Goal: Communication & Community: Ask a question

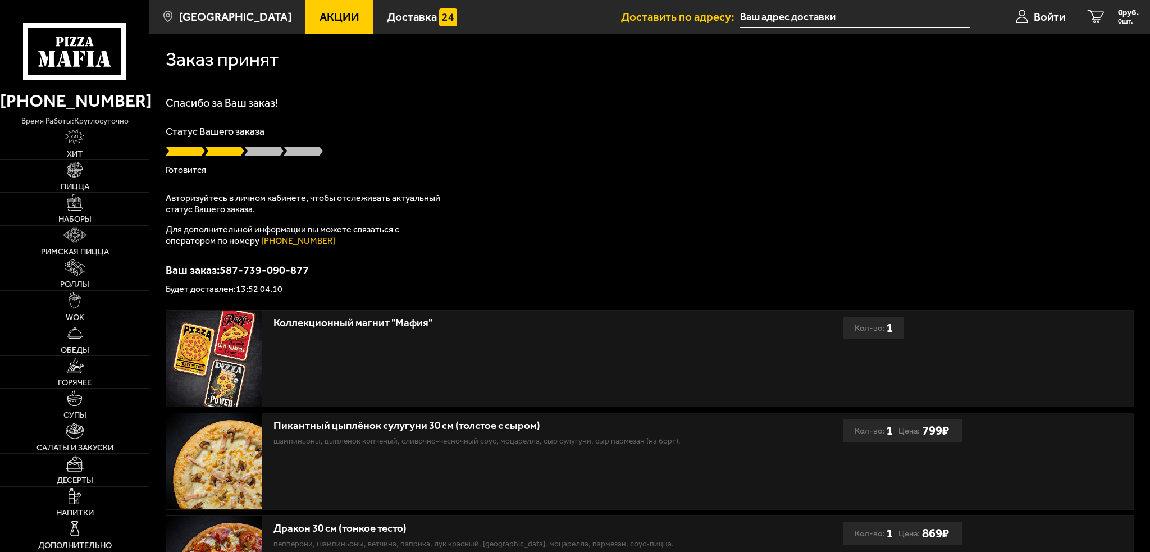
type input "улица Композиторов, 18"
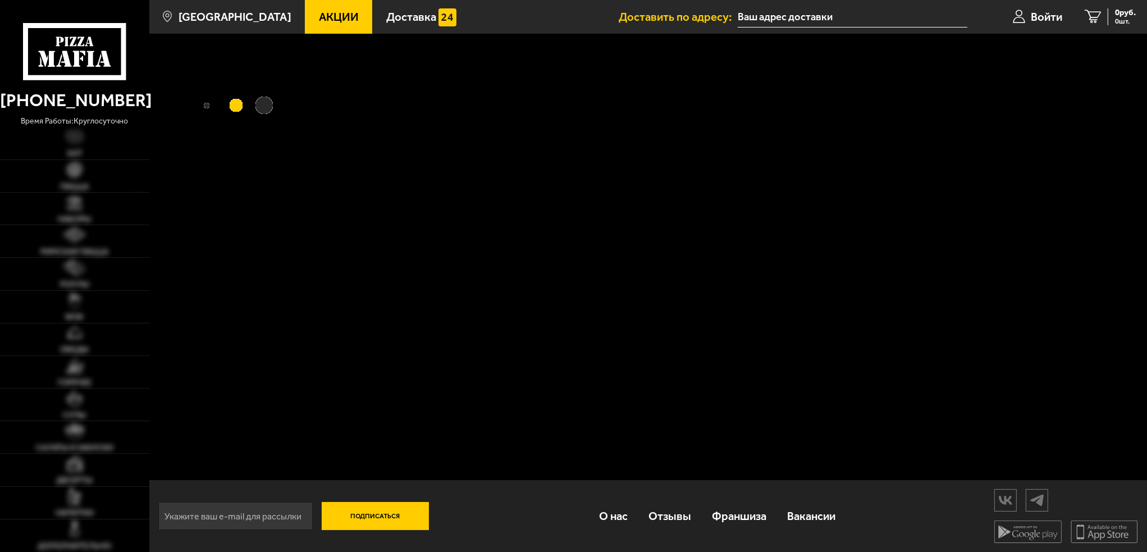
type input "[STREET_ADDRESS]"
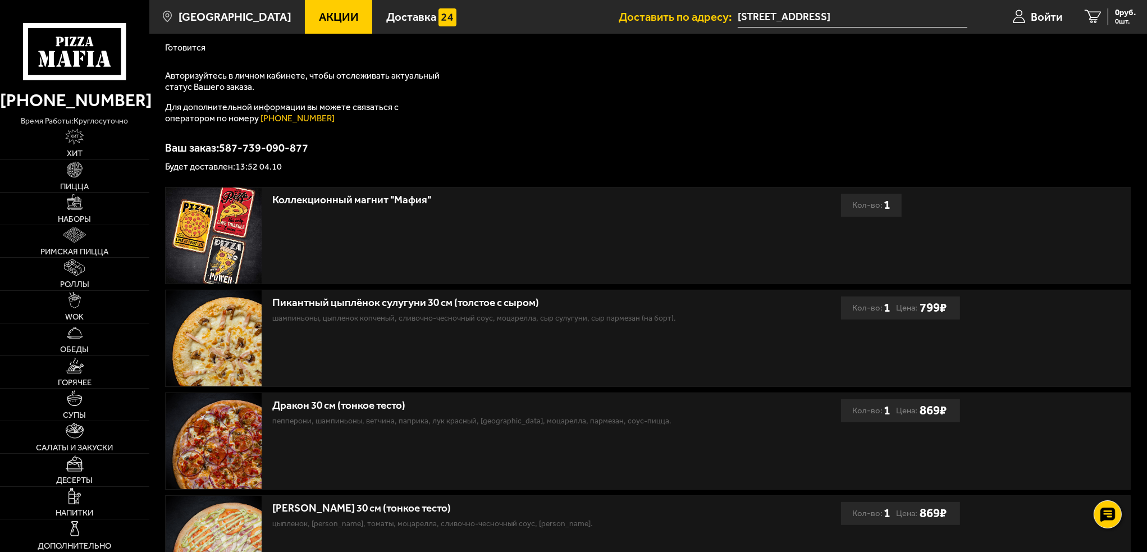
scroll to position [112, 0]
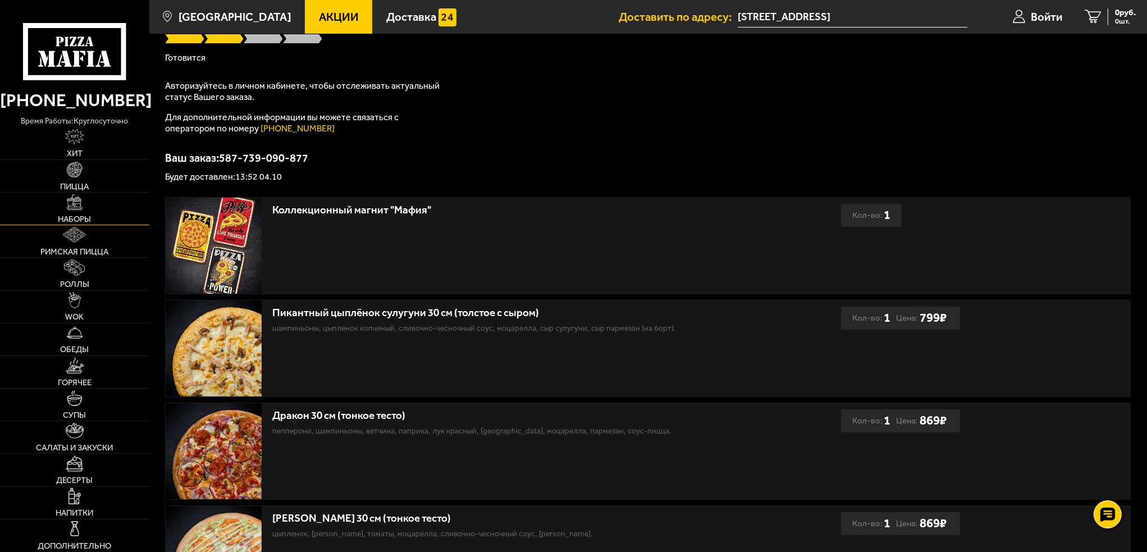
click at [90, 206] on link "Наборы" at bounding box center [74, 209] width 149 height 32
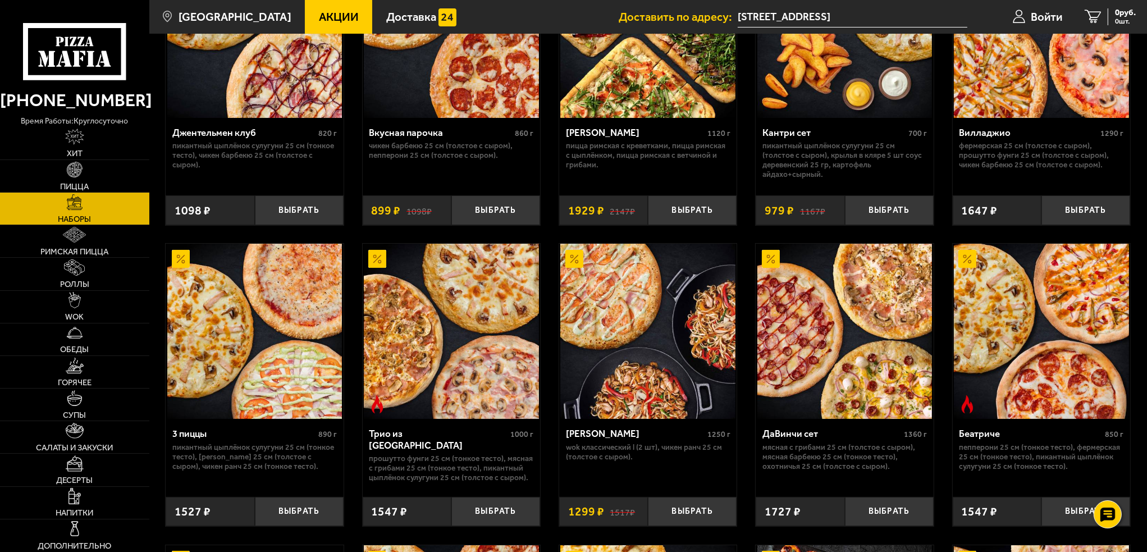
scroll to position [168, 0]
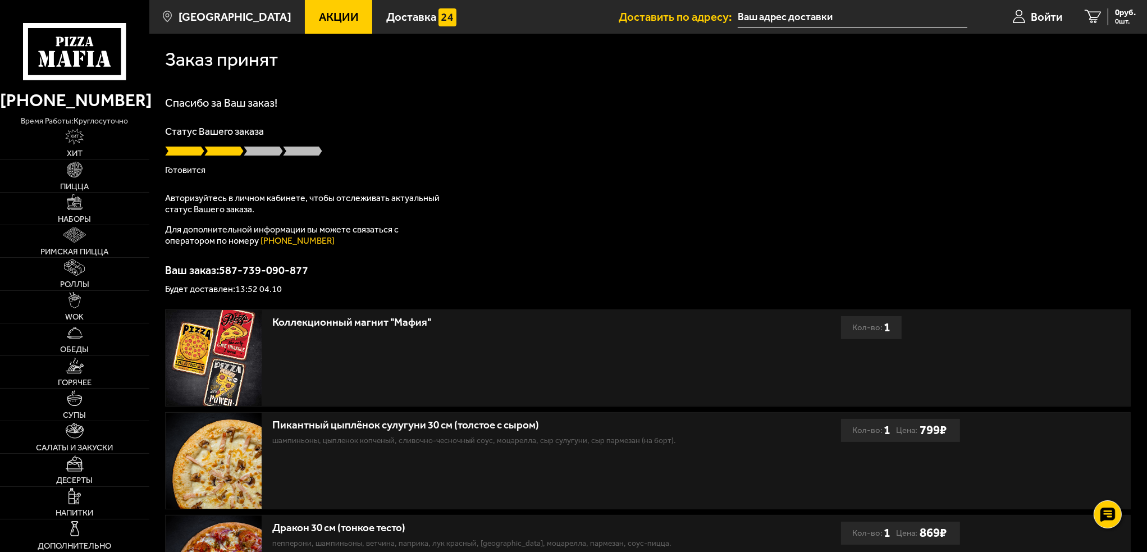
click at [955, 183] on div "Спасибо за Ваш заказ! Статус Вашего заказа [PERSON_NAME] Авторизуйтесь в личном…" at bounding box center [648, 195] width 966 height 197
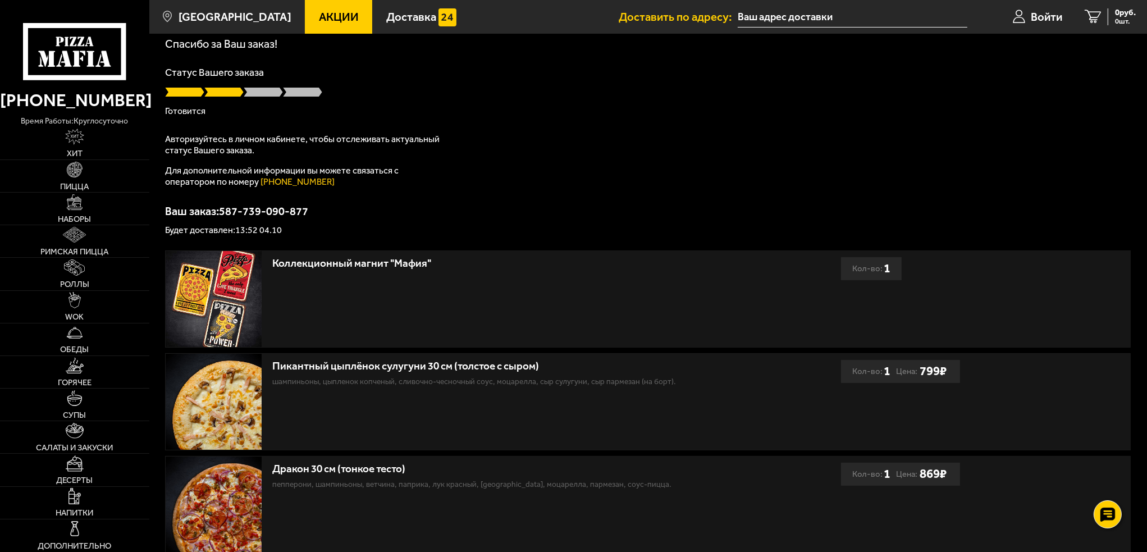
scroll to position [56, 0]
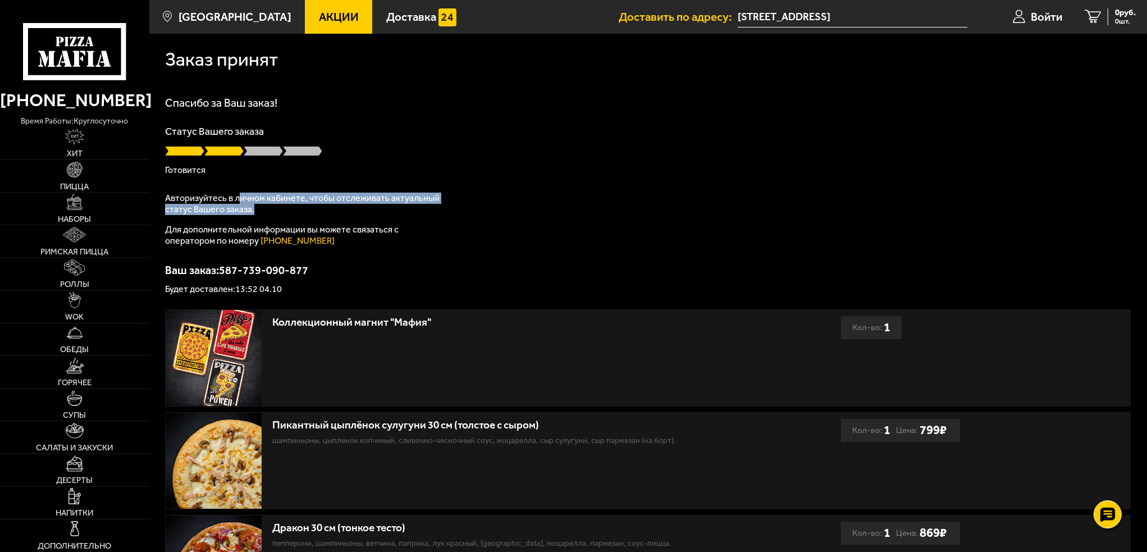
drag, startPoint x: 247, startPoint y: 199, endPoint x: 290, endPoint y: 212, distance: 44.8
click at [290, 212] on p "Авторизуйтесь в личном кабинете, чтобы отслеживать актуальный статус Вашего зак…" at bounding box center [305, 204] width 281 height 22
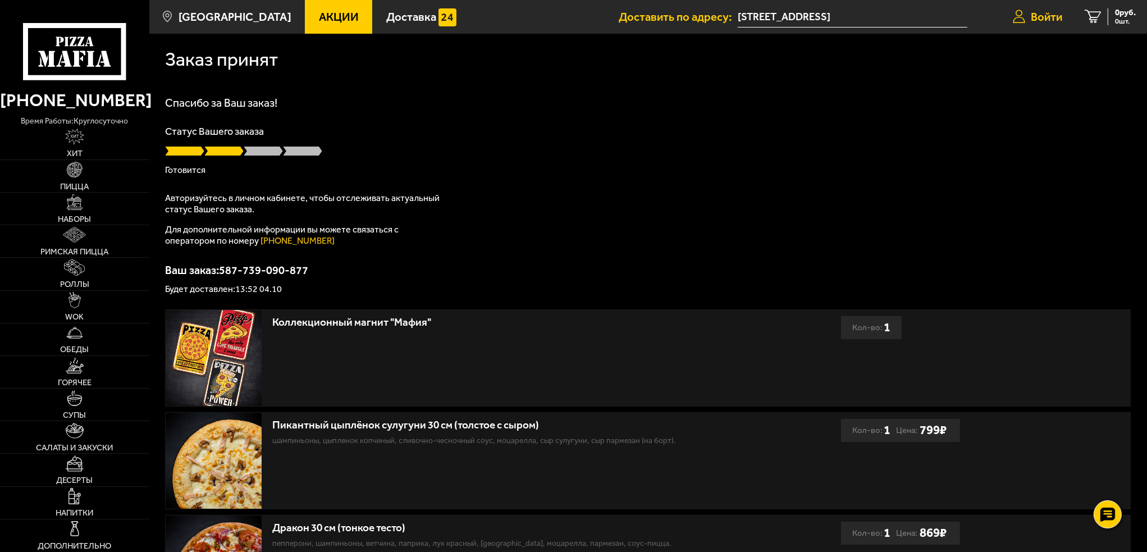
click at [1035, 12] on span "Войти" at bounding box center [1046, 16] width 31 height 11
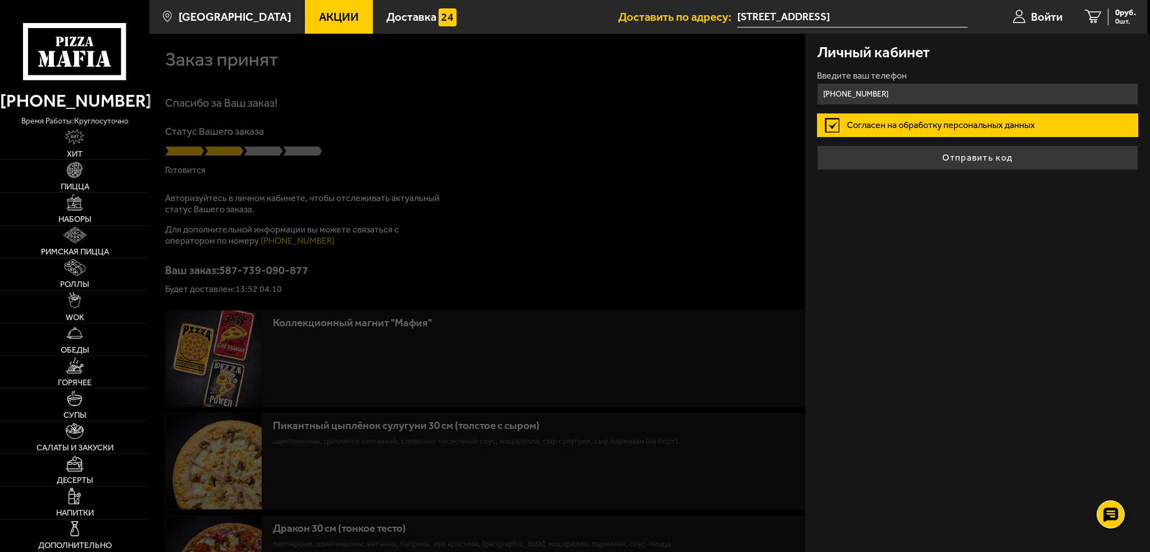
type input "+7 (921) 768-06-60"
click at [887, 130] on label "Согласен на обработку персональных данных" at bounding box center [977, 125] width 321 height 24
click at [0, 0] on input "Согласен на обработку персональных данных" at bounding box center [0, 0] width 0 height 0
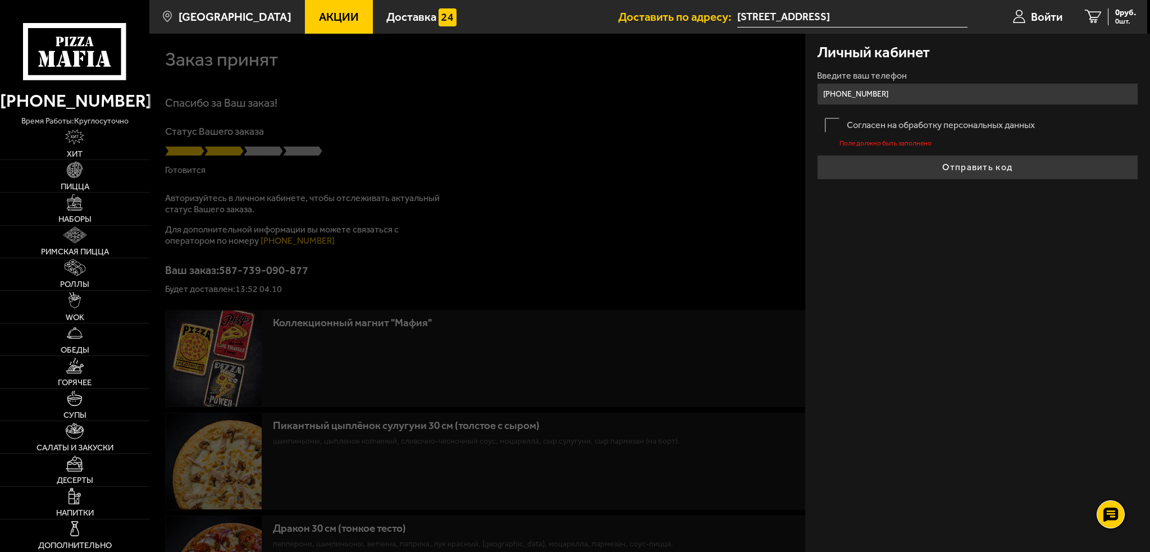
click at [887, 130] on label "Согласен на обработку персональных данных" at bounding box center [977, 125] width 321 height 24
click at [0, 0] on input "Согласен на обработку персональных данных" at bounding box center [0, 0] width 0 height 0
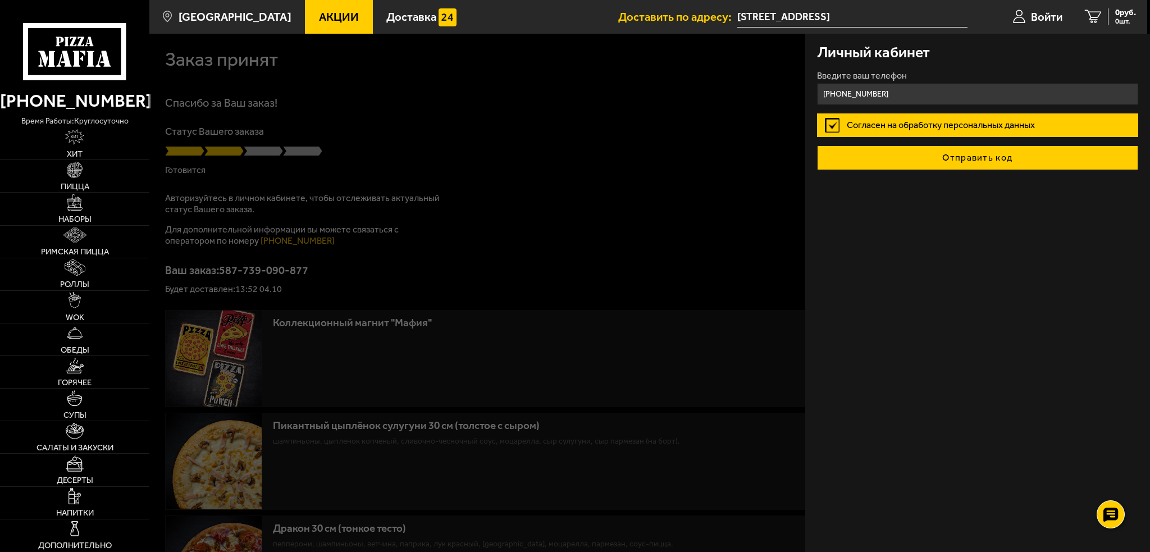
click at [891, 160] on button "Отправить код" at bounding box center [977, 157] width 321 height 25
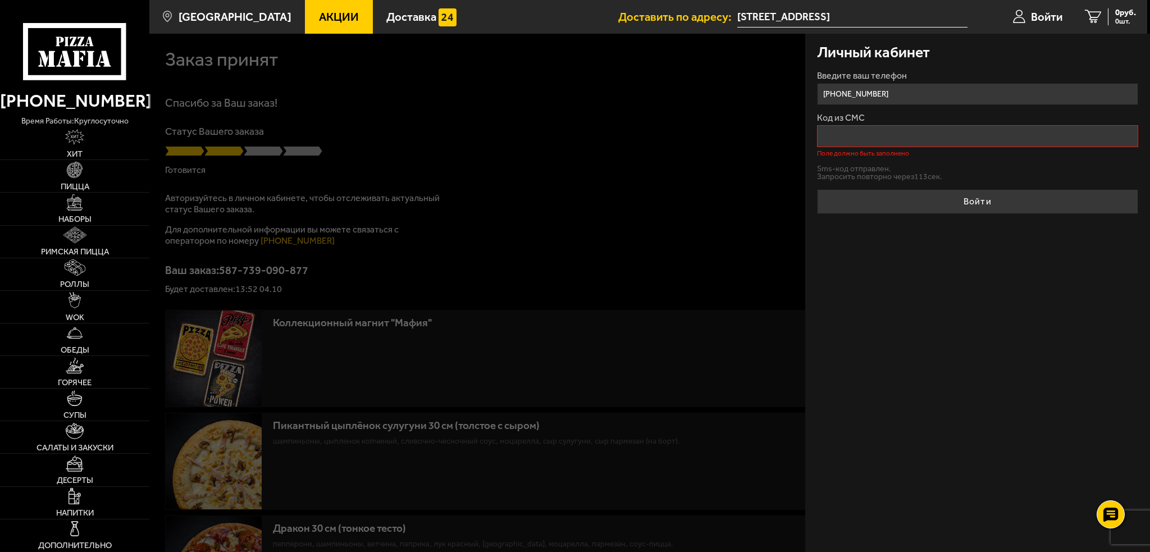
drag, startPoint x: 903, startPoint y: 80, endPoint x: 901, endPoint y: 95, distance: 15.9
click at [903, 80] on label "Введите ваш телефон" at bounding box center [977, 75] width 321 height 9
click at [903, 83] on input "+7 (921) 768-06-60" at bounding box center [977, 94] width 321 height 22
click at [901, 95] on input "+7 (921) 768-06-60" at bounding box center [977, 94] width 321 height 22
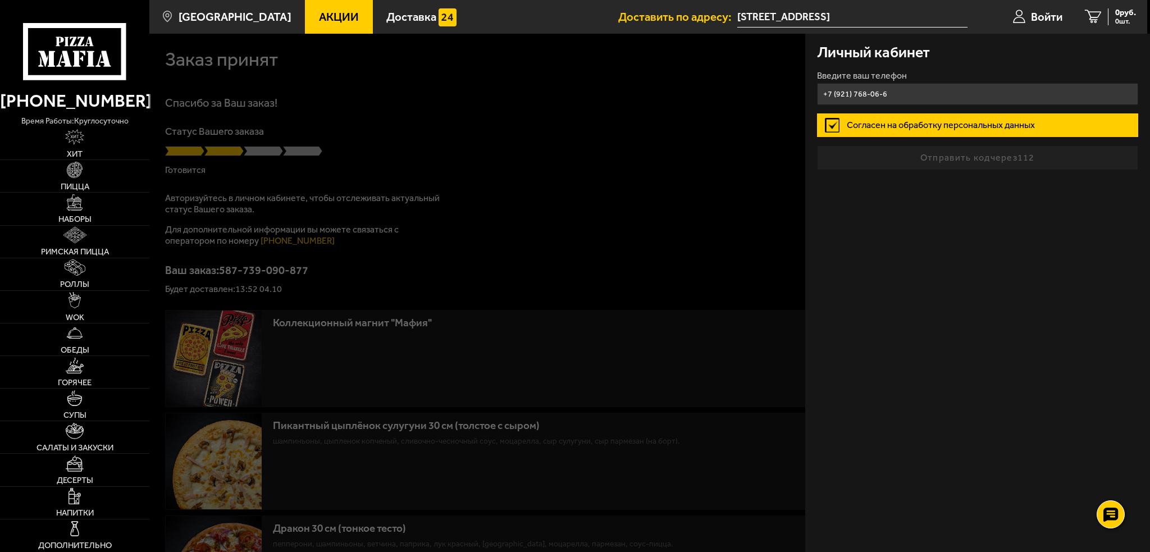
type input "+7 (921) 768-06-68"
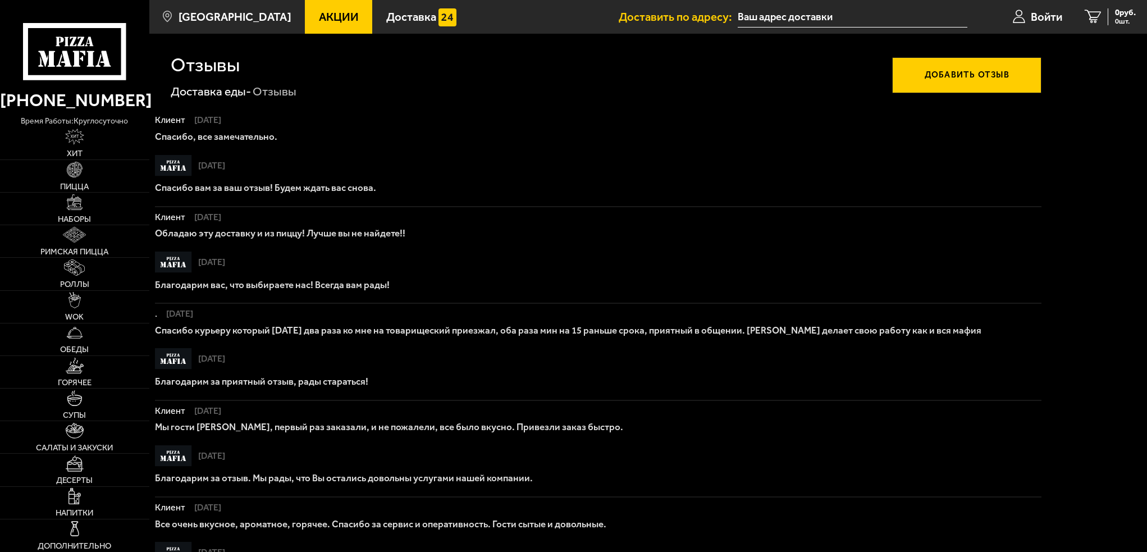
type input "улица Композиторов, 18"
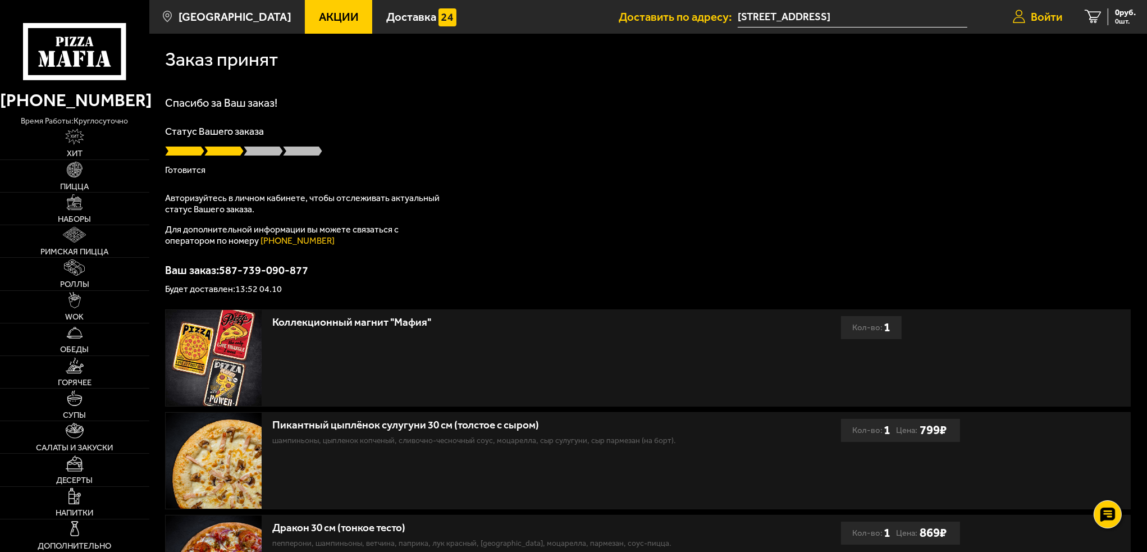
click at [1040, 23] on link "Войти" at bounding box center [1038, 17] width 72 height 34
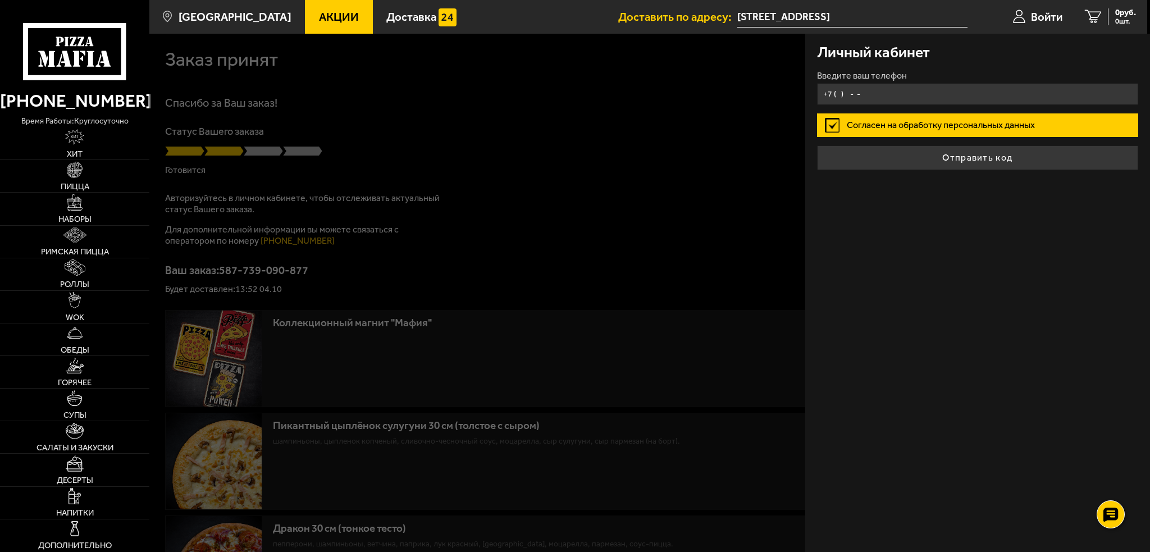
click at [945, 94] on input "+7 ( ) - -" at bounding box center [977, 94] width 321 height 22
click at [857, 95] on input "+7 (921) 168-06-68" at bounding box center [977, 94] width 321 height 22
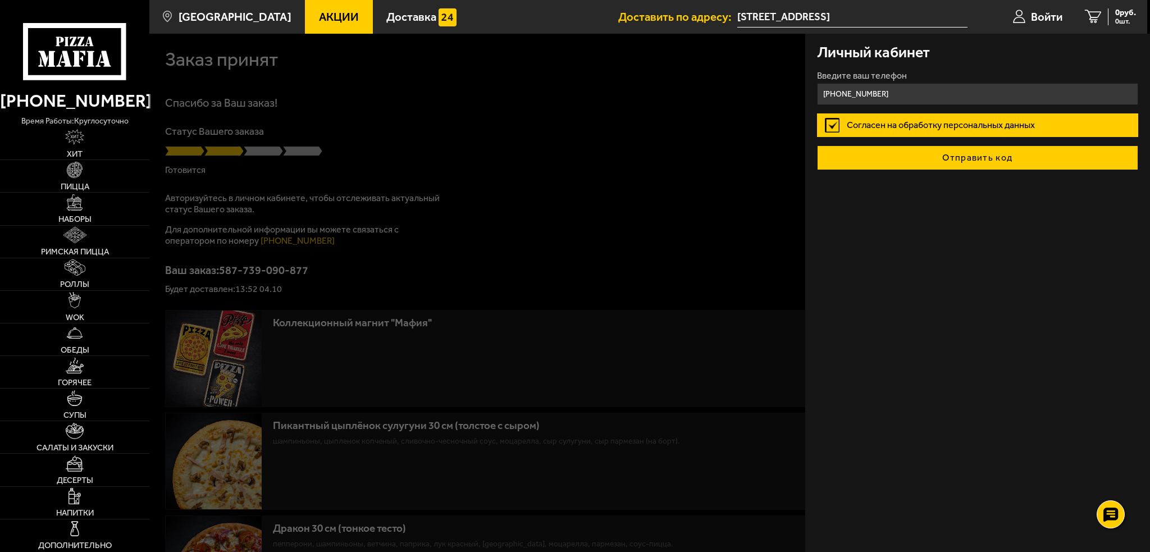
type input "+7 (921) 768-06-68"
click at [929, 152] on button "Отправить код" at bounding box center [977, 157] width 321 height 25
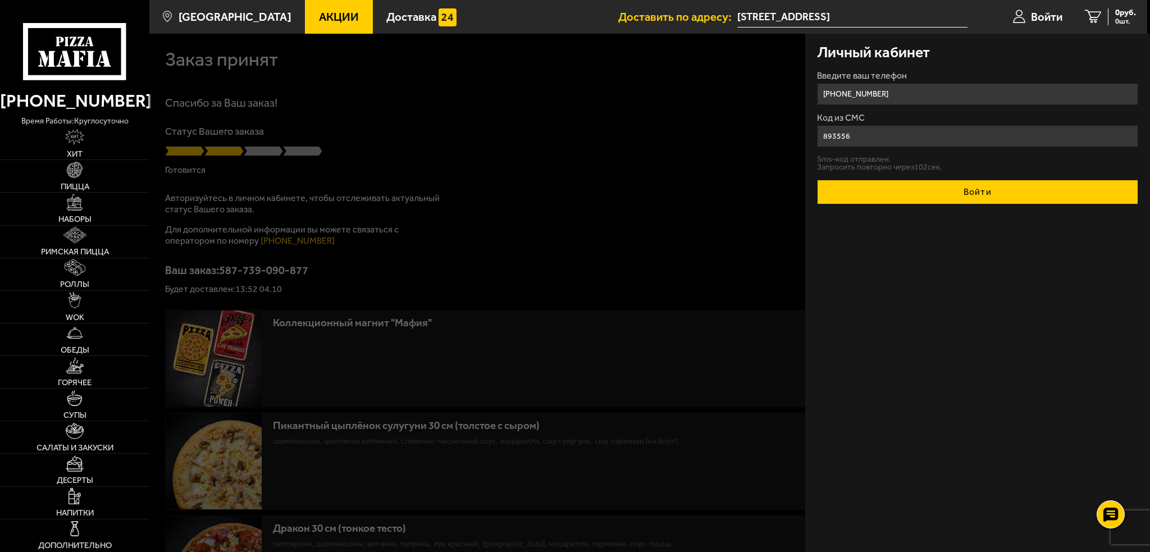
type input "893556"
click at [938, 188] on button "Войти" at bounding box center [977, 192] width 321 height 25
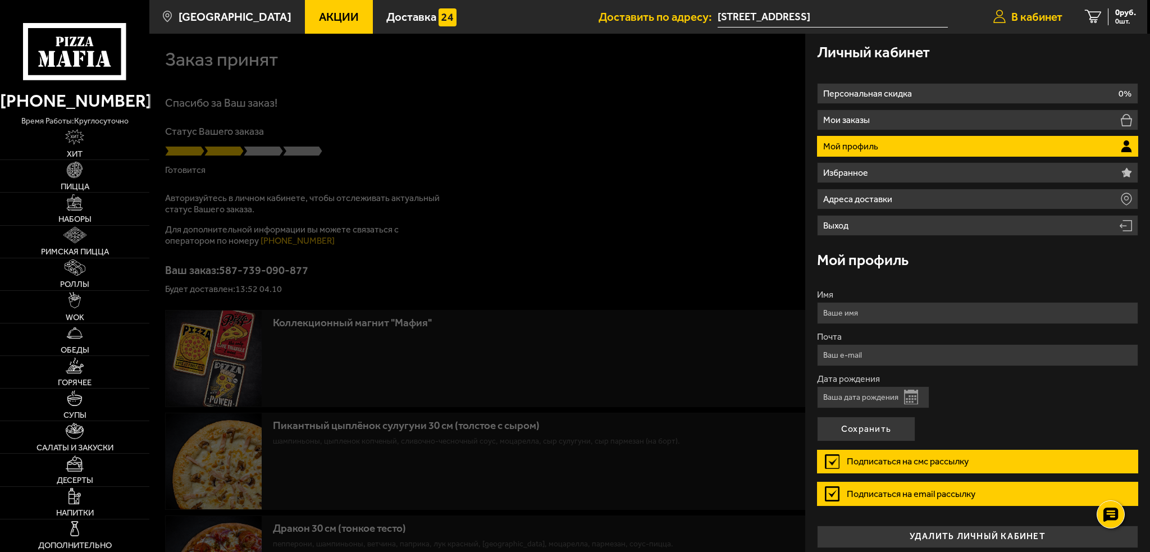
click at [1010, 22] on link "В кабинет" at bounding box center [1028, 17] width 92 height 34
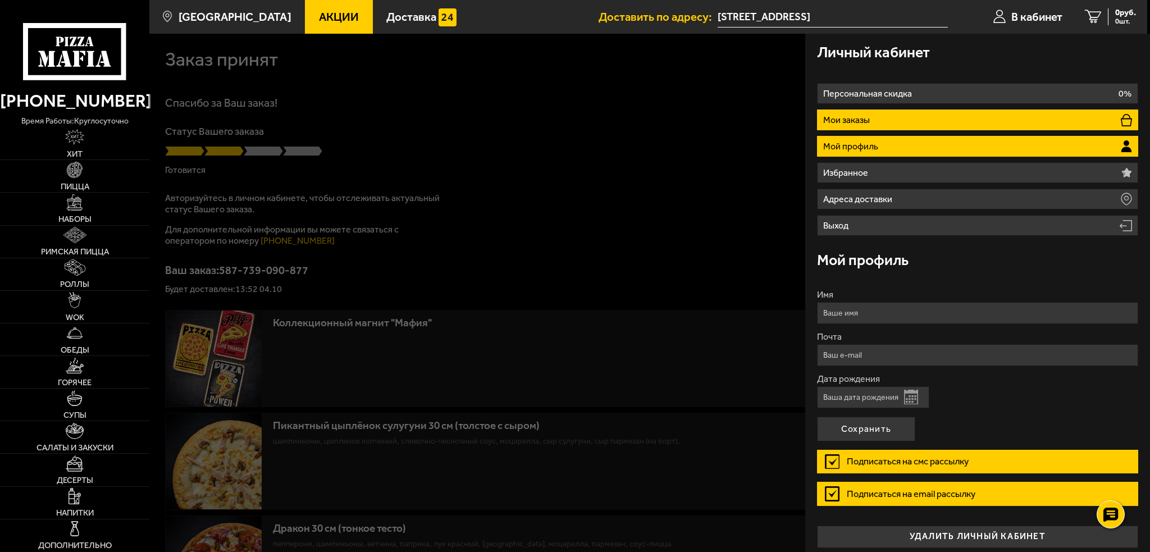
click at [878, 125] on li "Мои заказы" at bounding box center [977, 120] width 321 height 21
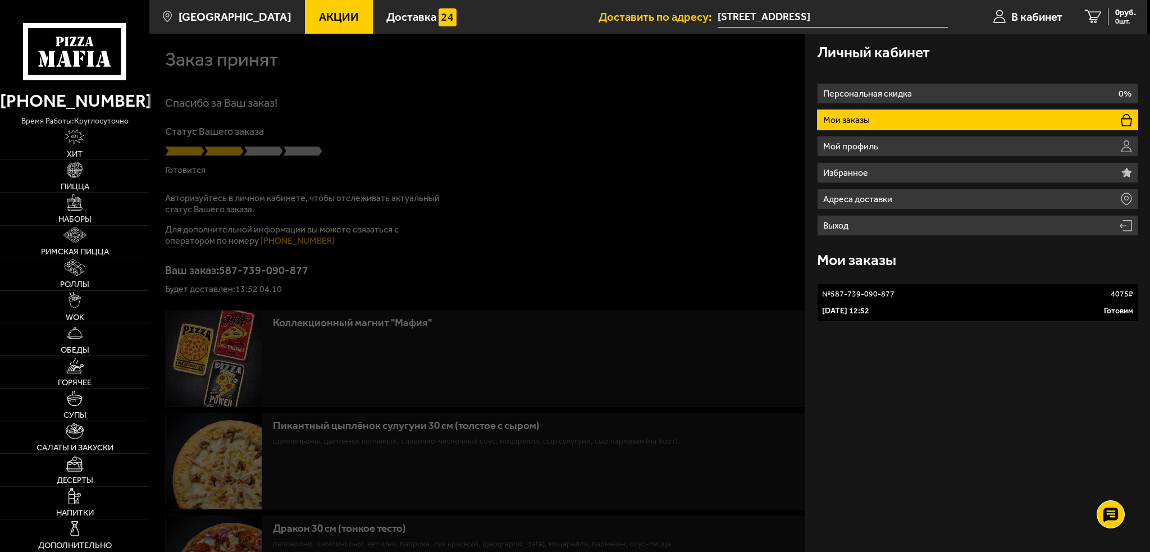
click at [869, 307] on p "[DATE] 12:52" at bounding box center [845, 311] width 47 height 11
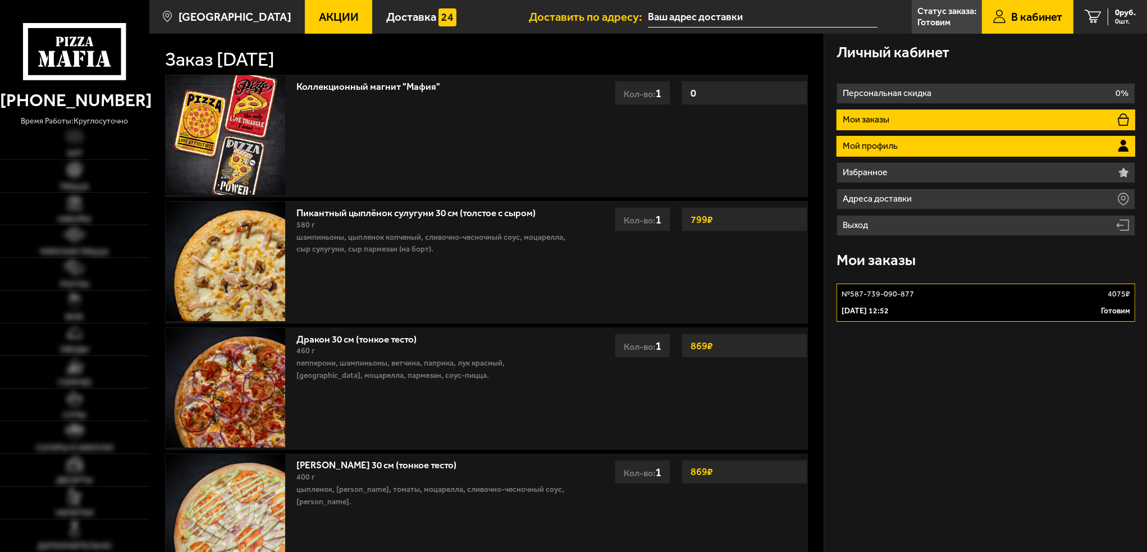
type input "[STREET_ADDRESS]"
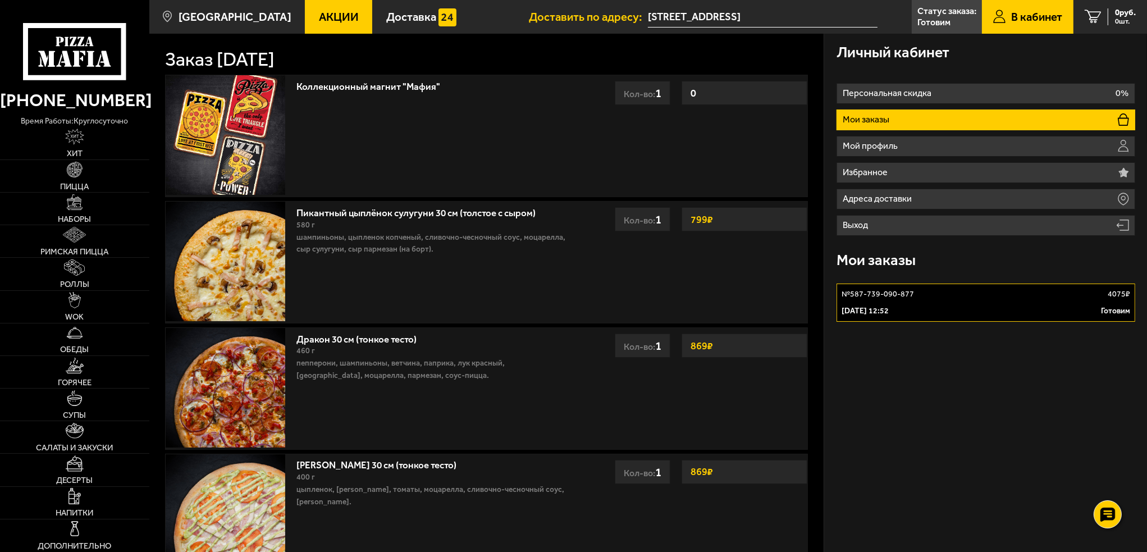
drag, startPoint x: 928, startPoint y: 307, endPoint x: 1138, endPoint y: 486, distance: 275.7
click at [1138, 486] on div "Личный кабинет Персональная скидка 0% Мои заказы Мой профиль Избранное Адреса д…" at bounding box center [985, 426] width 323 height 785
click at [909, 119] on li "Мои заказы" at bounding box center [986, 120] width 299 height 21
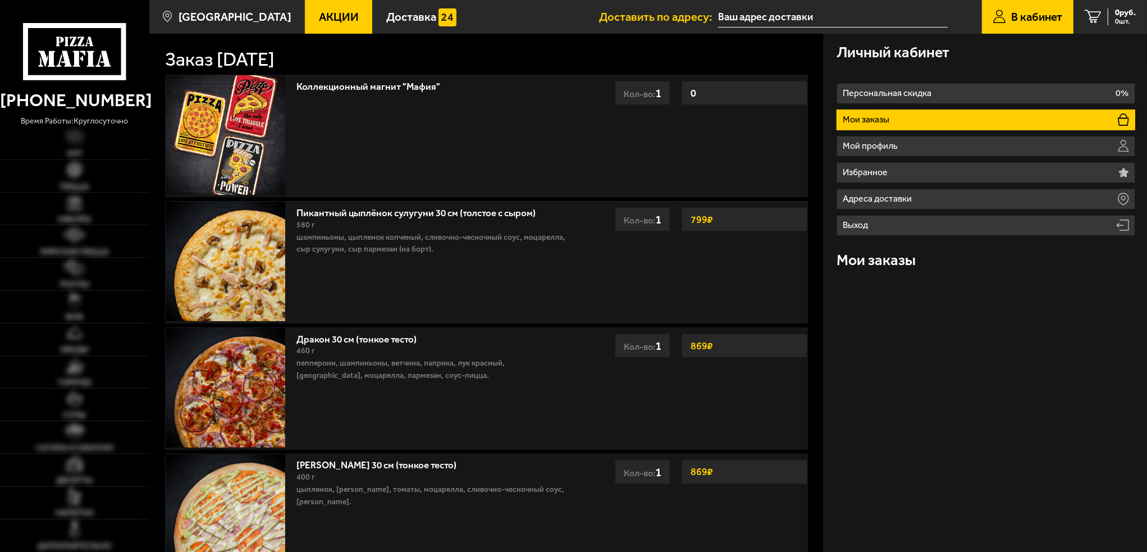
type input "[STREET_ADDRESS]"
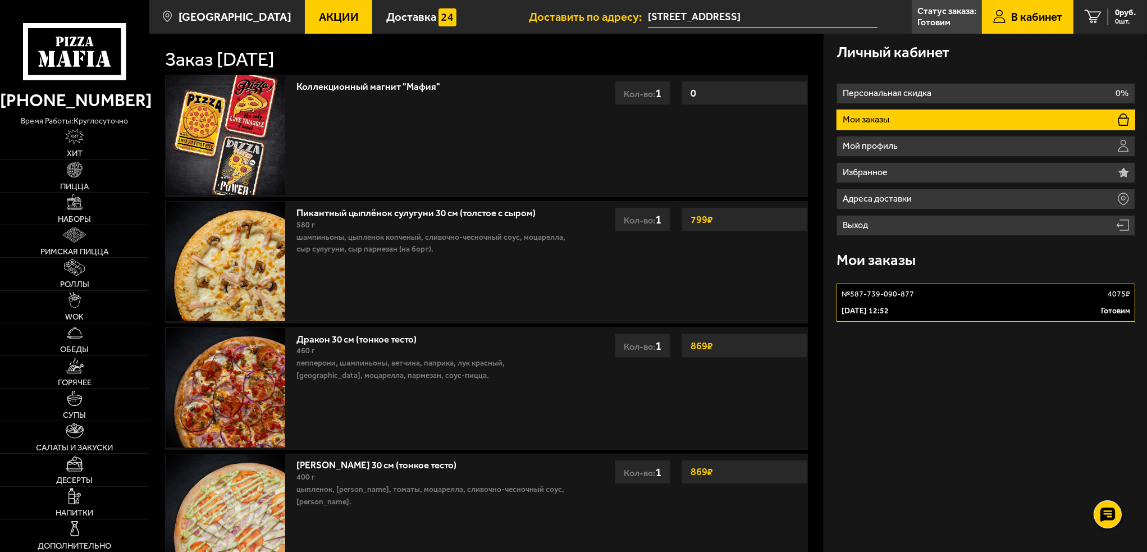
click at [1079, 326] on div "№ 587-739-090-877 4075 ₽ 4 октября 2025 г. 12:52 Готовим" at bounding box center [986, 302] width 299 height 47
click at [1063, 300] on link "№ 587-739-090-877 4075 ₽ 4 октября 2025 г. 12:52 Готовим" at bounding box center [986, 303] width 299 height 38
click at [1095, 381] on div "Личный кабинет Персональная скидка 0% Мои заказы Мой профиль Избранное Адреса д…" at bounding box center [985, 426] width 323 height 785
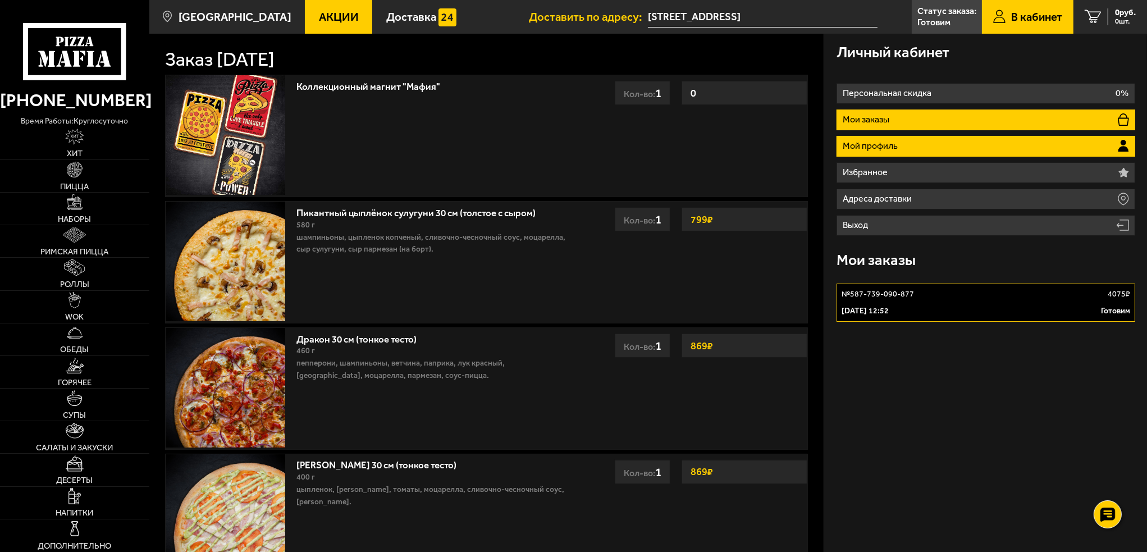
click at [874, 143] on p "Мой профиль" at bounding box center [872, 146] width 58 height 9
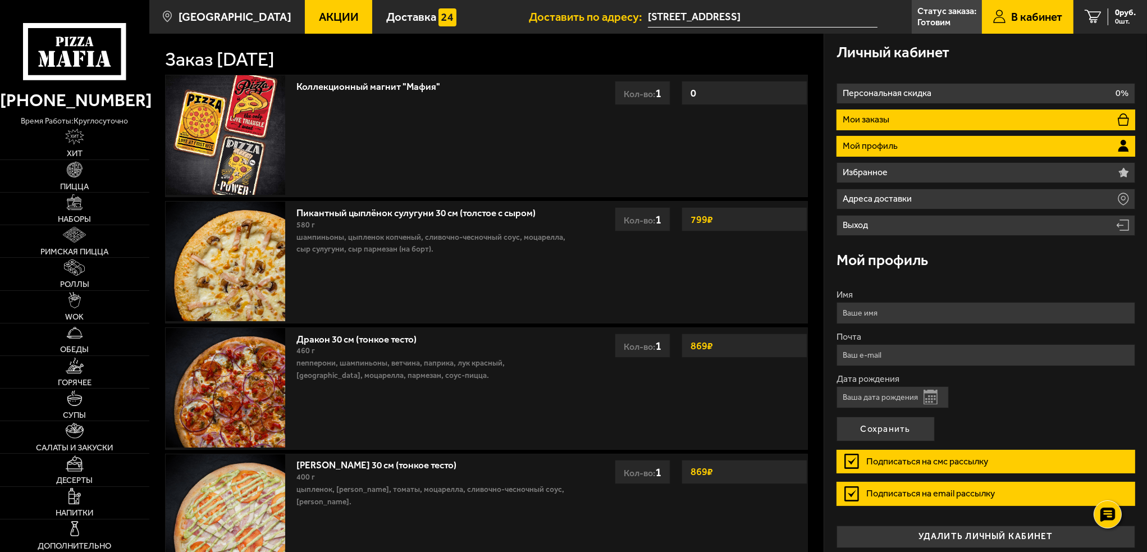
click at [876, 124] on p "Мои заказы" at bounding box center [867, 119] width 49 height 9
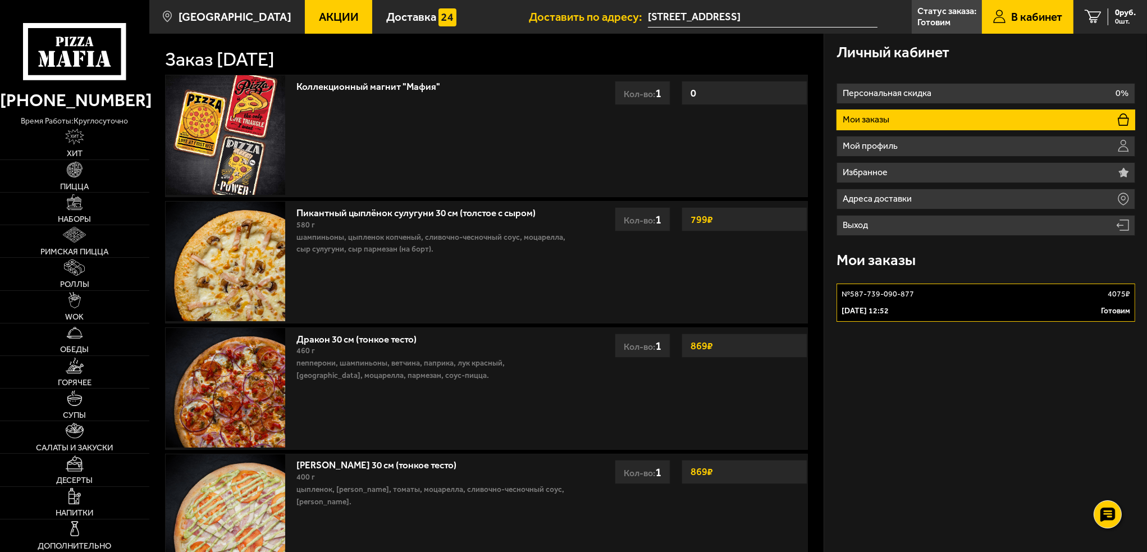
click at [928, 303] on link "№ 587-739-090-877 4075 ₽ [DATE] 12:52 Готовим" at bounding box center [986, 303] width 299 height 38
click at [929, 302] on link "№ 587-739-090-877 4075 ₽ [DATE] 12:52 Готовим" at bounding box center [986, 303] width 299 height 38
click at [704, 8] on input "[STREET_ADDRESS]" at bounding box center [763, 17] width 230 height 21
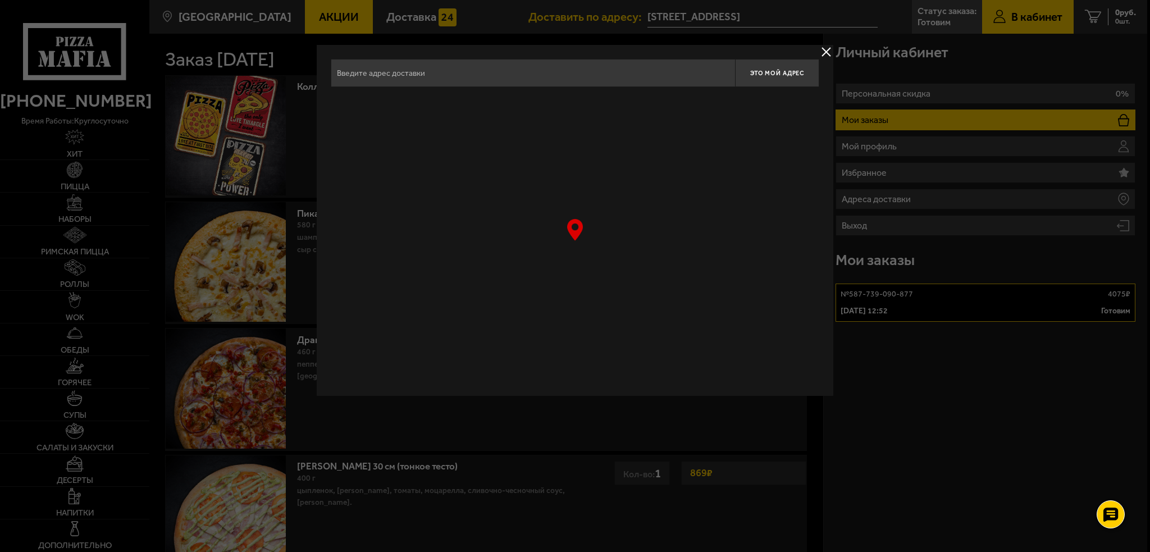
type input "[STREET_ADDRESS]"
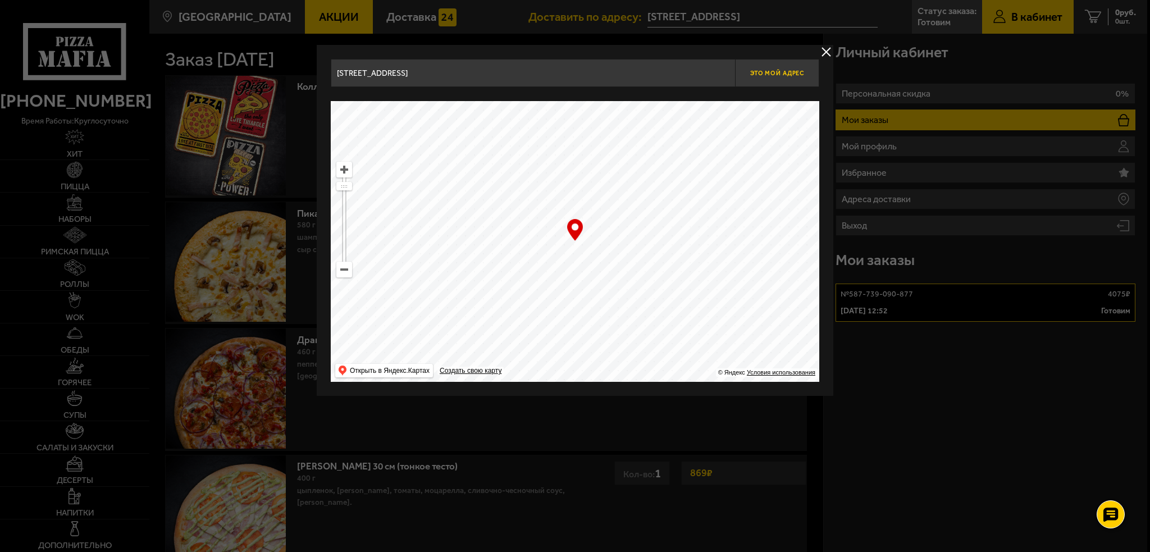
click at [818, 60] on button "Это мой адрес" at bounding box center [777, 73] width 84 height 28
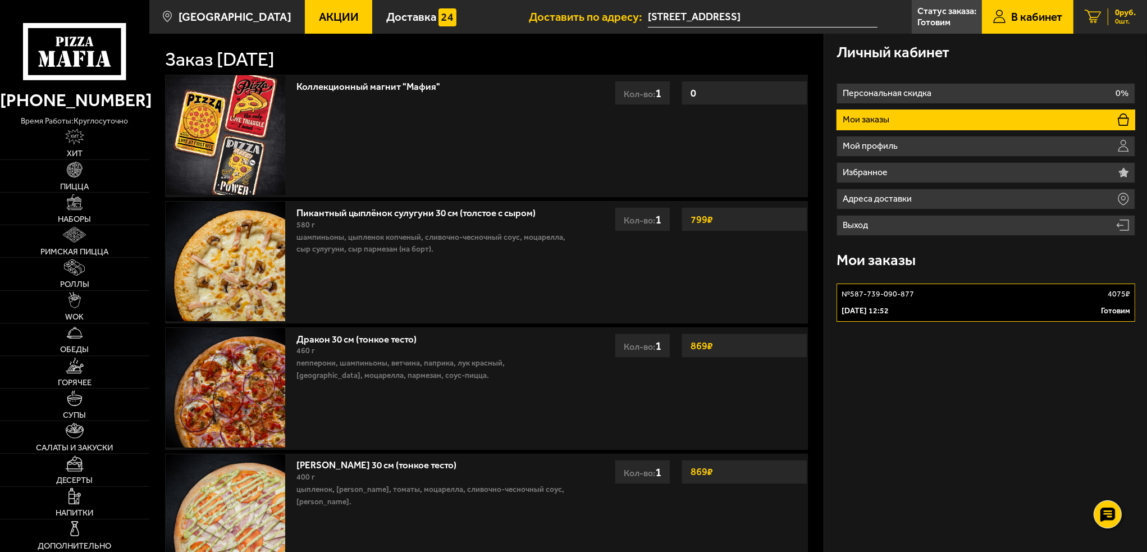
click at [1118, 24] on span "0 шт." at bounding box center [1125, 21] width 21 height 7
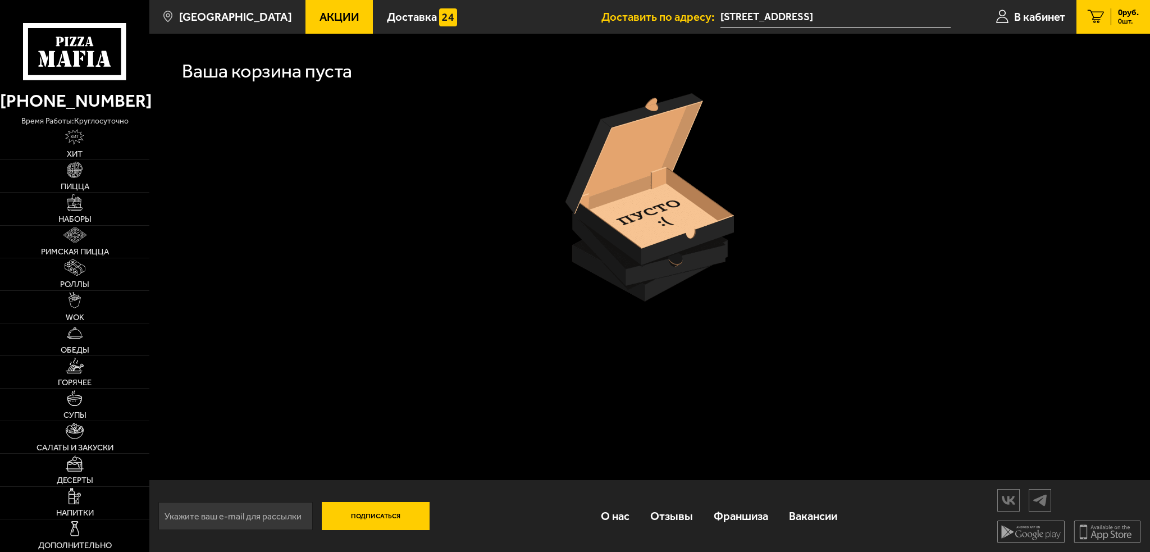
click at [769, 17] on input "[STREET_ADDRESS]" at bounding box center [836, 17] width 230 height 21
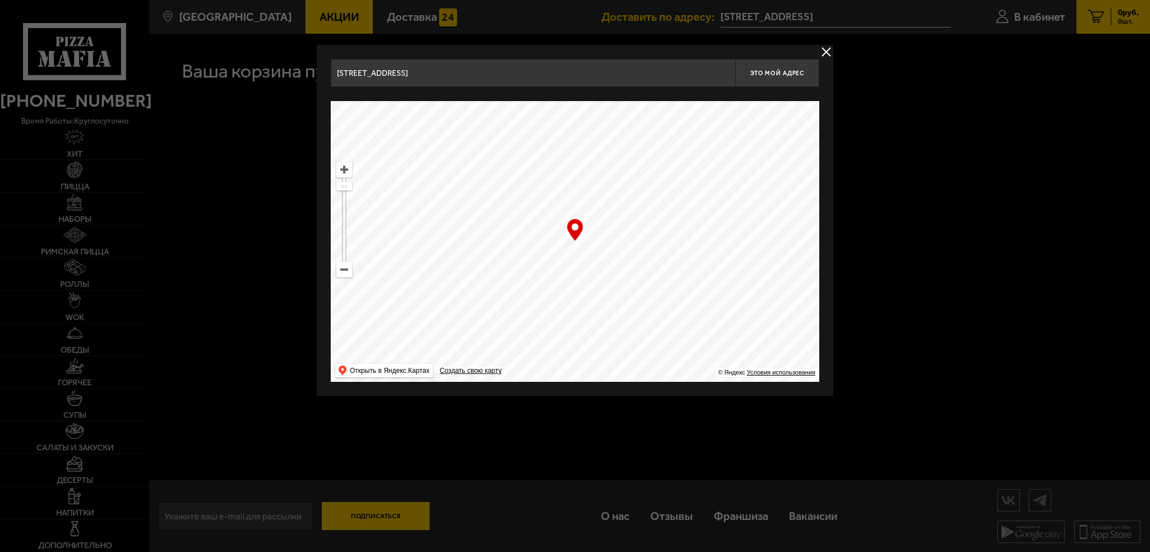
click at [826, 53] on button "delivery type" at bounding box center [826, 52] width 14 height 14
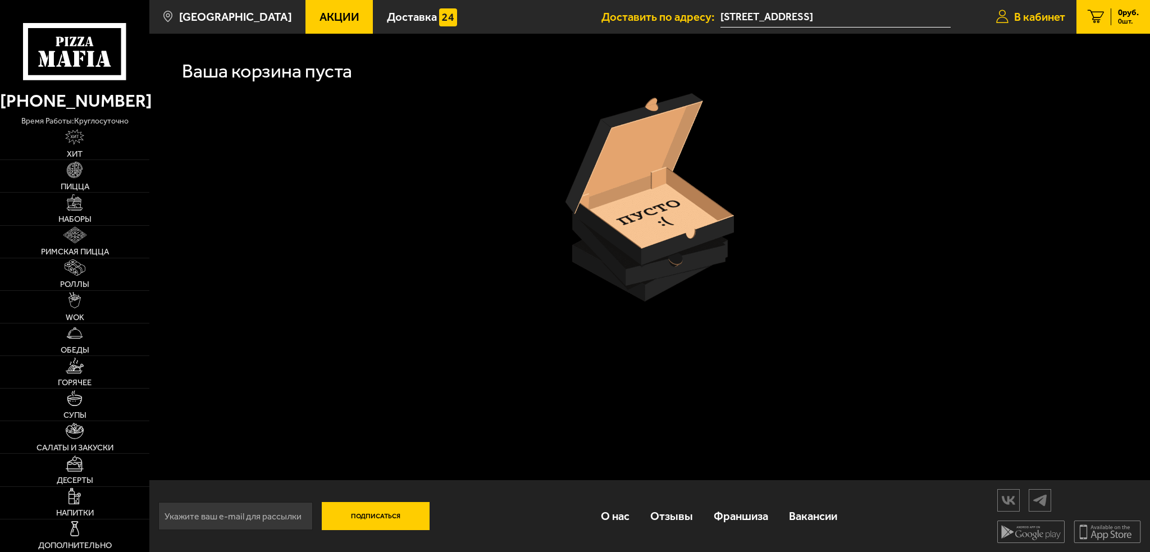
click at [1030, 20] on span "В кабинет" at bounding box center [1039, 16] width 51 height 11
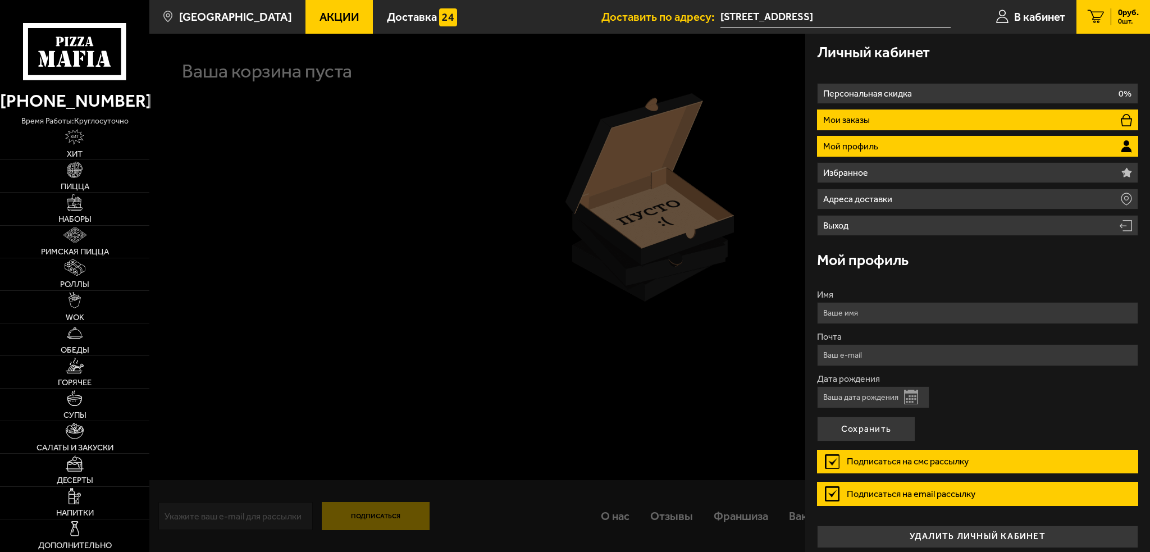
click at [864, 123] on p "Мои заказы" at bounding box center [847, 120] width 49 height 9
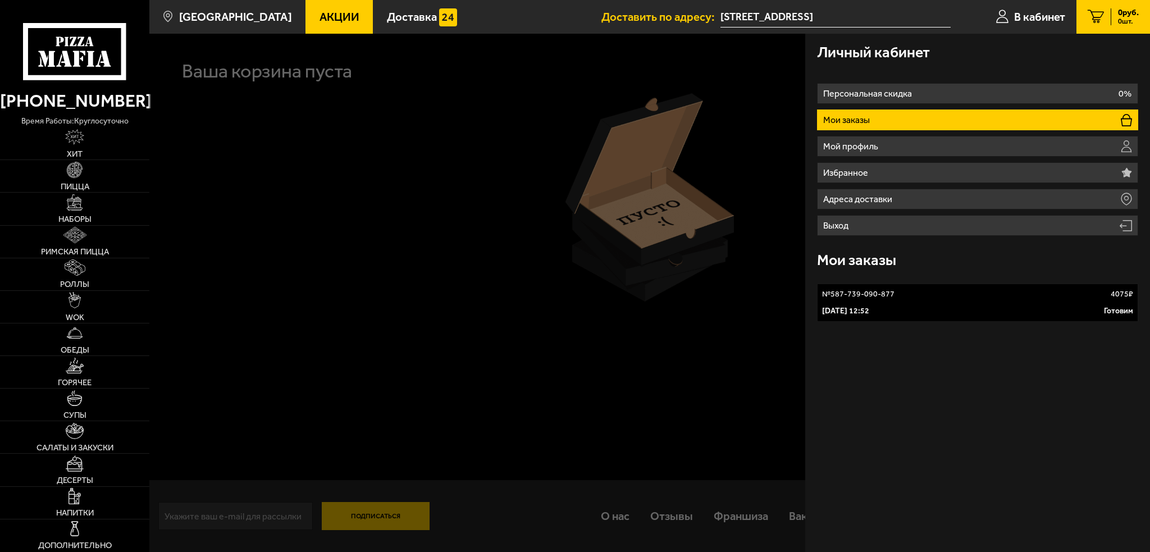
click at [941, 307] on div "4 октября 2025 г. 12:52 Готовим" at bounding box center [977, 311] width 311 height 11
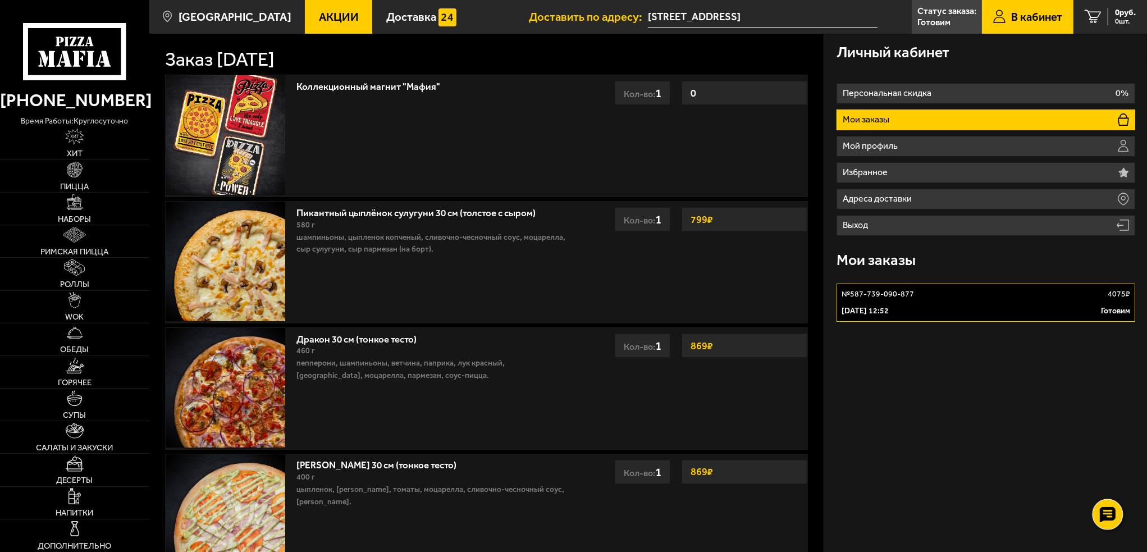
click at [1105, 509] on use at bounding box center [1108, 515] width 16 height 16
click at [1109, 479] on use at bounding box center [1108, 481] width 16 height 16
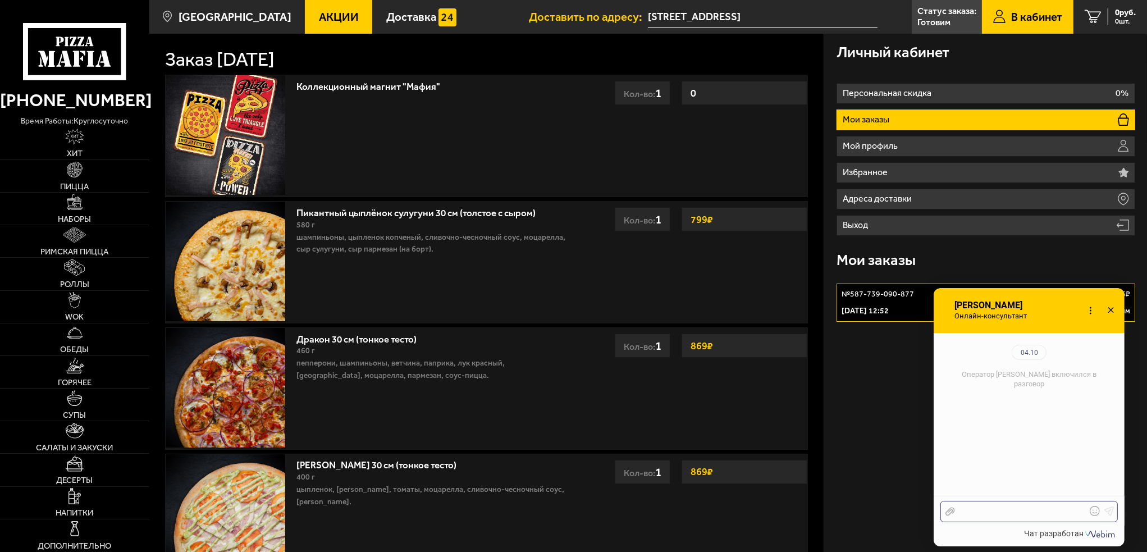
click at [1022, 512] on div at bounding box center [1020, 512] width 131 height 10
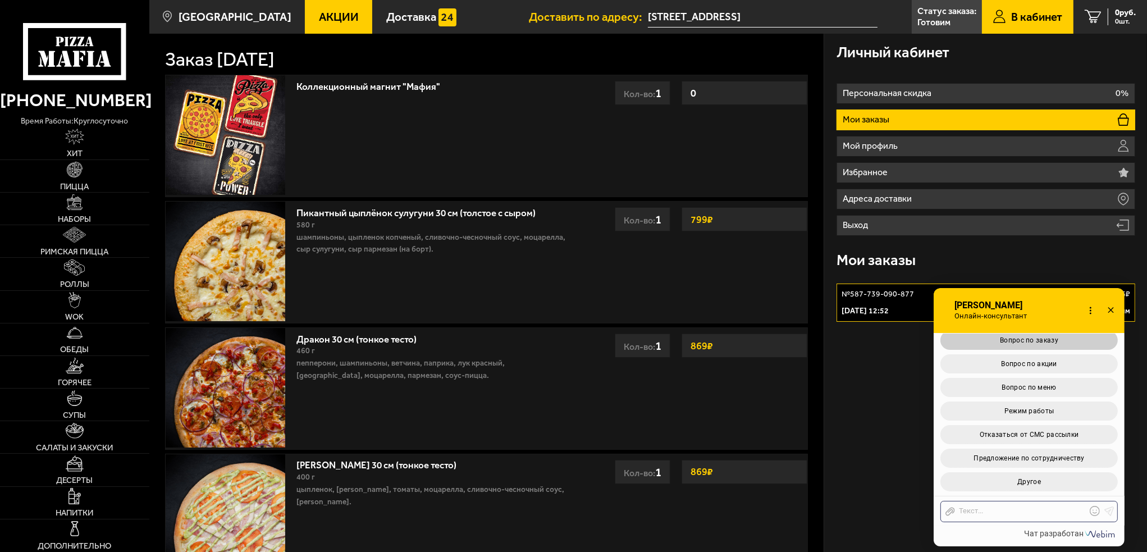
click at [1042, 336] on span "Вопрос по заказу" at bounding box center [1029, 340] width 58 height 8
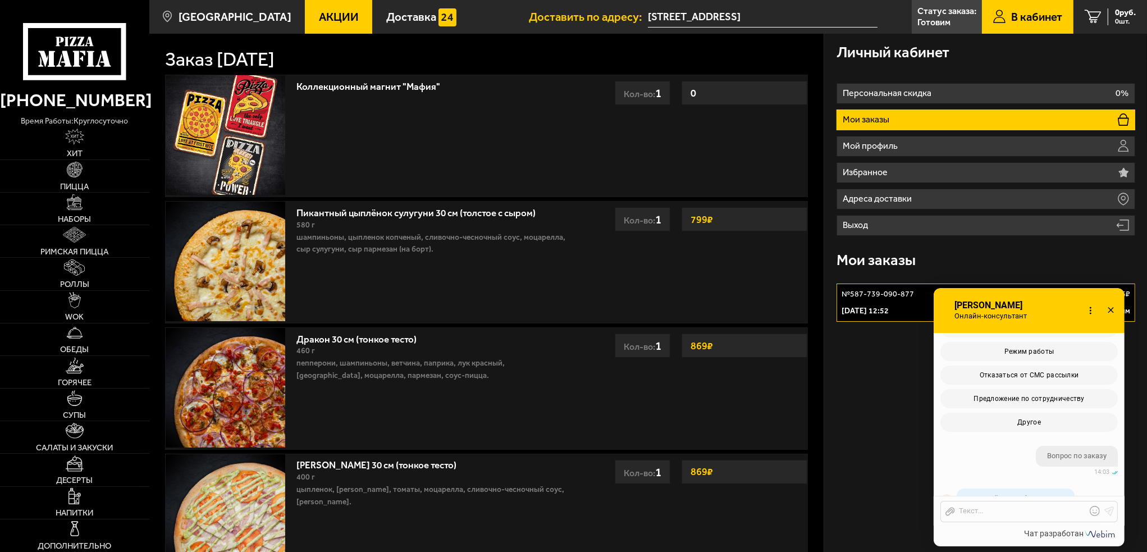
scroll to position [377, 0]
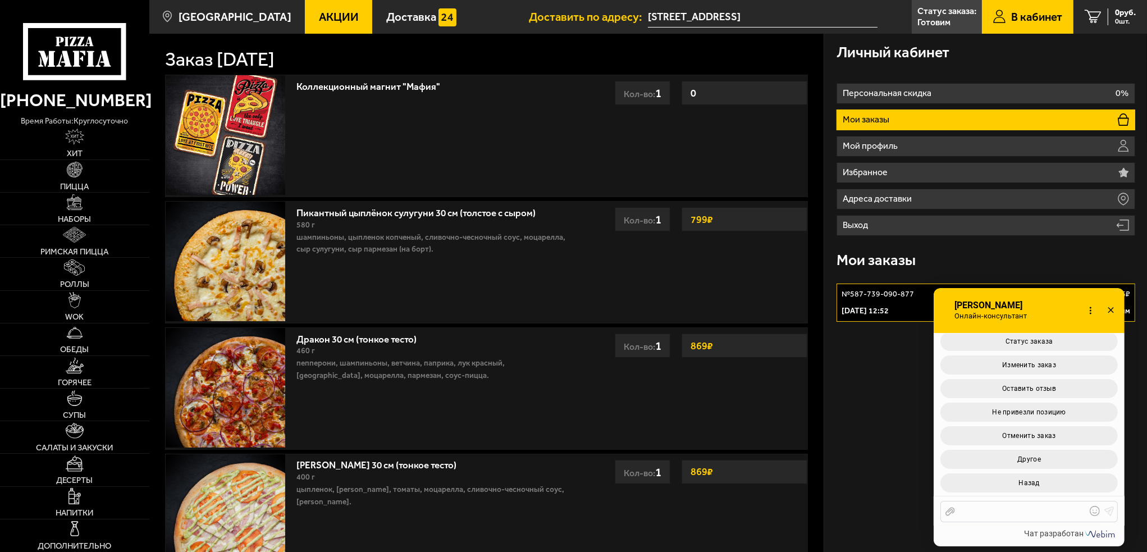
click at [1027, 509] on div at bounding box center [1020, 512] width 131 height 10
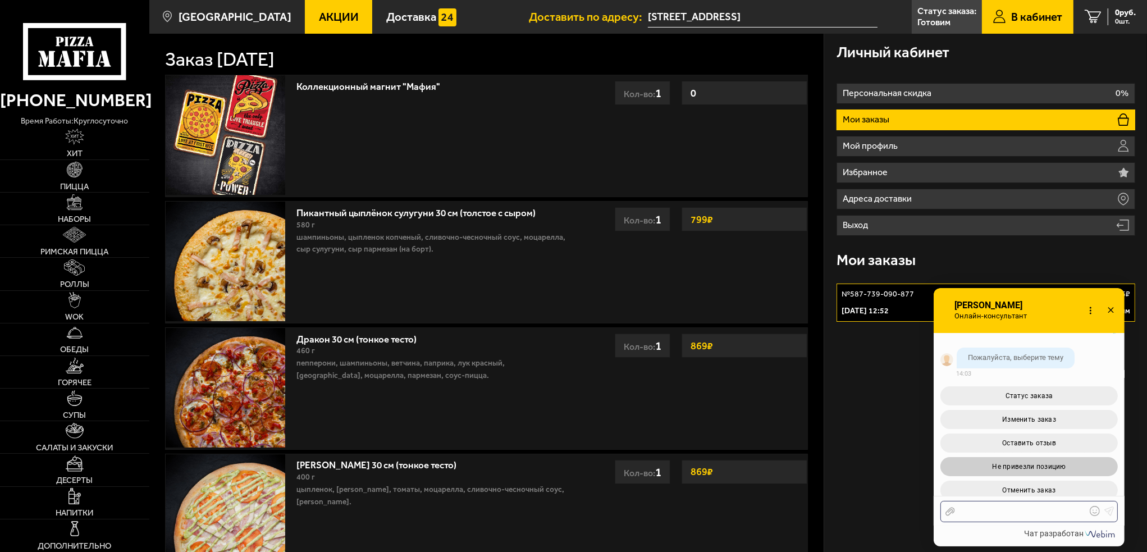
scroll to position [321, 0]
click at [1019, 397] on span "Статус заказа" at bounding box center [1030, 398] width 48 height 8
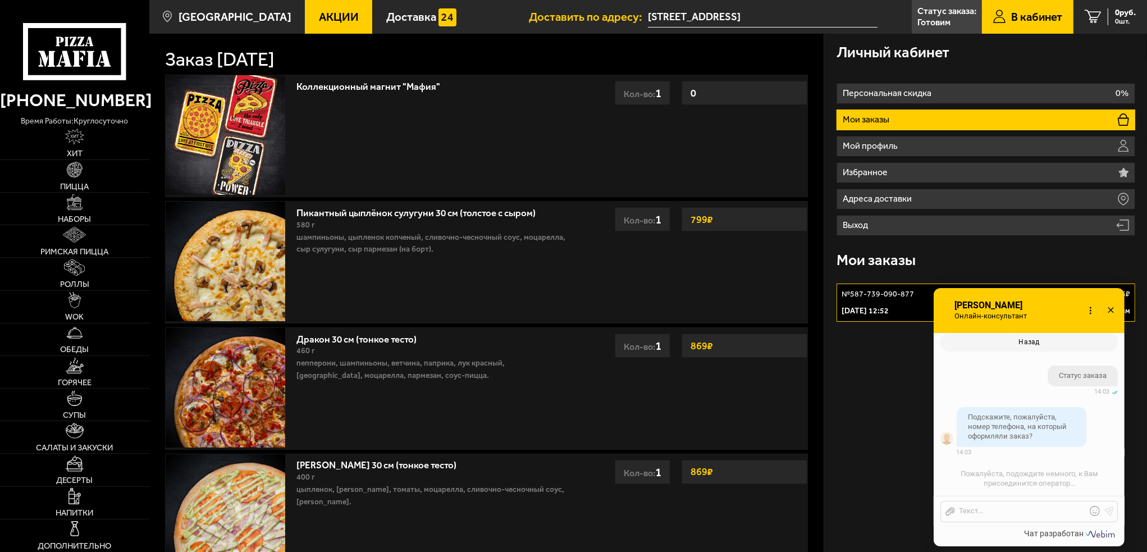
scroll to position [520, 0]
click at [1002, 509] on div at bounding box center [1020, 512] width 131 height 10
click at [993, 511] on div "[PHONE_NUMBER]" at bounding box center [1020, 512] width 131 height 10
click at [1038, 509] on div "[PHONE_NUMBER]" at bounding box center [1020, 512] width 131 height 10
drag, startPoint x: 1018, startPoint y: 514, endPoint x: 894, endPoint y: 505, distance: 123.9
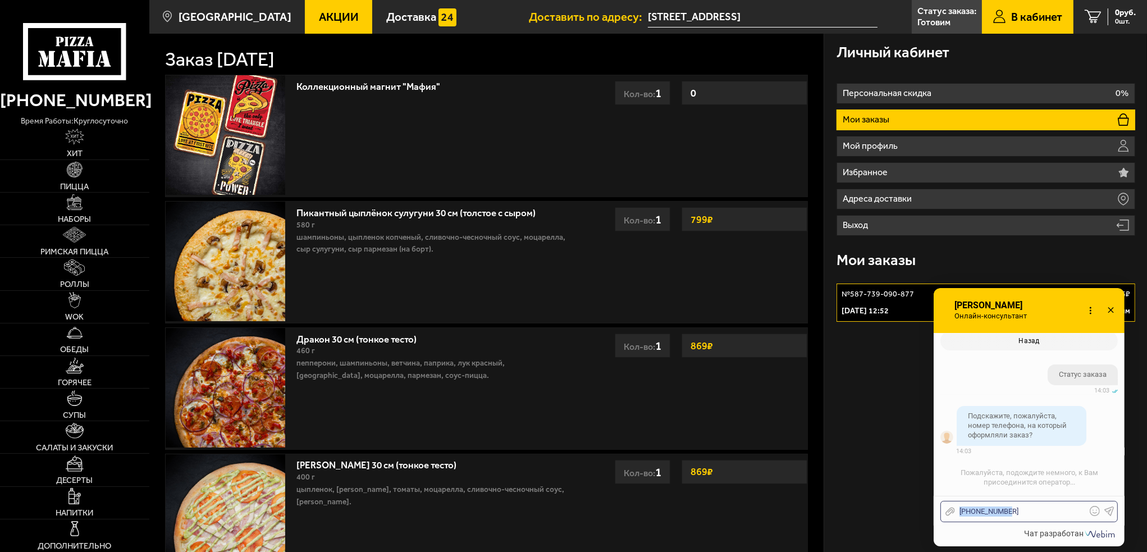
click at [894, 505] on body "(812) 333 22 22 время работы: круглосуточно Хит Пицца Наборы Римская пицца Ролл…" at bounding box center [573, 445] width 1147 height 891
copy div "[PHONE_NUMBER]"
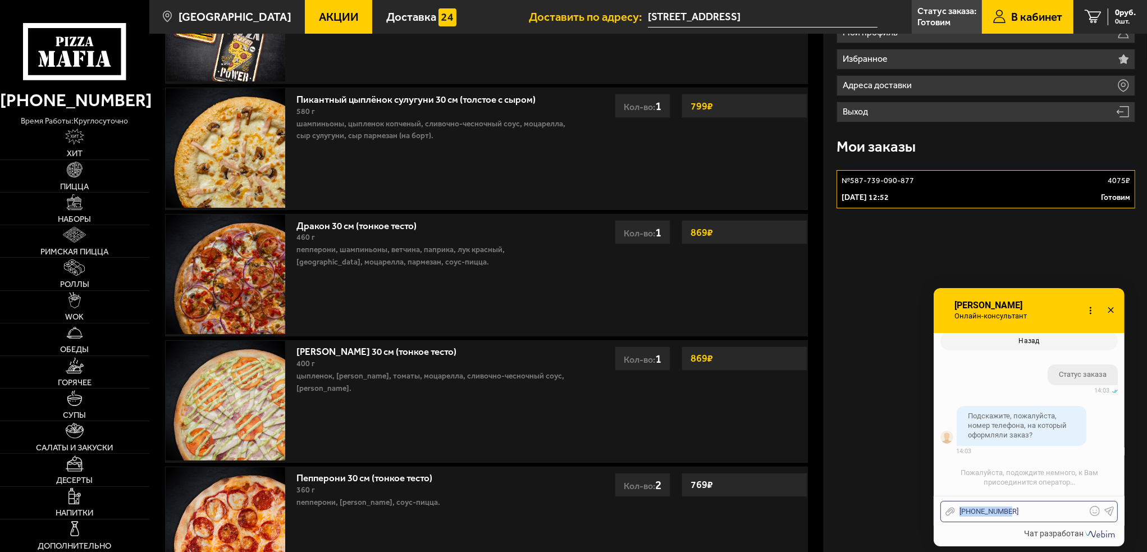
scroll to position [112, 0]
copy div "[PHONE_NUMBER]"
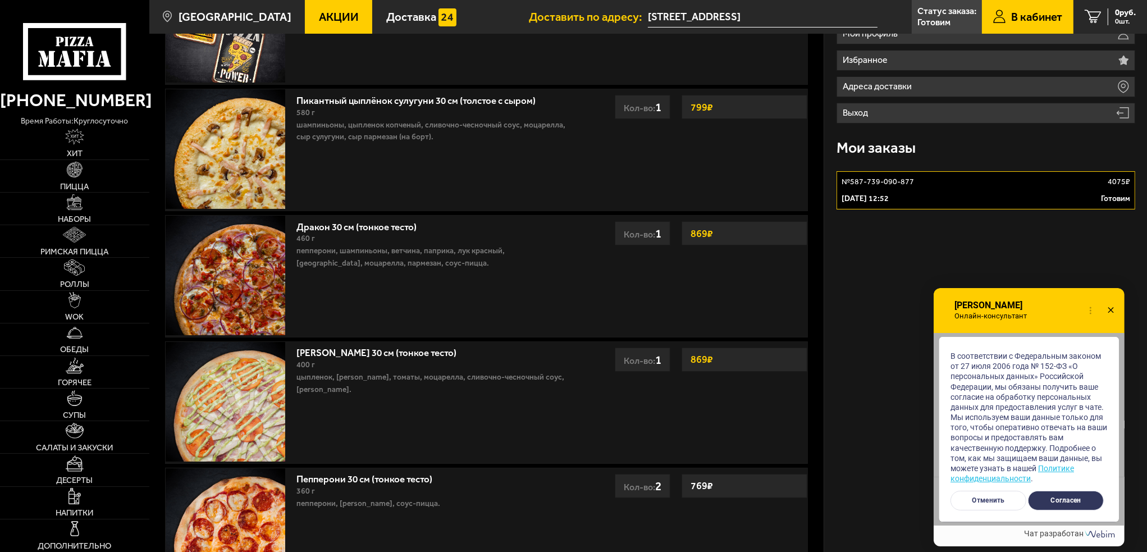
click at [1068, 500] on button "Согласен" at bounding box center [1066, 501] width 76 height 20
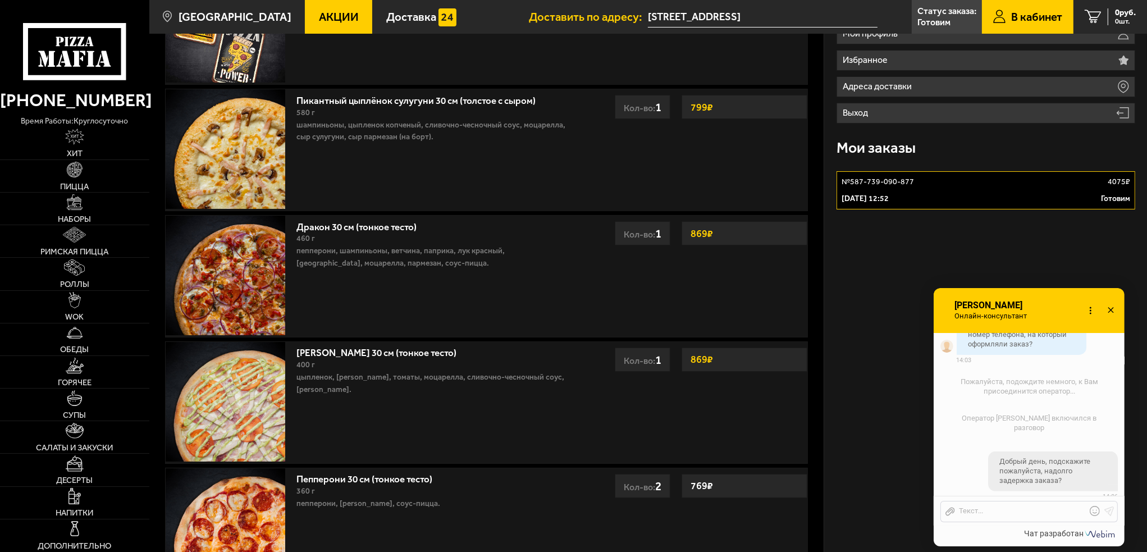
scroll to position [681, 0]
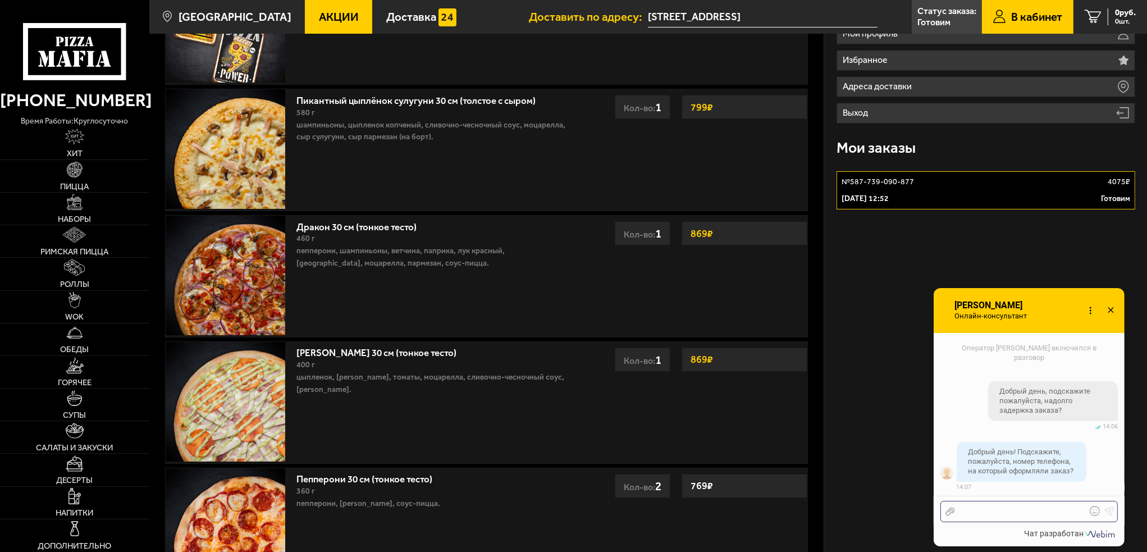
click at [1054, 509] on div at bounding box center [1020, 512] width 131 height 10
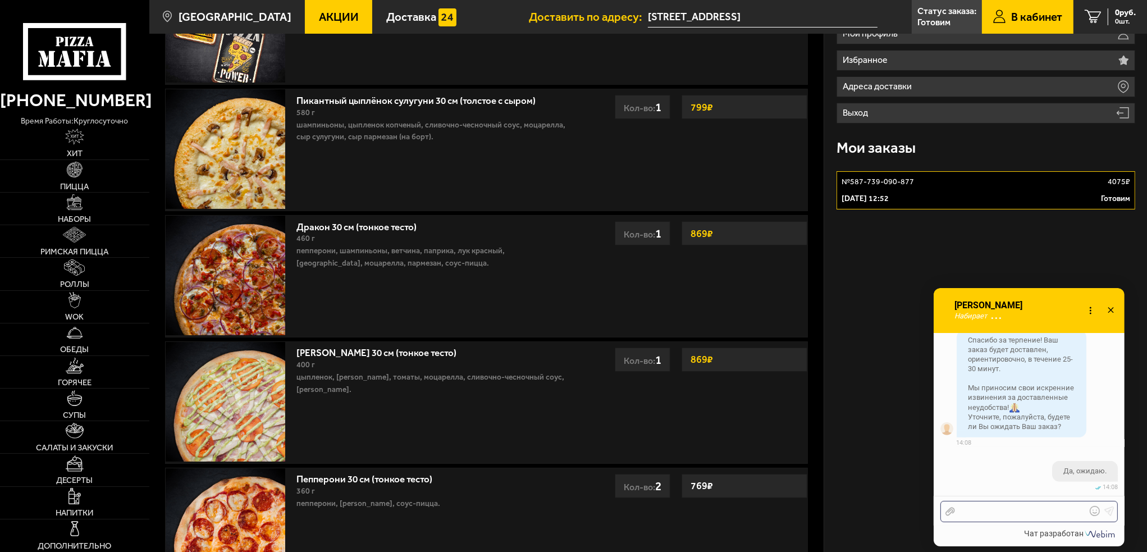
scroll to position [1029, 0]
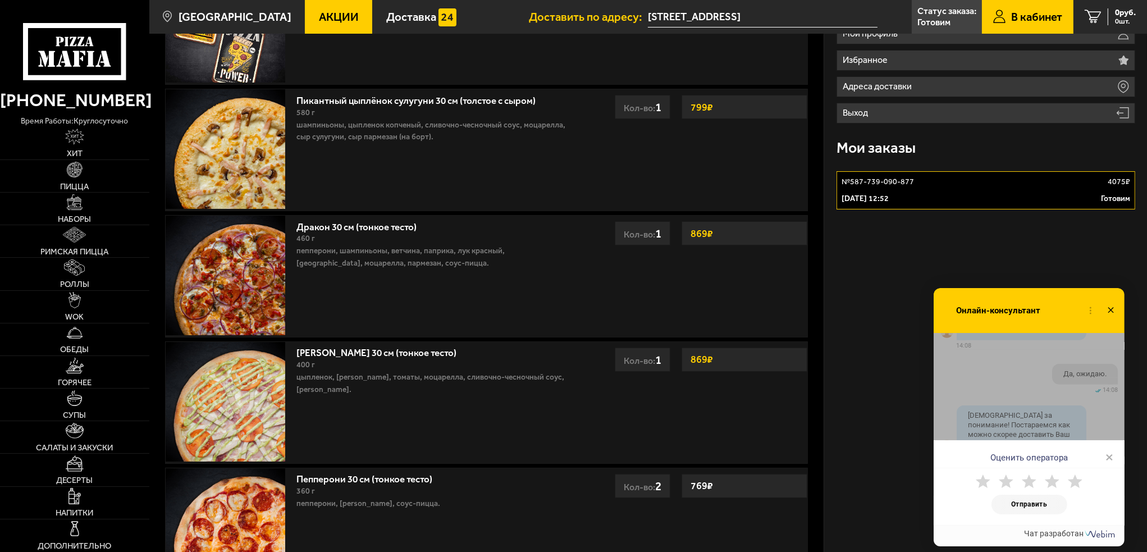
click at [1052, 487] on icon at bounding box center [1052, 482] width 15 height 15
click at [1040, 512] on button "Отправить" at bounding box center [1030, 505] width 76 height 20
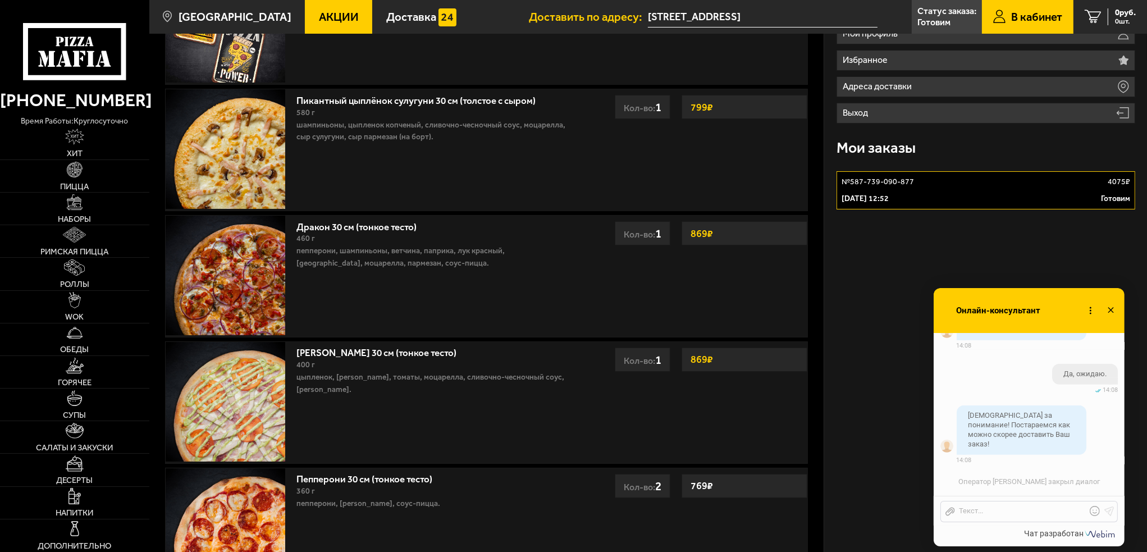
click at [1090, 307] on icon at bounding box center [1091, 311] width 16 height 16
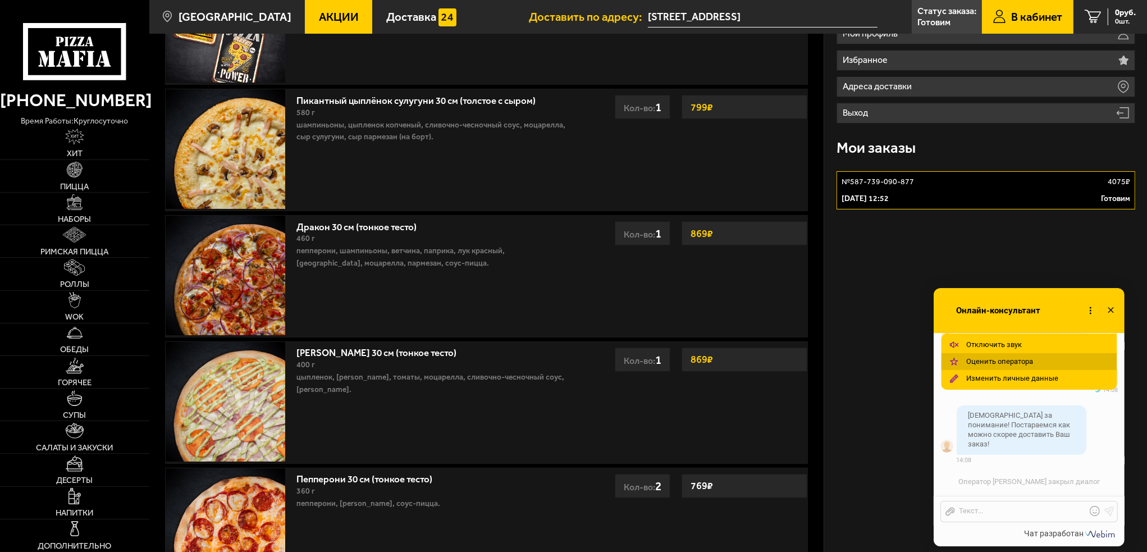
click at [1013, 364] on span "Оценить оператора" at bounding box center [1000, 362] width 67 height 8
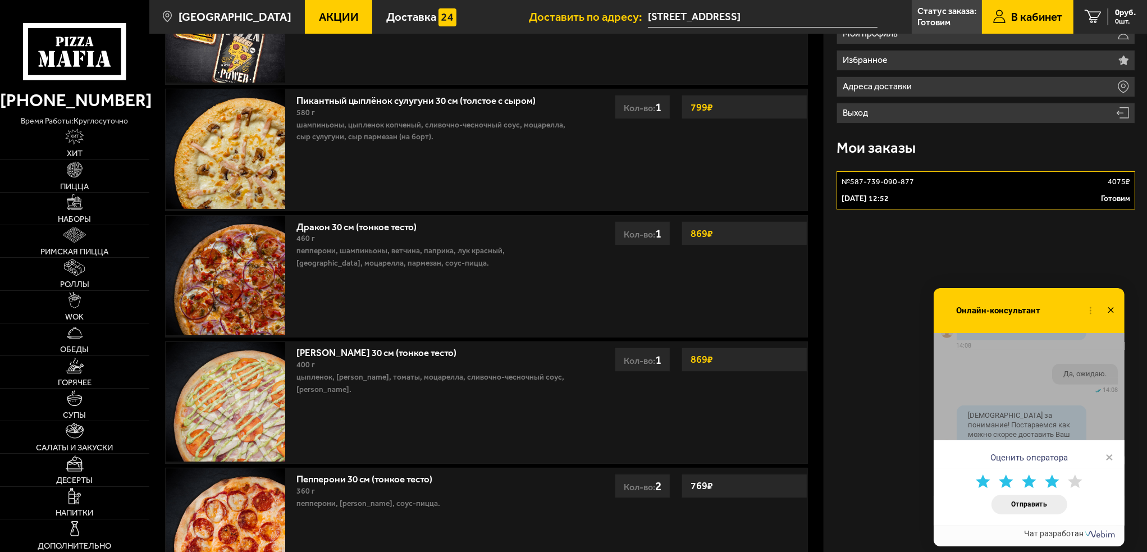
click at [1050, 484] on use at bounding box center [1052, 481] width 15 height 13
click at [1050, 499] on button "Отправить" at bounding box center [1030, 505] width 76 height 20
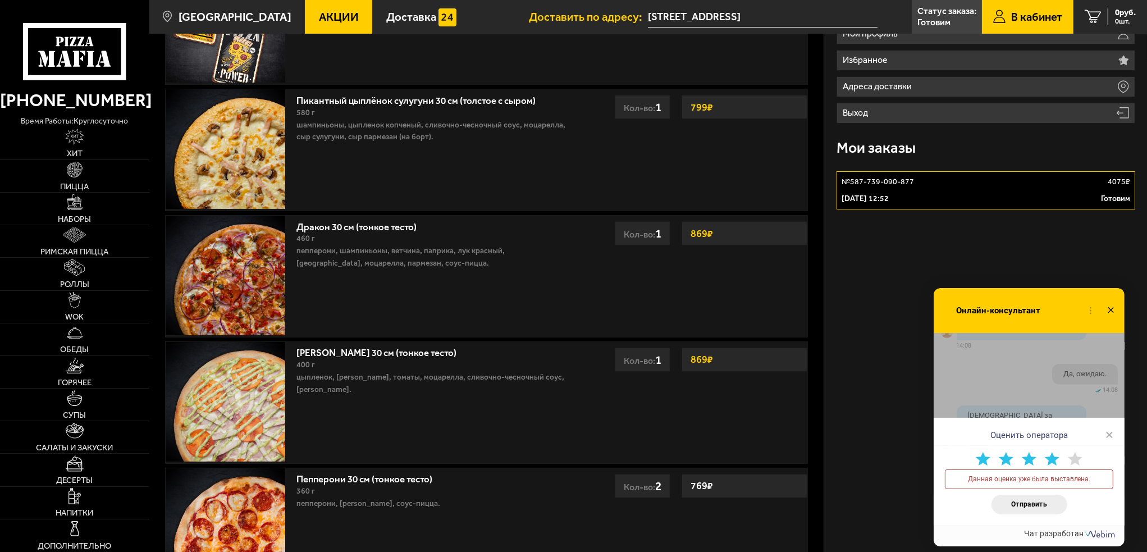
click at [1114, 311] on icon at bounding box center [1111, 311] width 16 height 16
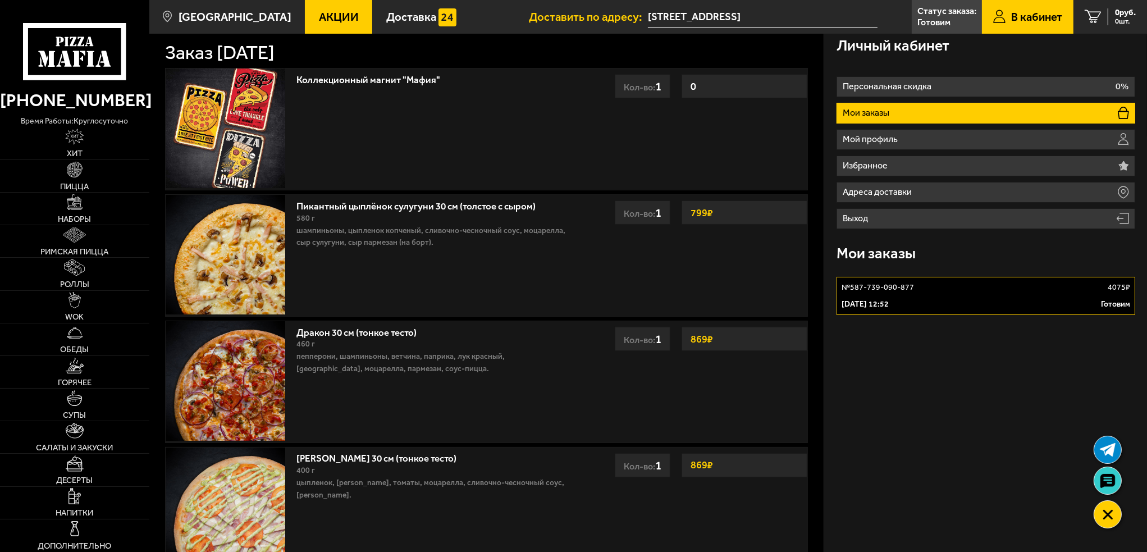
scroll to position [0, 0]
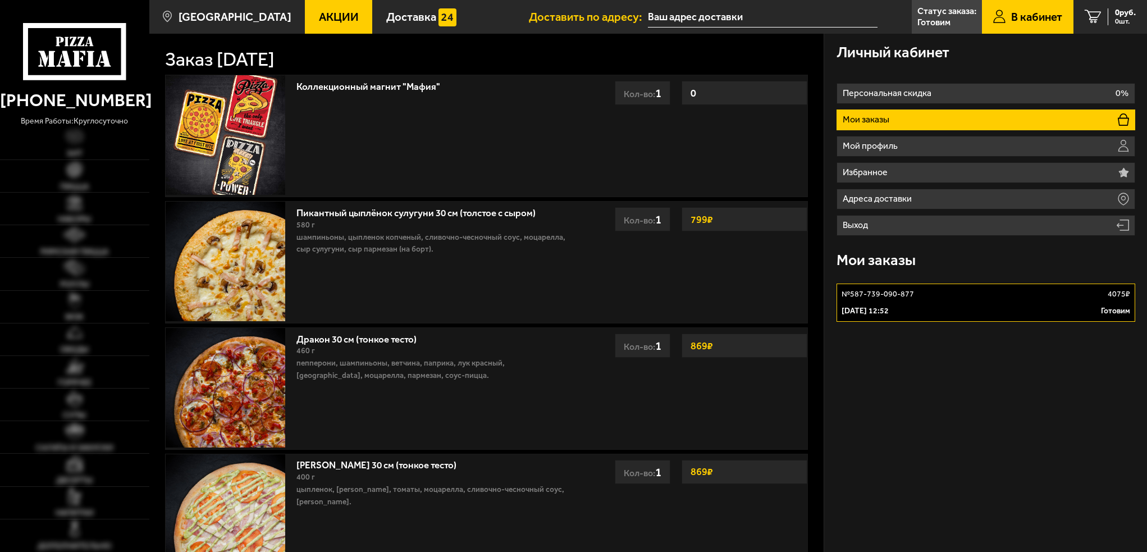
type input "[STREET_ADDRESS]"
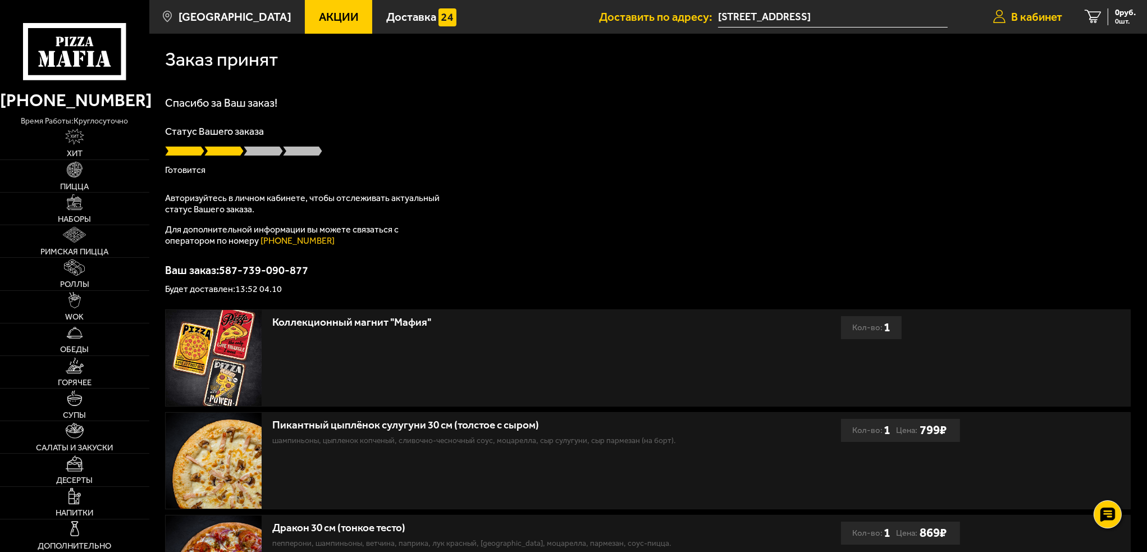
click at [1011, 29] on link "В кабинет" at bounding box center [1028, 17] width 92 height 34
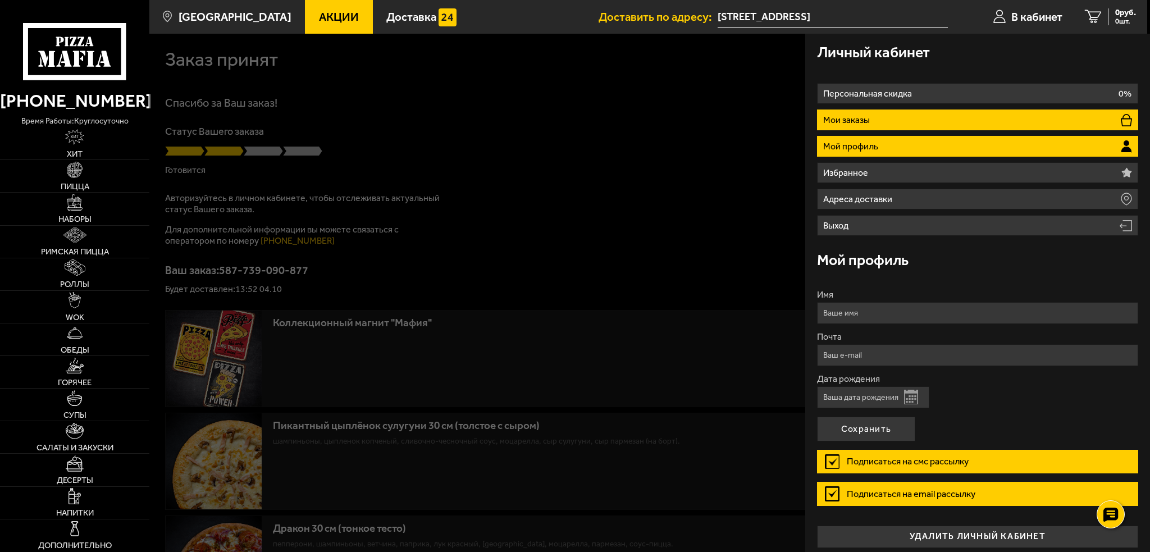
click at [923, 124] on li "Мои заказы" at bounding box center [977, 120] width 321 height 21
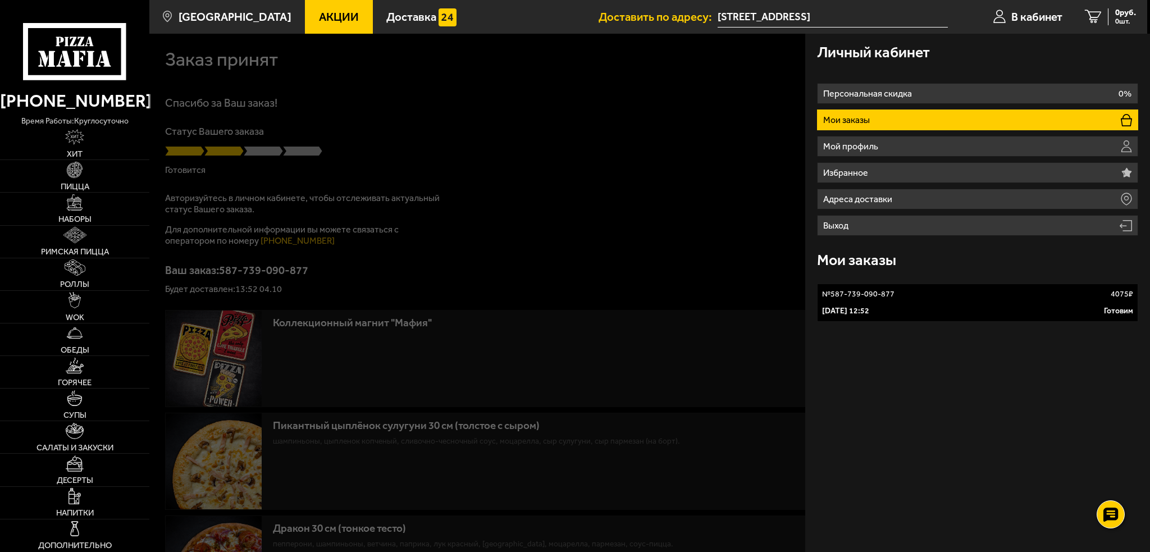
click at [927, 313] on div "[DATE] 12:52 Готовим" at bounding box center [977, 311] width 311 height 11
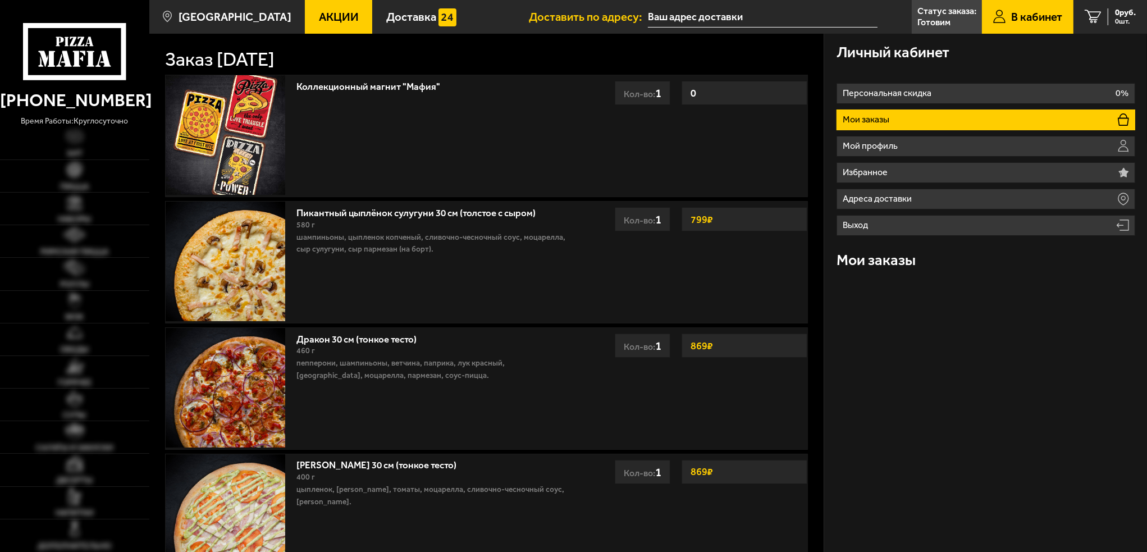
type input "[STREET_ADDRESS]"
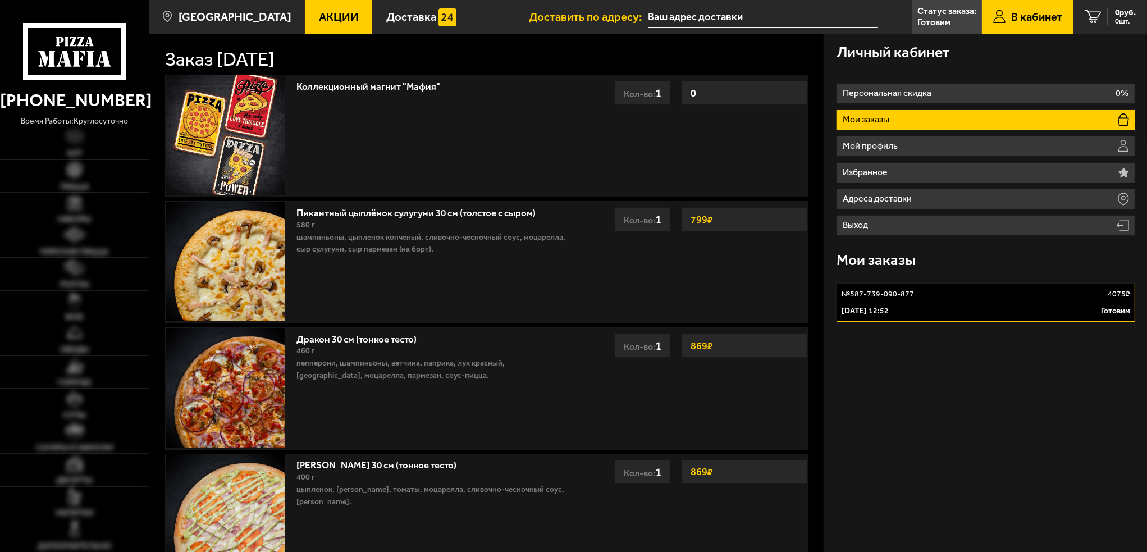
type input "[STREET_ADDRESS]"
click at [1110, 525] on div at bounding box center [1108, 514] width 31 height 31
click at [1103, 491] on link at bounding box center [1108, 481] width 30 height 30
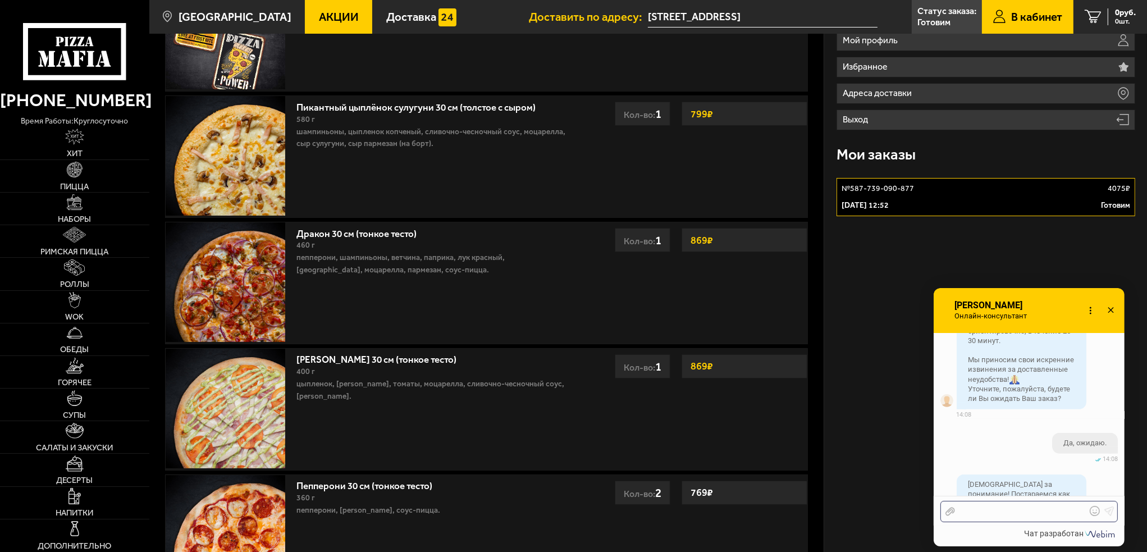
scroll to position [112, 0]
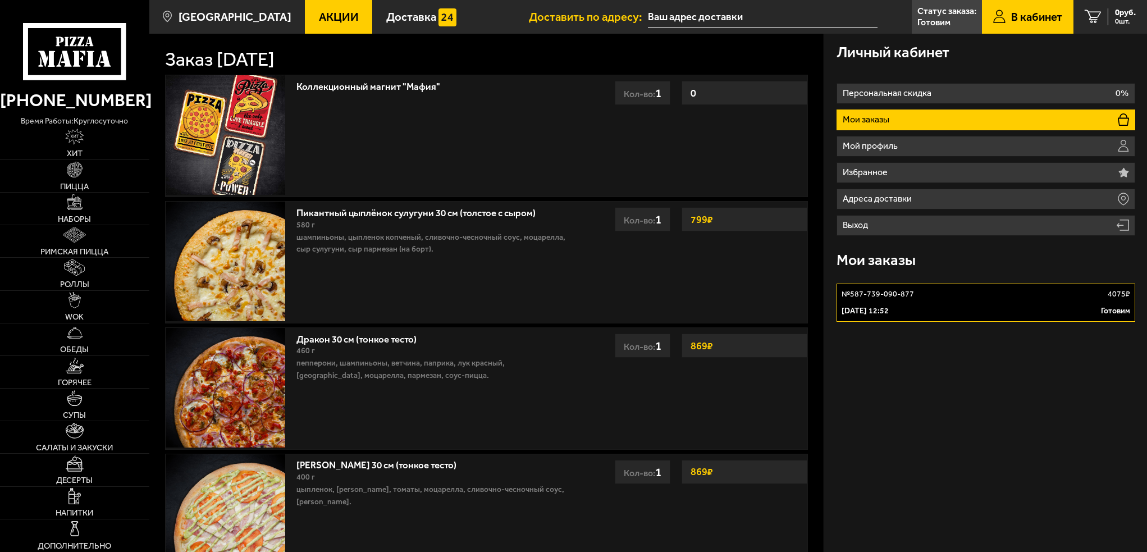
type input "[STREET_ADDRESS]"
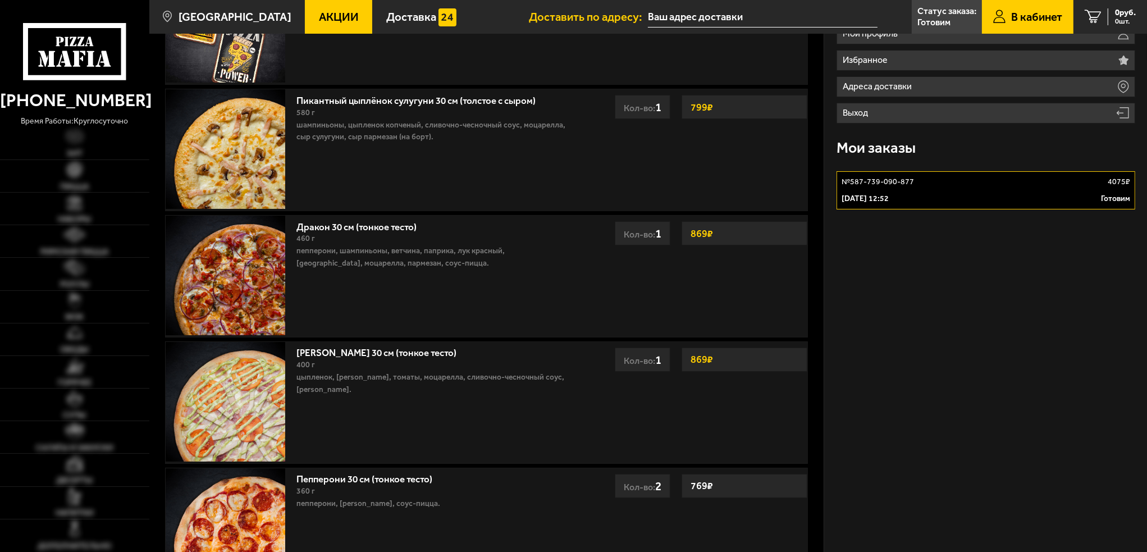
type input "[STREET_ADDRESS]"
click at [977, 177] on div "№ 587-739-090-877 4075 ₽" at bounding box center [986, 181] width 289 height 11
click at [972, 190] on link "№ 587-739-090-877 4075 ₽ [DATE] 12:52 Готовим" at bounding box center [986, 190] width 299 height 38
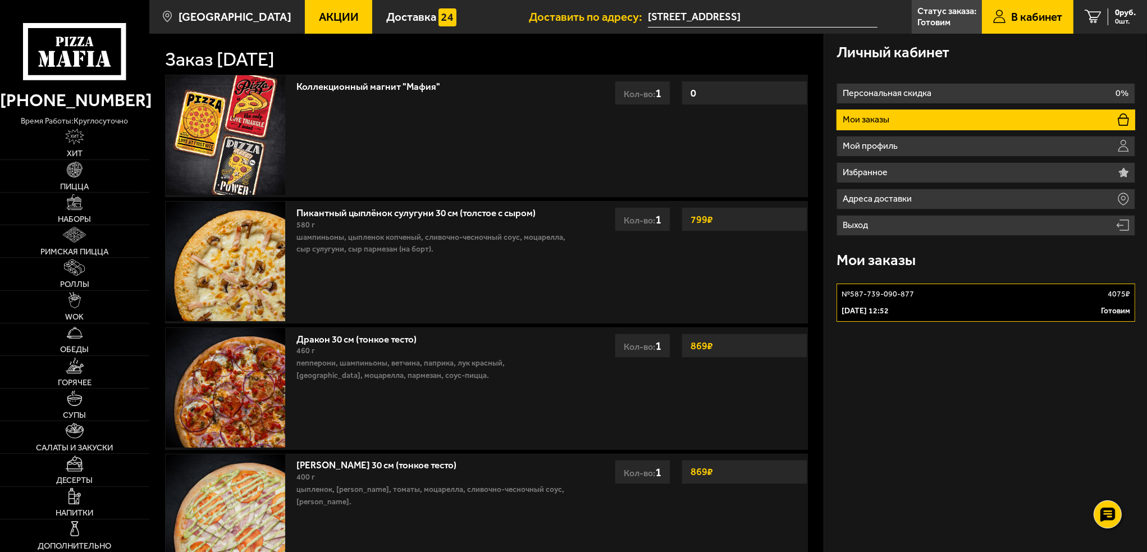
drag, startPoint x: 967, startPoint y: 278, endPoint x: 970, endPoint y: 289, distance: 11.7
click at [967, 278] on div "Мои заказы" at bounding box center [986, 261] width 299 height 38
click at [974, 300] on link "№ 587-739-090-877 4075 ₽ 4 октября 2025 г. 12:52 Готовим" at bounding box center [986, 303] width 299 height 38
click at [1112, 512] on use at bounding box center [1108, 515] width 16 height 16
click at [1105, 472] on link at bounding box center [1108, 481] width 30 height 30
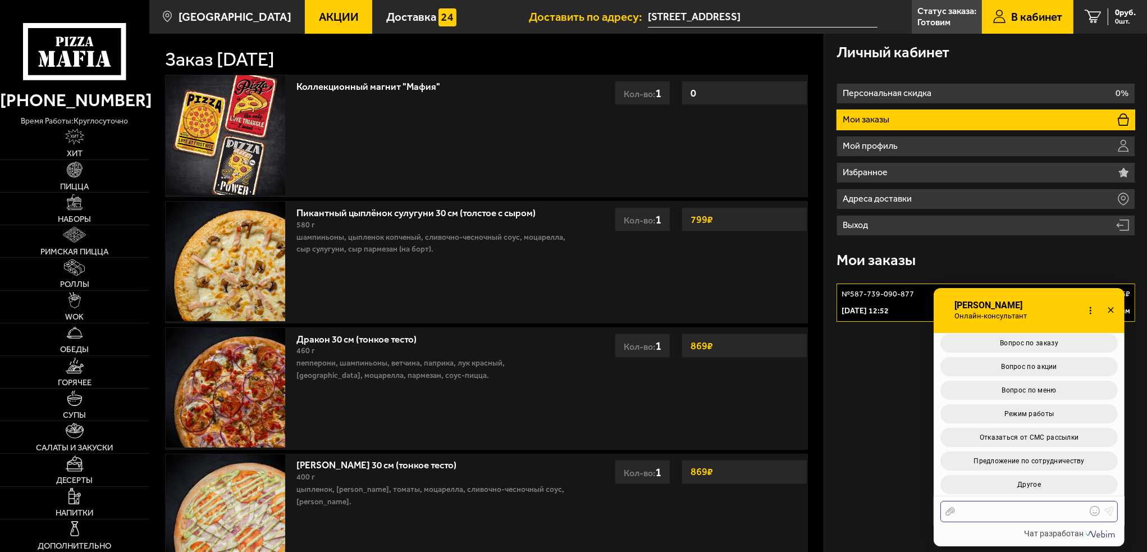
scroll to position [449, 0]
click at [1032, 476] on button "Другое" at bounding box center [1029, 482] width 177 height 19
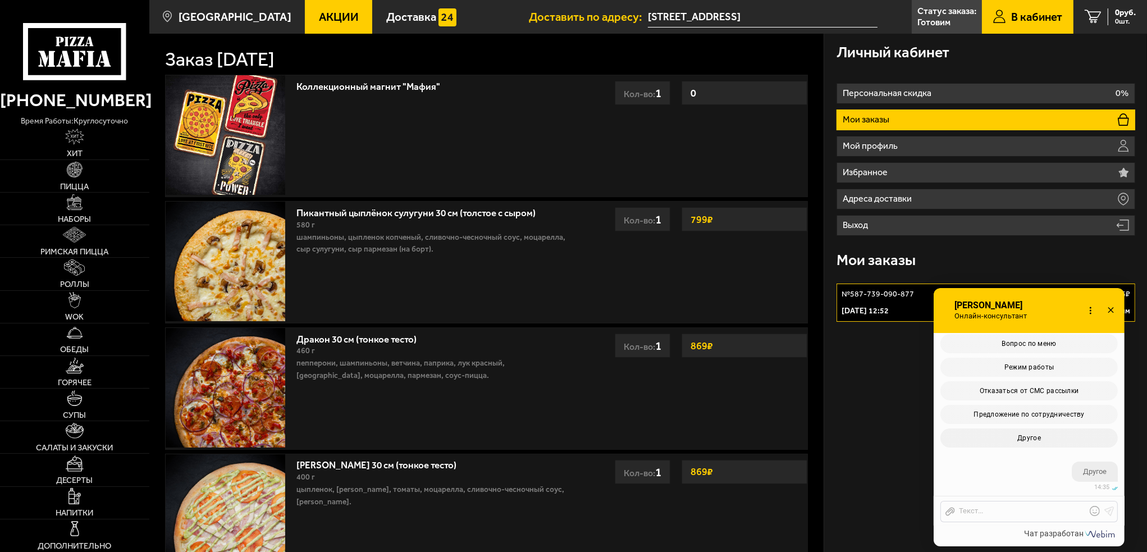
scroll to position [601, 0]
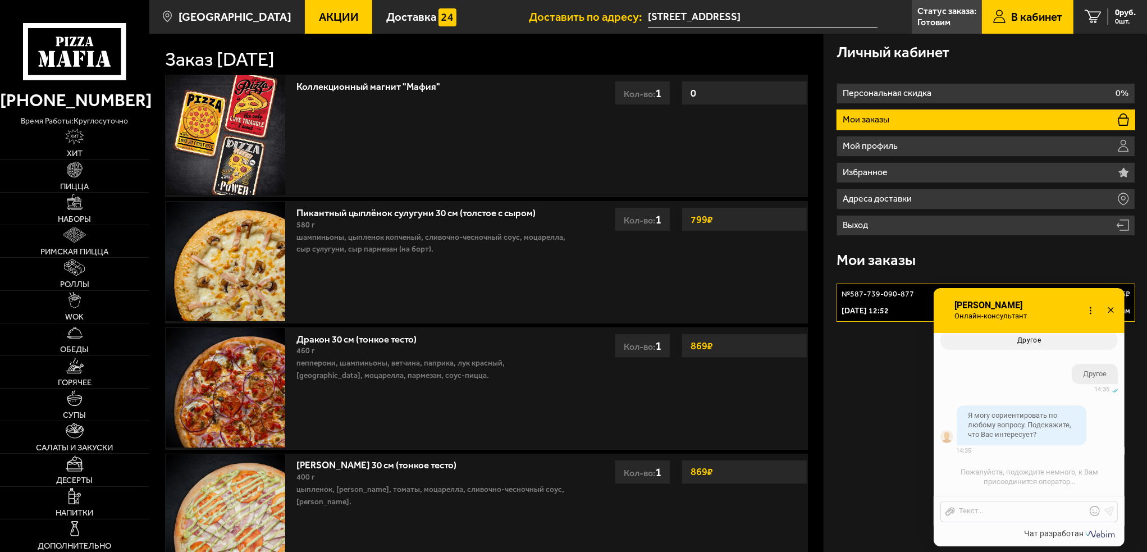
click at [1112, 309] on use at bounding box center [1111, 310] width 6 height 6
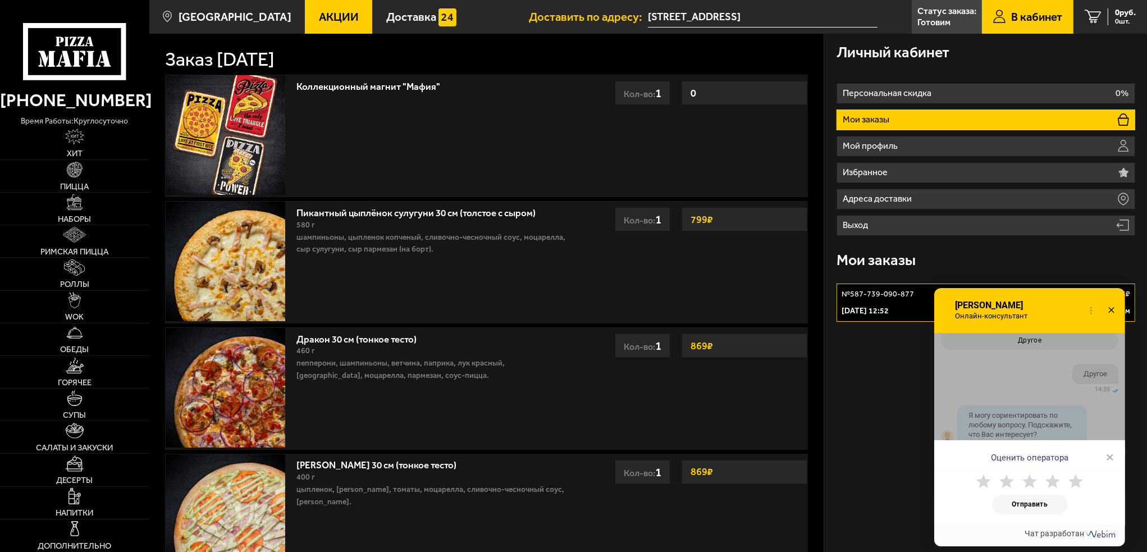
click at [988, 481] on use at bounding box center [984, 481] width 15 height 13
click at [1013, 504] on button "Отправить" at bounding box center [1030, 505] width 76 height 20
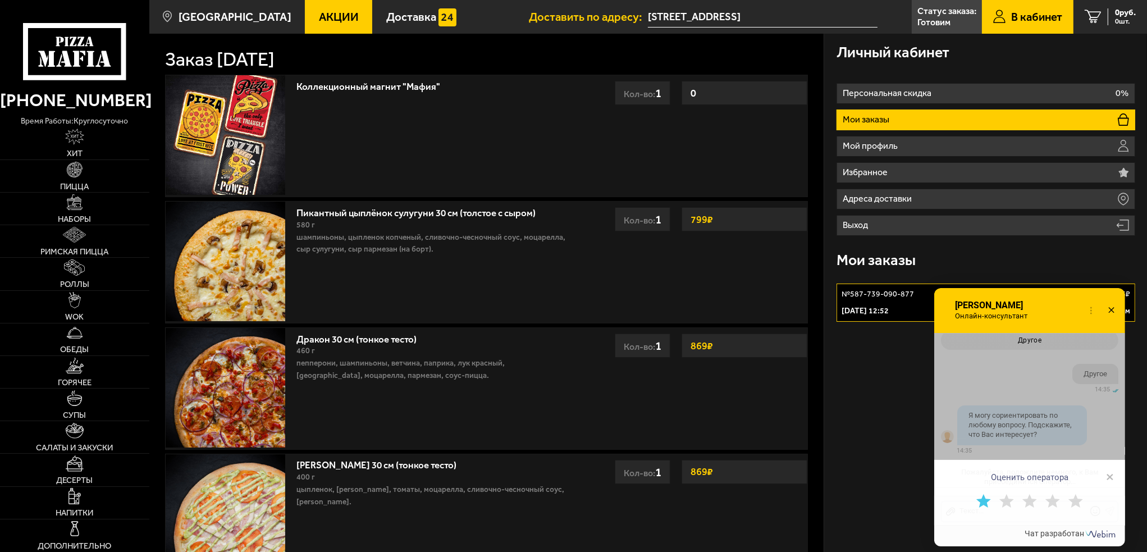
click at [1108, 305] on icon at bounding box center [1112, 311] width 16 height 16
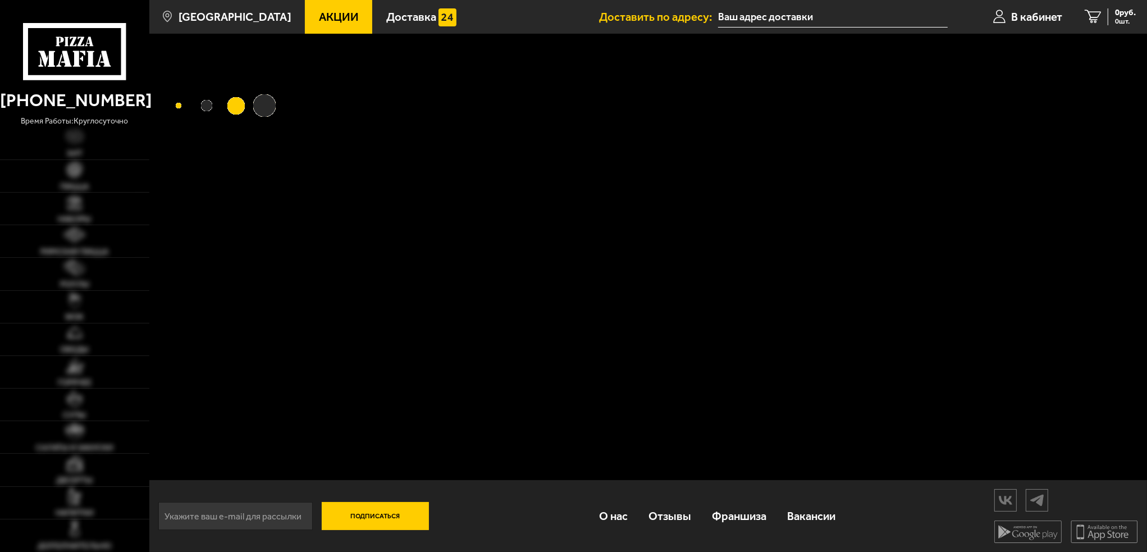
type input "[STREET_ADDRESS]"
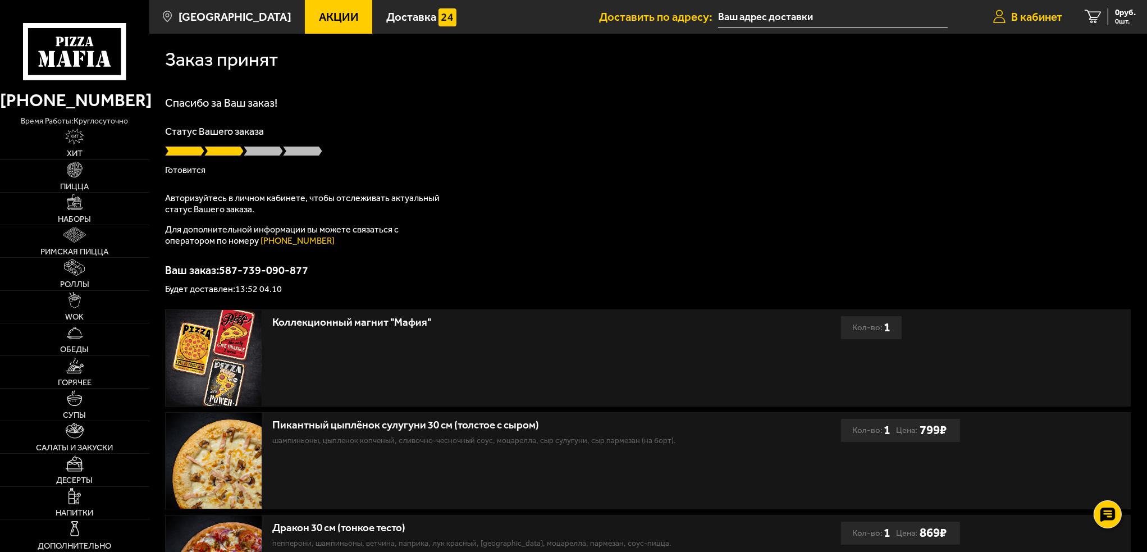
click at [1029, 19] on span "В кабинет" at bounding box center [1036, 16] width 51 height 11
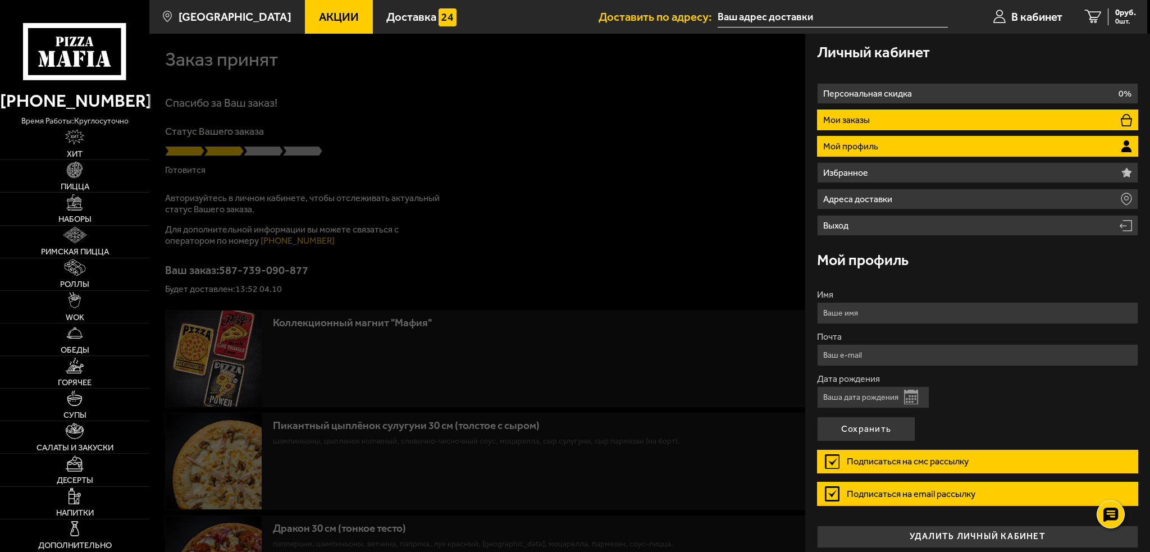
click at [858, 120] on p "Мои заказы" at bounding box center [847, 120] width 49 height 9
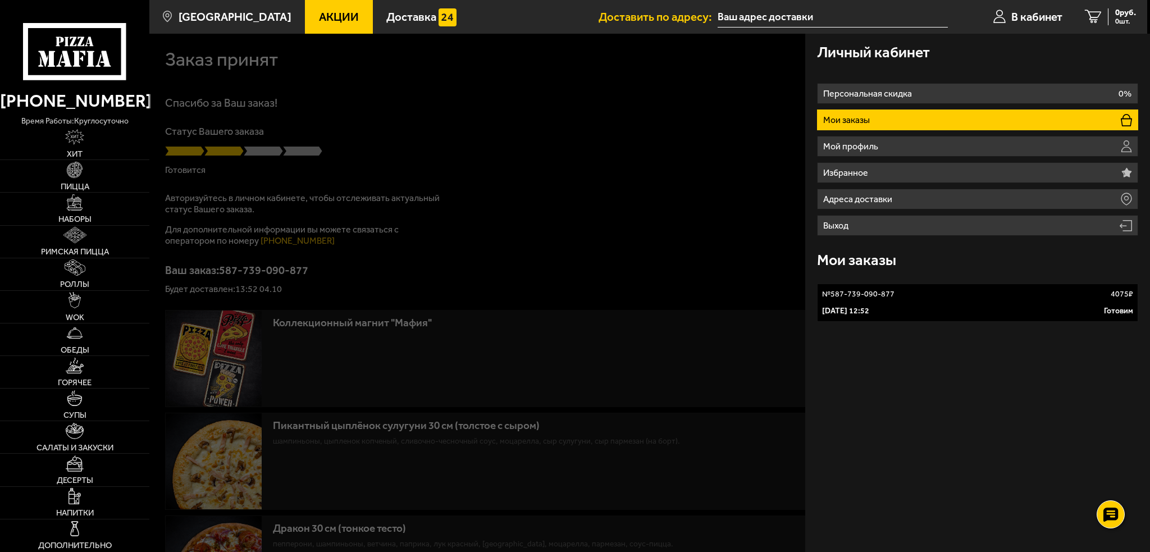
click at [956, 302] on link "№ 587-739-090-877 4075 ₽ [DATE] 12:52 Готовим" at bounding box center [977, 303] width 321 height 38
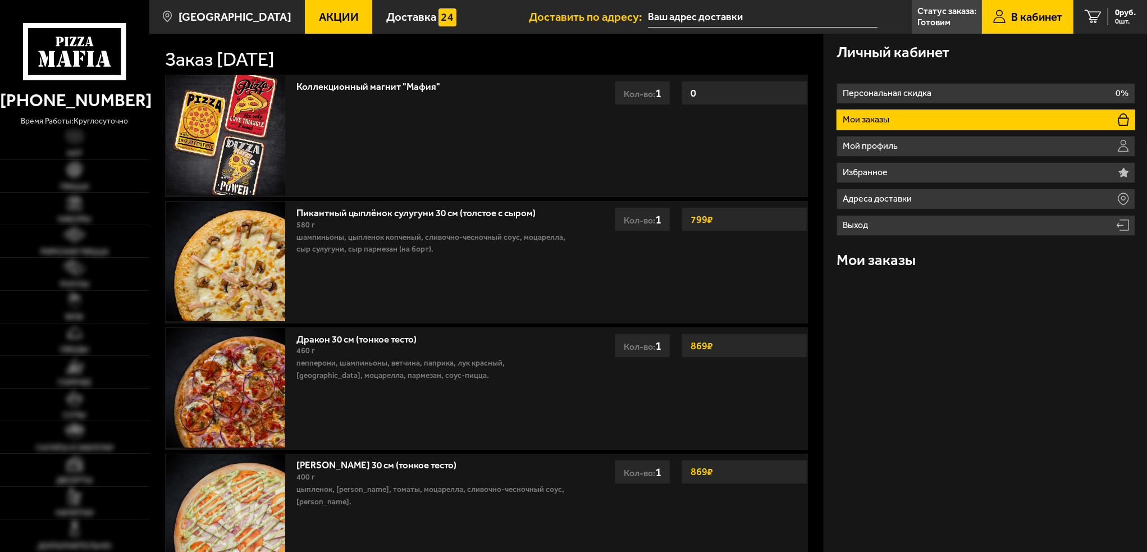
type input "улица Композиторов, 18"
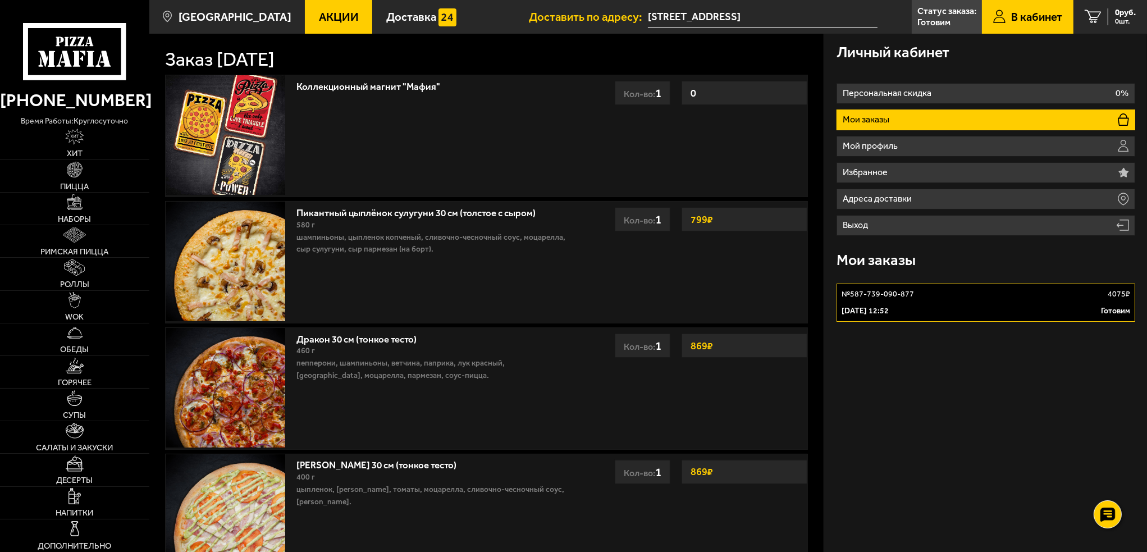
click at [950, 302] on link "№ 587-739-090-877 4075 ₽ [DATE] 12:52 Готовим" at bounding box center [986, 303] width 299 height 38
click at [1099, 304] on link "№ 587-739-090-877 4075 ₽ [DATE] 12:52 Готовим" at bounding box center [986, 303] width 299 height 38
click at [1117, 304] on link "№ 587-739-090-877 4075 ₽ [DATE] 12:52 Готовим" at bounding box center [986, 303] width 299 height 38
click at [1115, 299] on p "4075 ₽" at bounding box center [1119, 294] width 22 height 11
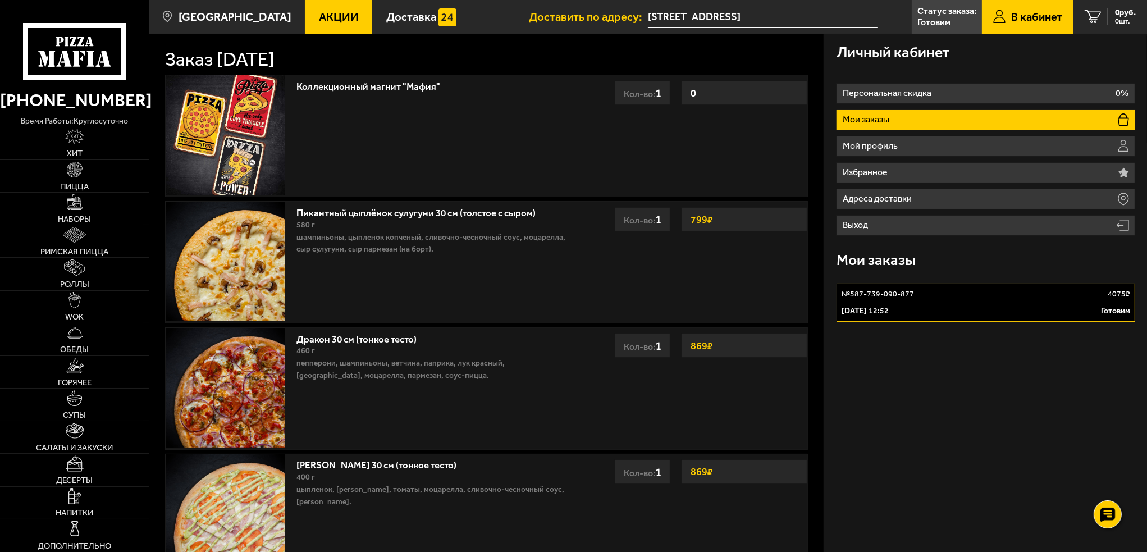
click at [1115, 299] on p "4075 ₽" at bounding box center [1119, 294] width 22 height 11
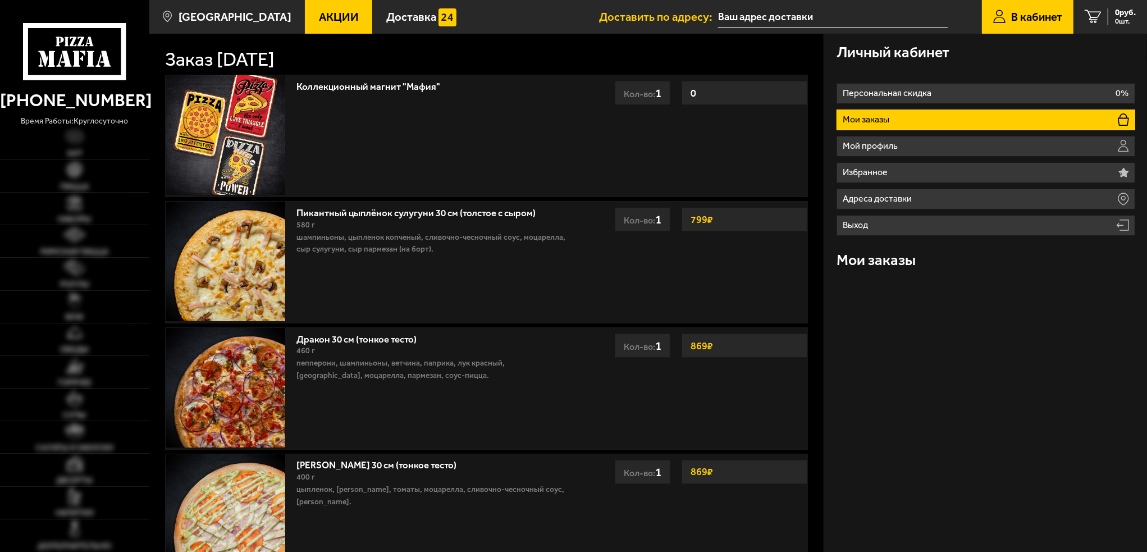
type input "улица Композиторов, 18"
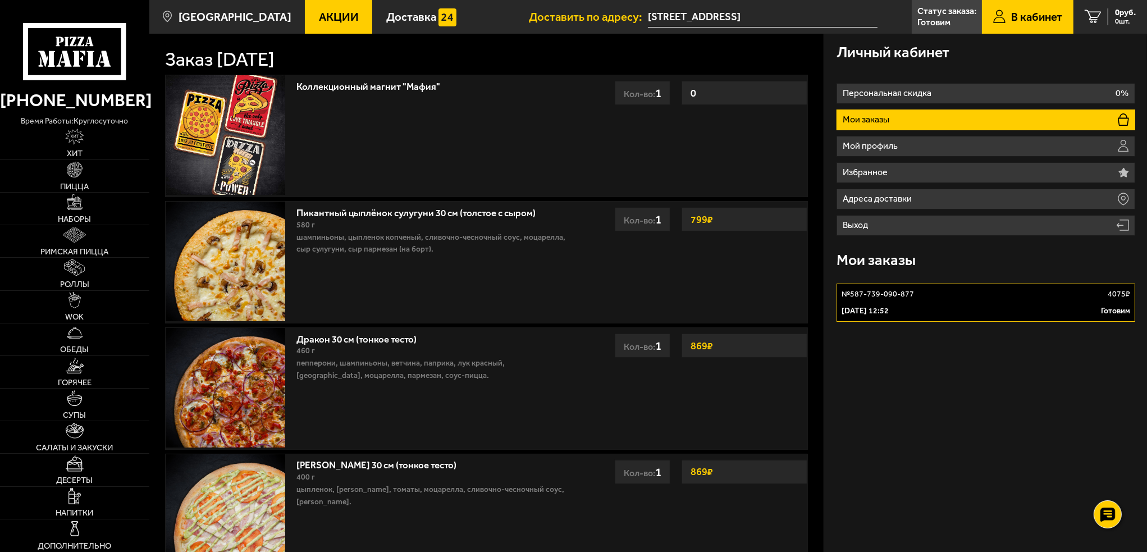
click at [892, 303] on link "№ 587-739-090-877 4075 ₽ [DATE] 12:52 Готовим" at bounding box center [986, 303] width 299 height 38
click at [1093, 505] on div "Пицца Мафия клиентская поддержка Чат на сайте" at bounding box center [1108, 515] width 34 height 34
click at [1113, 517] on use at bounding box center [1108, 515] width 16 height 16
click at [1095, 467] on link at bounding box center [1108, 480] width 27 height 27
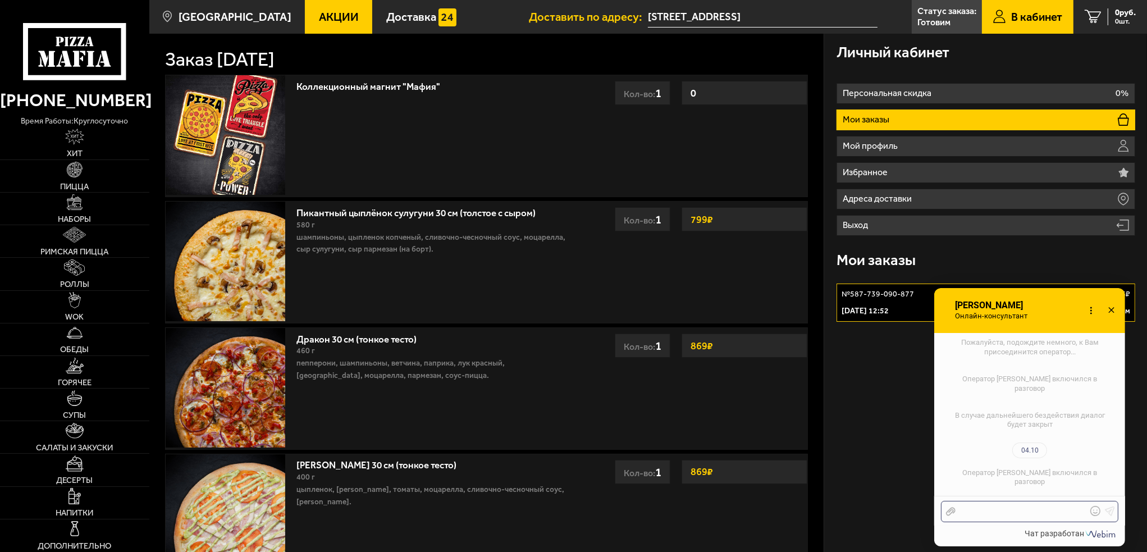
scroll to position [628, 0]
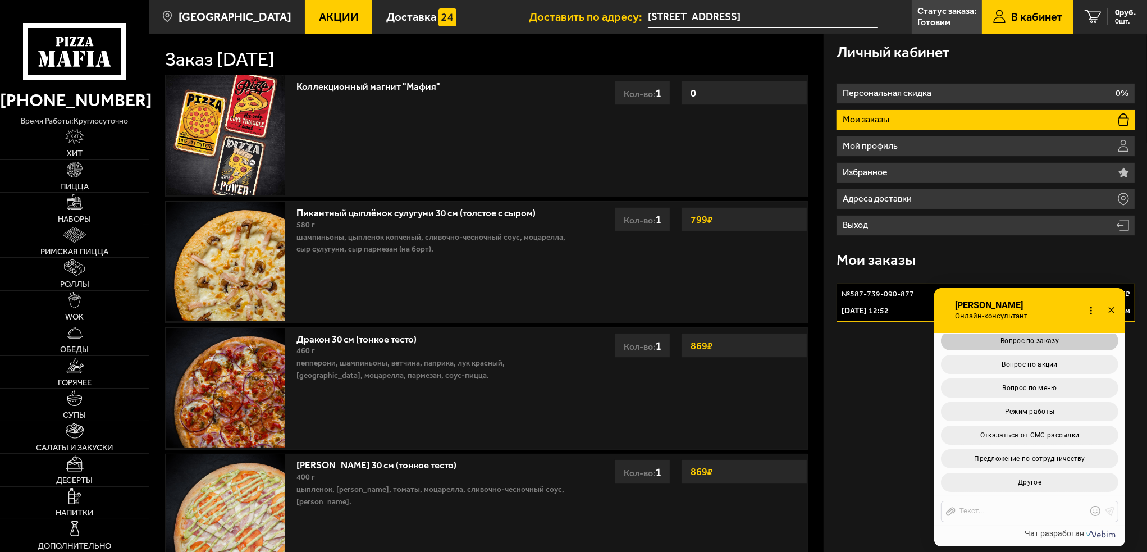
click at [1042, 345] on button "Вопрос по заказу" at bounding box center [1029, 340] width 177 height 19
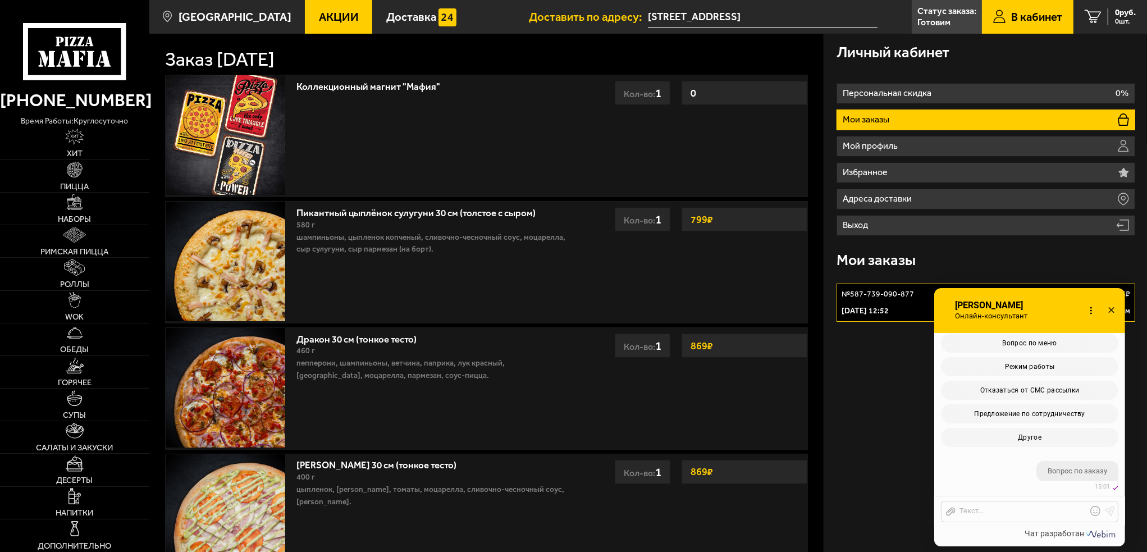
scroll to position [883, 0]
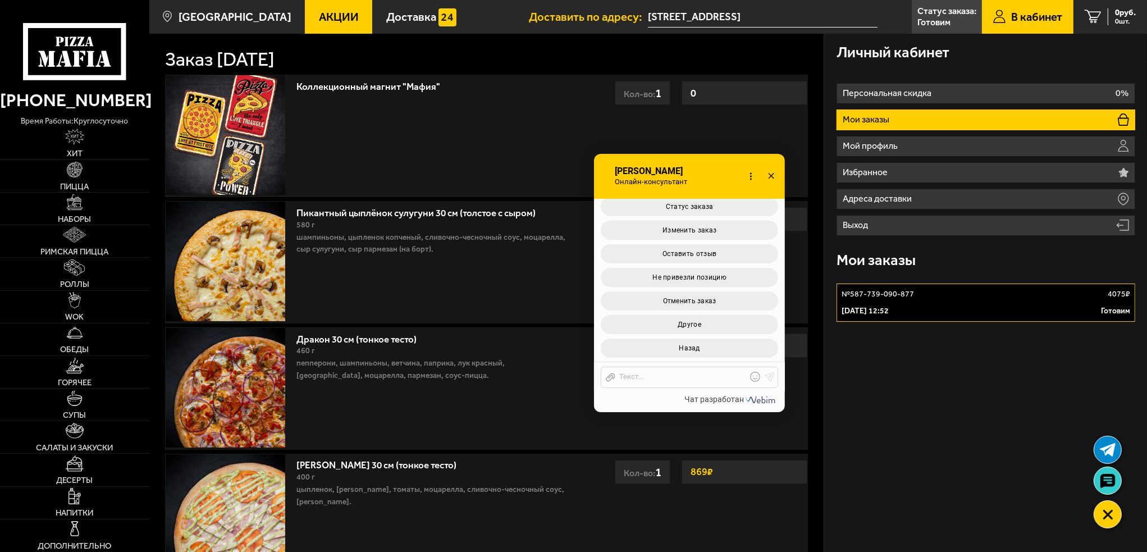
drag, startPoint x: 1032, startPoint y: 307, endPoint x: 692, endPoint y: 173, distance: 365.9
click at [692, 173] on div "Онлайн-консультант Елизавета Онлайн-консультант Набирает Онлайн-консультант" at bounding box center [689, 176] width 191 height 45
click at [675, 215] on button "Статус заказа" at bounding box center [689, 206] width 177 height 19
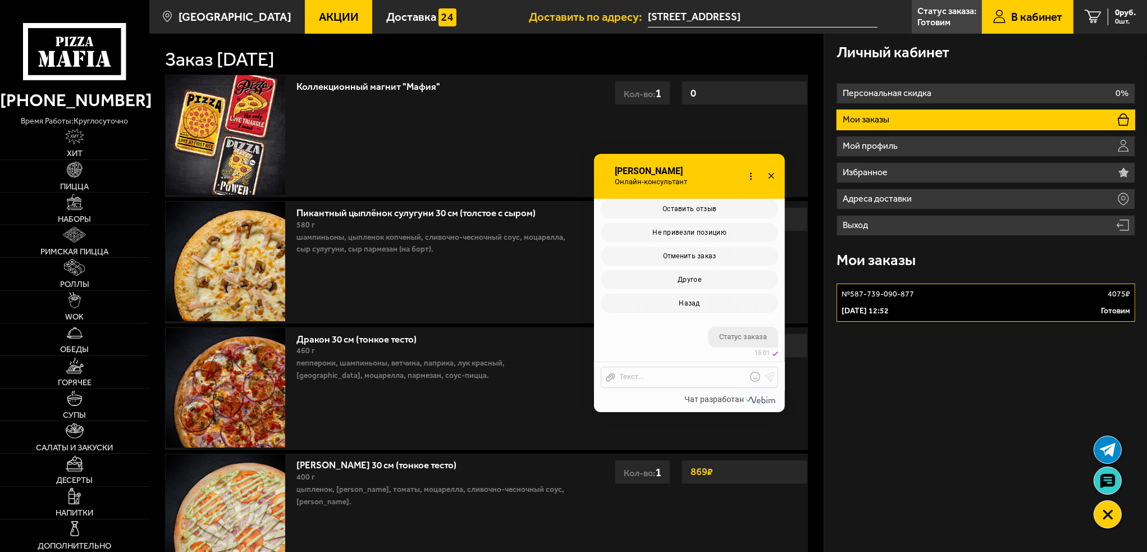
scroll to position [1026, 0]
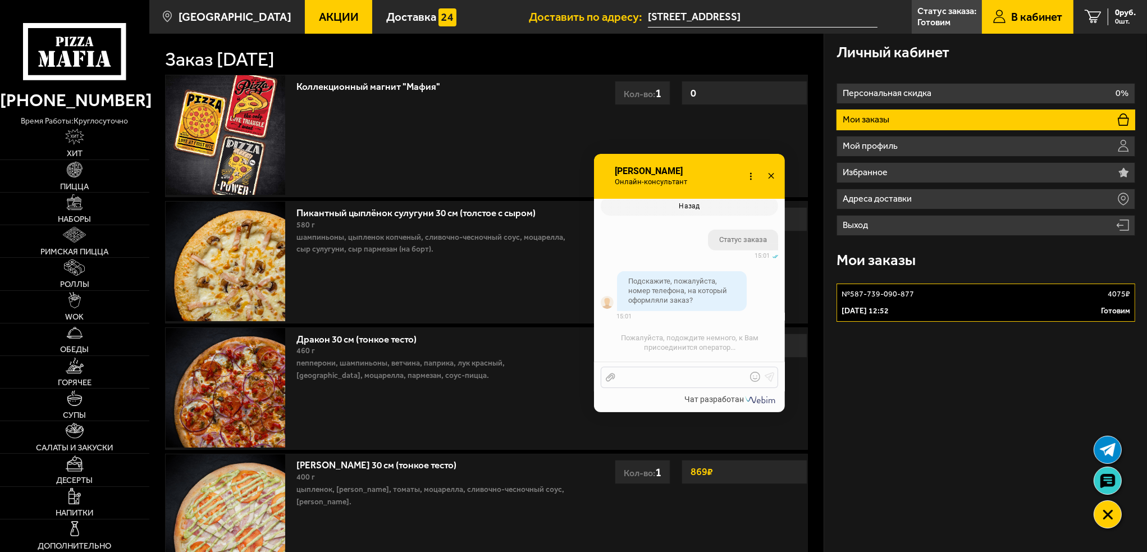
click at [699, 380] on div at bounding box center [681, 377] width 131 height 10
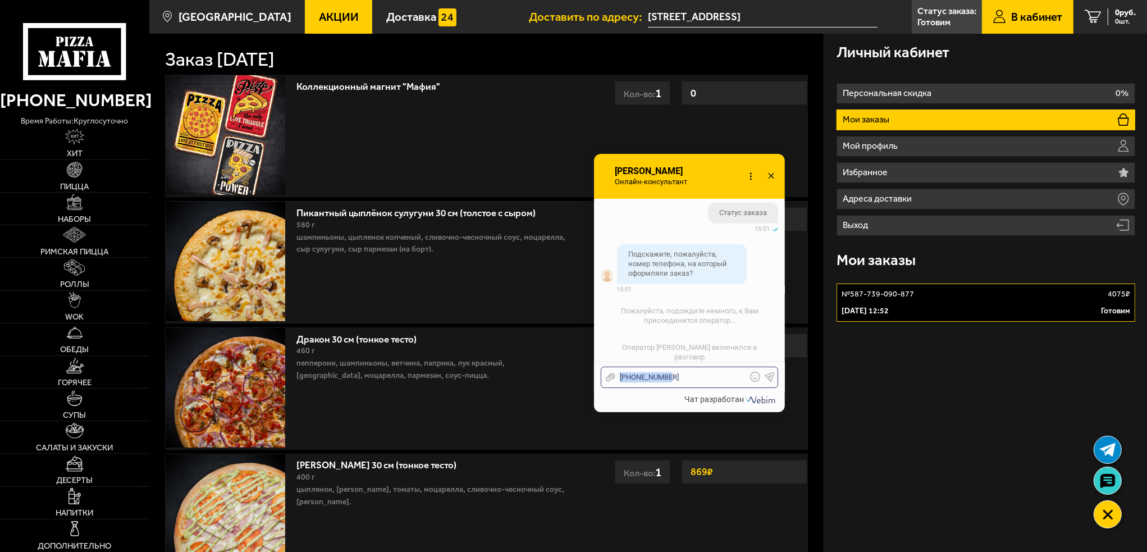
drag, startPoint x: 676, startPoint y: 384, endPoint x: 594, endPoint y: 384, distance: 81.4
click at [594, 384] on div "Отправить файл +79217680668 Текст..." at bounding box center [689, 377] width 191 height 30
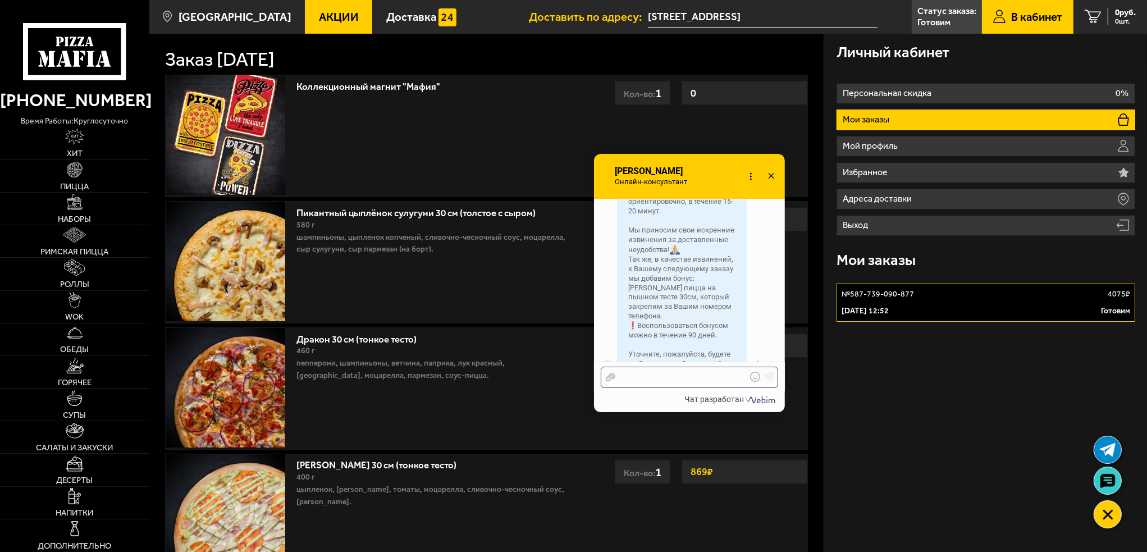
scroll to position [1483, 0]
click at [677, 375] on div at bounding box center [681, 377] width 131 height 10
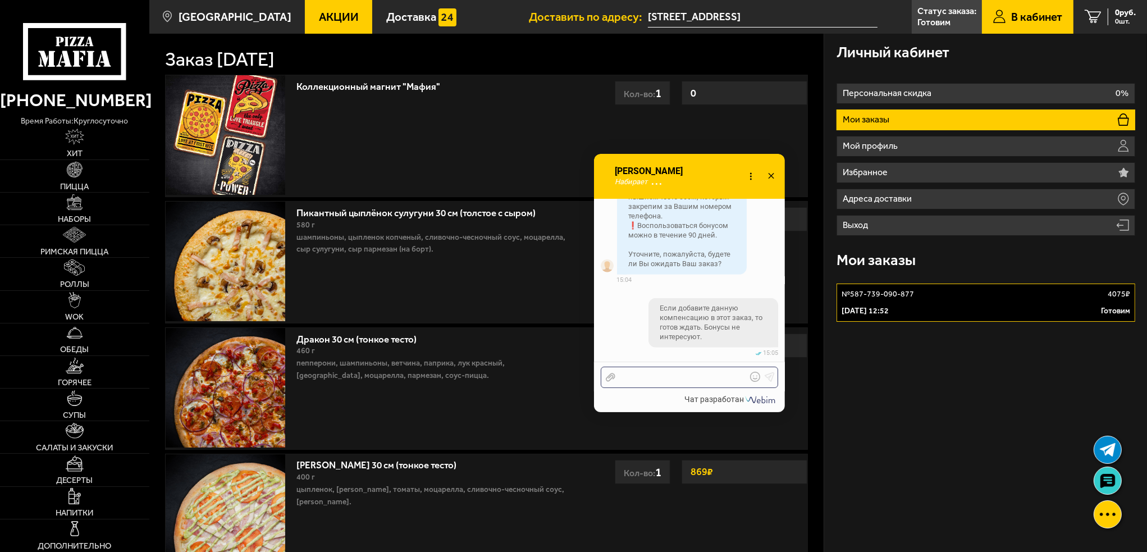
scroll to position [1626, 0]
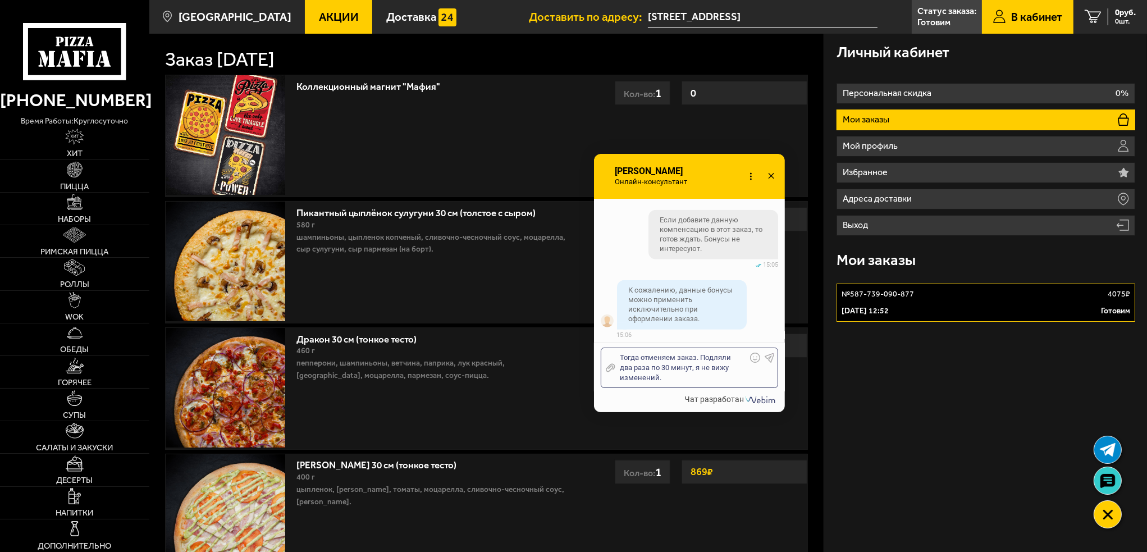
click at [721, 359] on div "Тогда отменяем заказ. Подляли два раза по 30 минут, я не вижу изменений." at bounding box center [681, 368] width 131 height 30
click at [705, 358] on div "Тогда отменяем заказ. Подлевали два раза по 30 минут, я не вижу изменений." at bounding box center [681, 368] width 131 height 30
click at [681, 383] on div "Тогда отменяем заказ. Продлевали два раза по 30 минут, я не вижу изменений." at bounding box center [681, 368] width 131 height 30
click at [768, 356] on icon at bounding box center [770, 358] width 10 height 10
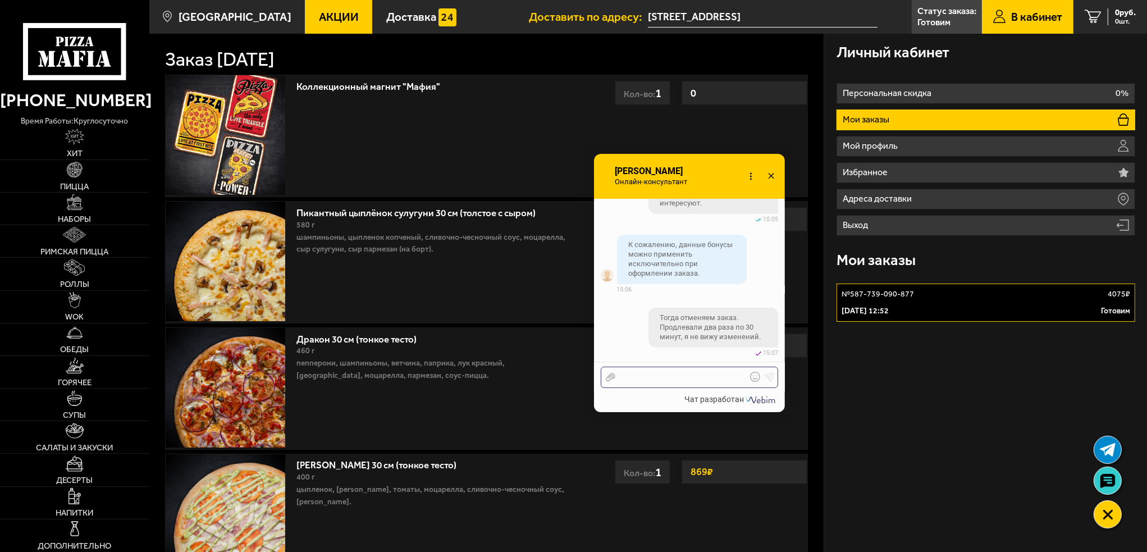
click at [653, 377] on div at bounding box center [681, 377] width 131 height 10
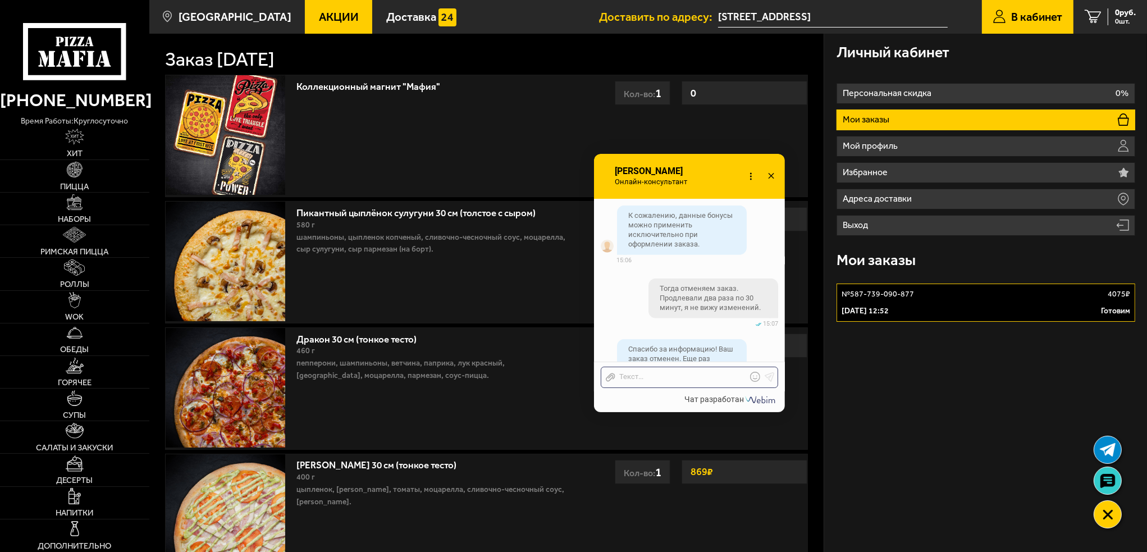
scroll to position [0, 0]
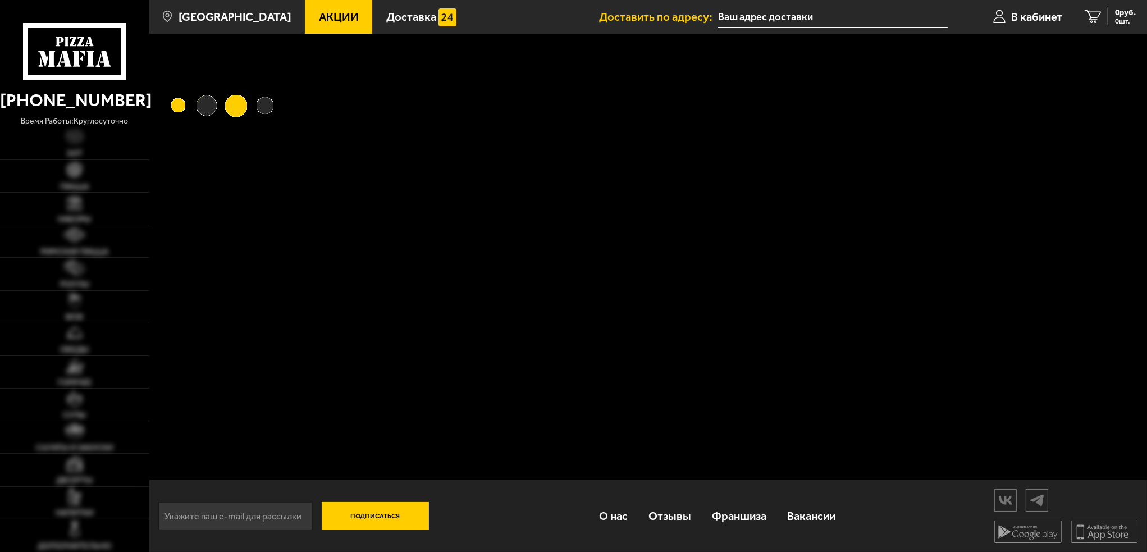
type input "[STREET_ADDRESS]"
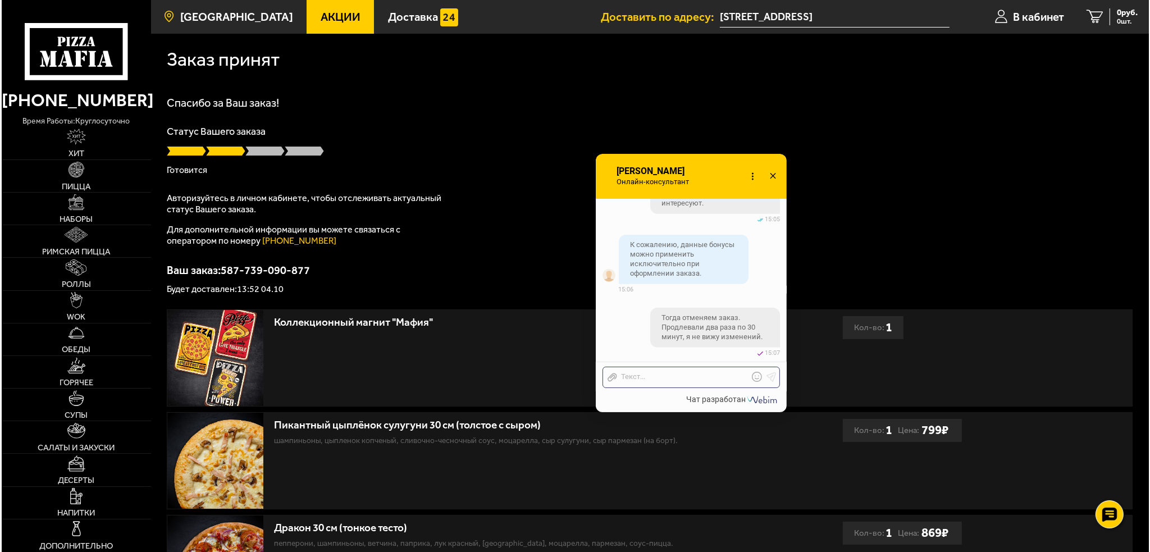
scroll to position [1689, 0]
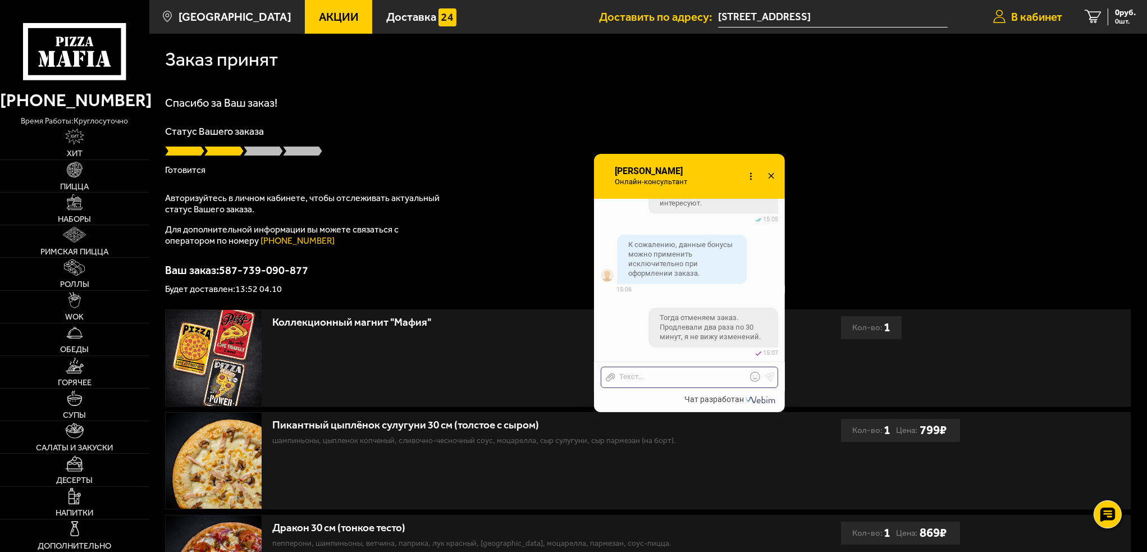
click at [1035, 19] on span "В кабинет" at bounding box center [1036, 16] width 51 height 11
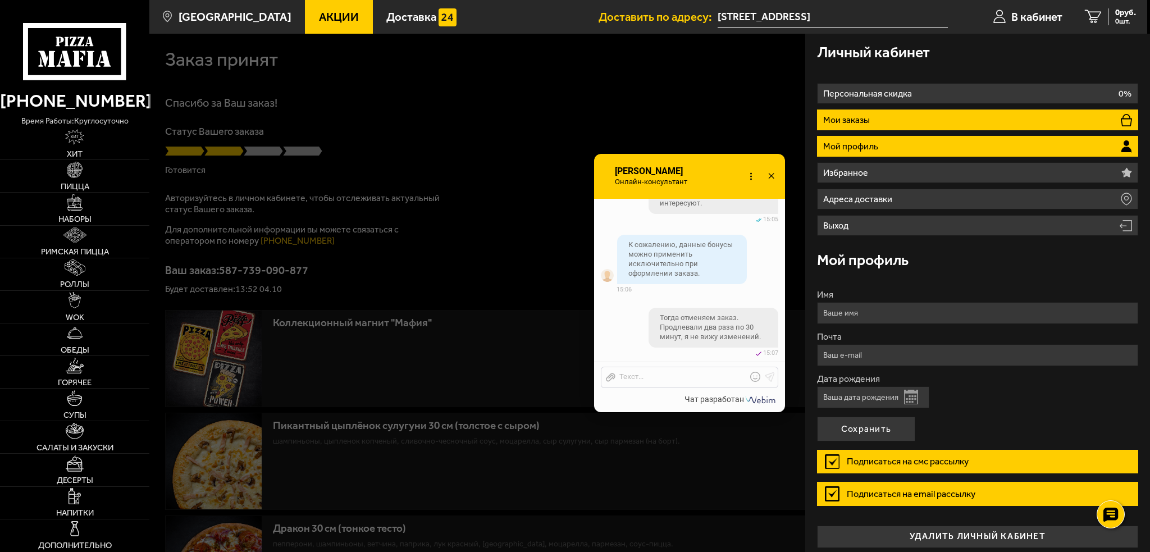
click at [871, 120] on p "Мои заказы" at bounding box center [847, 120] width 49 height 9
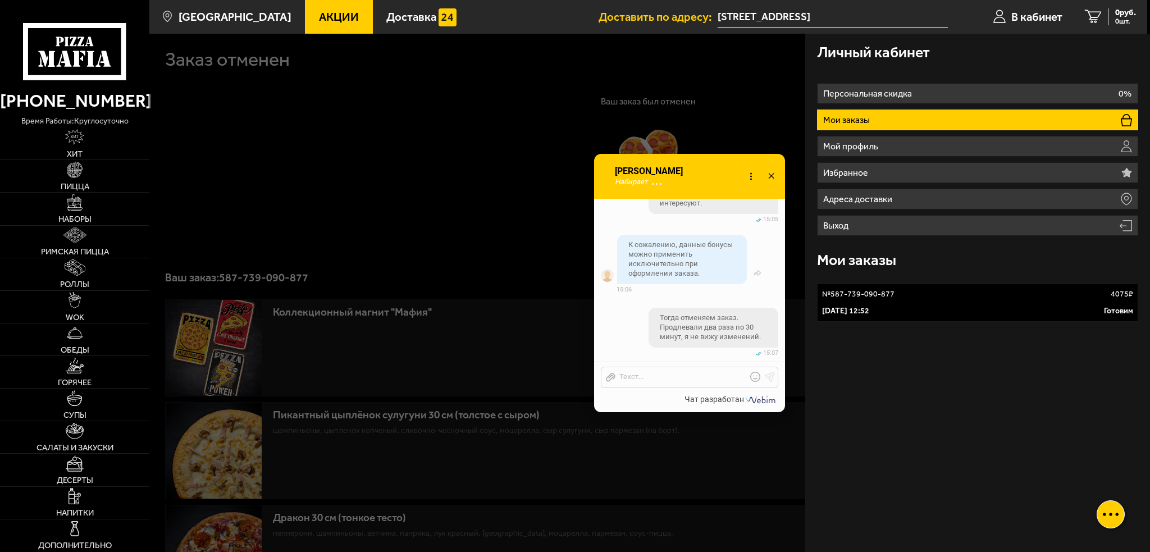
scroll to position [1779, 0]
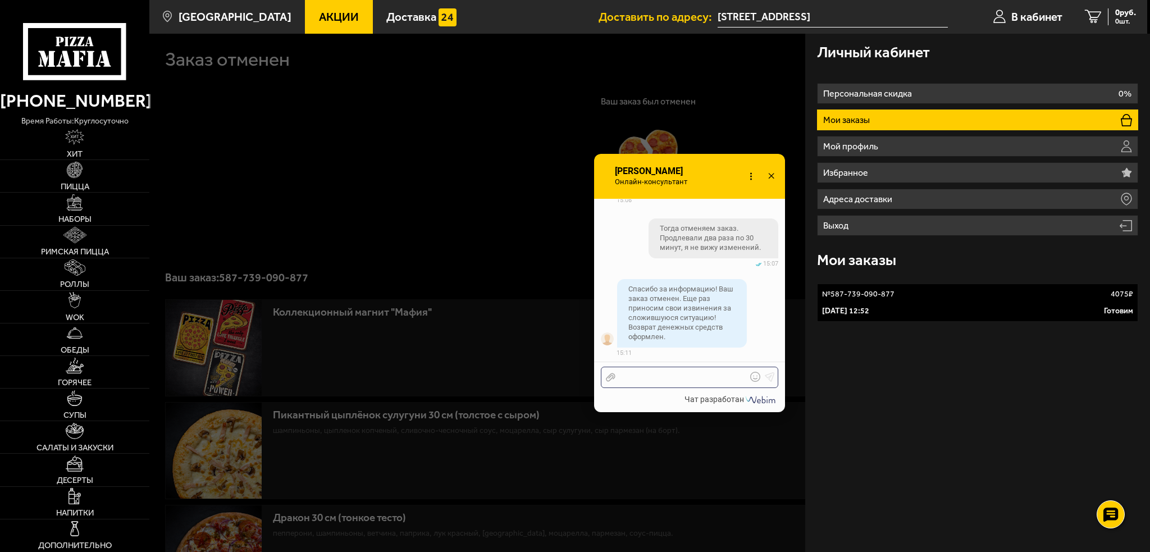
click at [686, 380] on div at bounding box center [681, 377] width 131 height 10
click at [770, 177] on use at bounding box center [771, 176] width 6 height 6
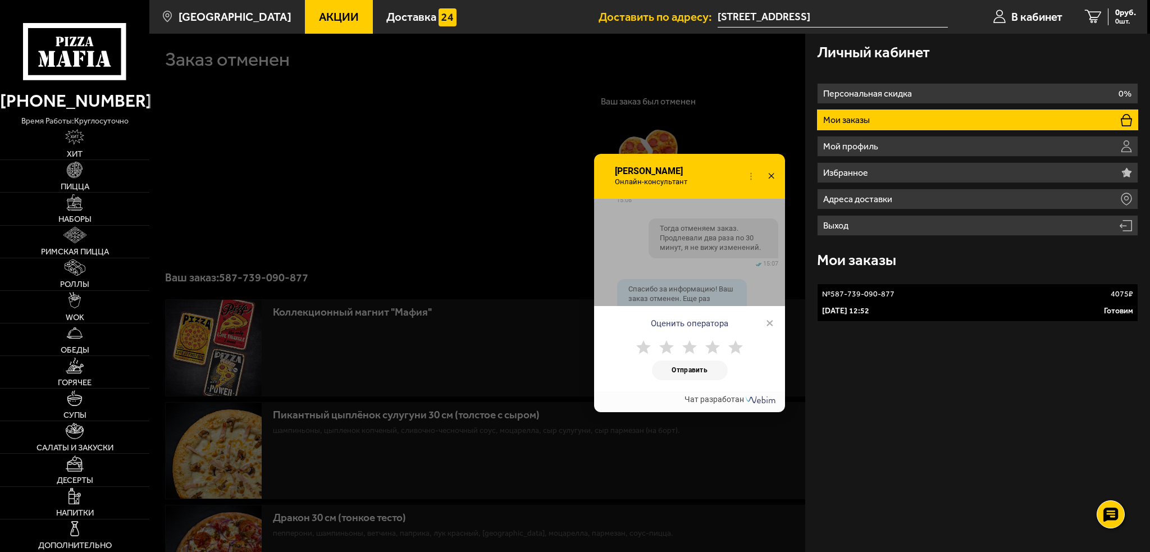
click at [643, 349] on use at bounding box center [643, 346] width 15 height 13
click at [692, 383] on div "Отправить" at bounding box center [689, 362] width 191 height 57
click at [687, 371] on button "Отправить" at bounding box center [690, 371] width 76 height 20
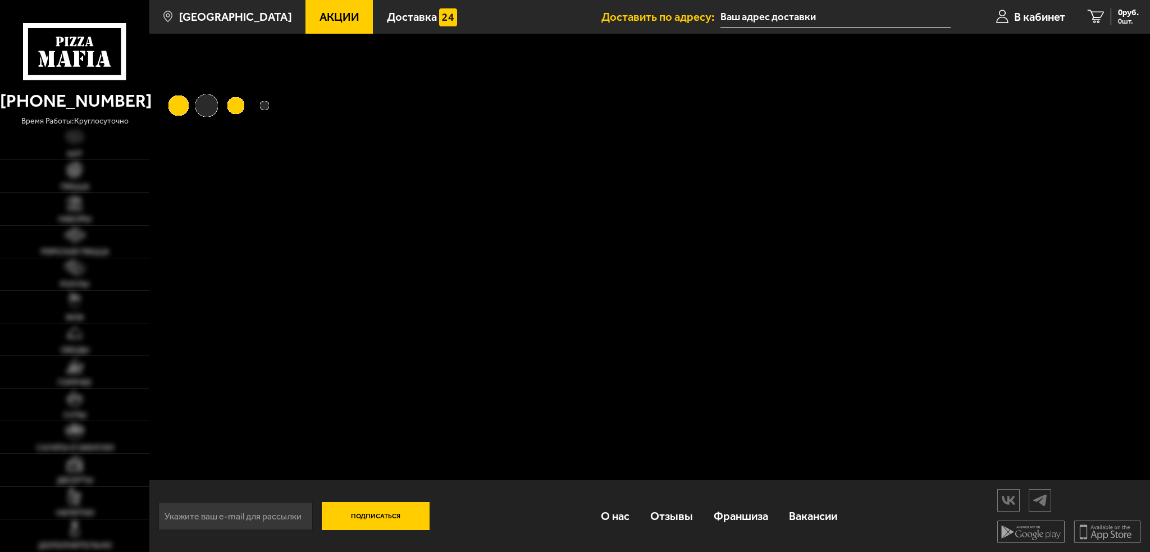
type input "[STREET_ADDRESS]"
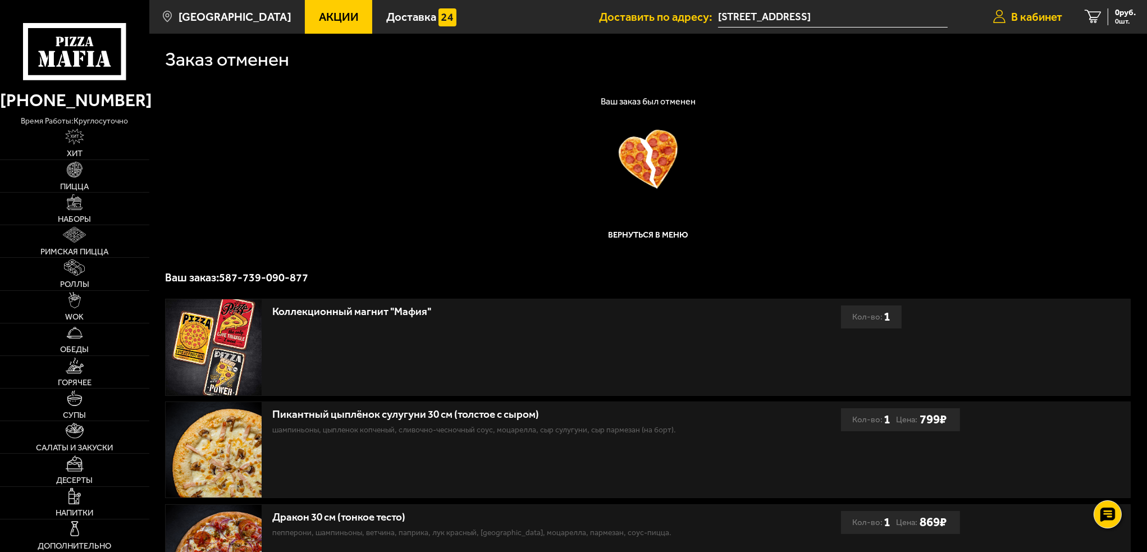
click at [1038, 13] on span "В кабинет" at bounding box center [1036, 16] width 51 height 11
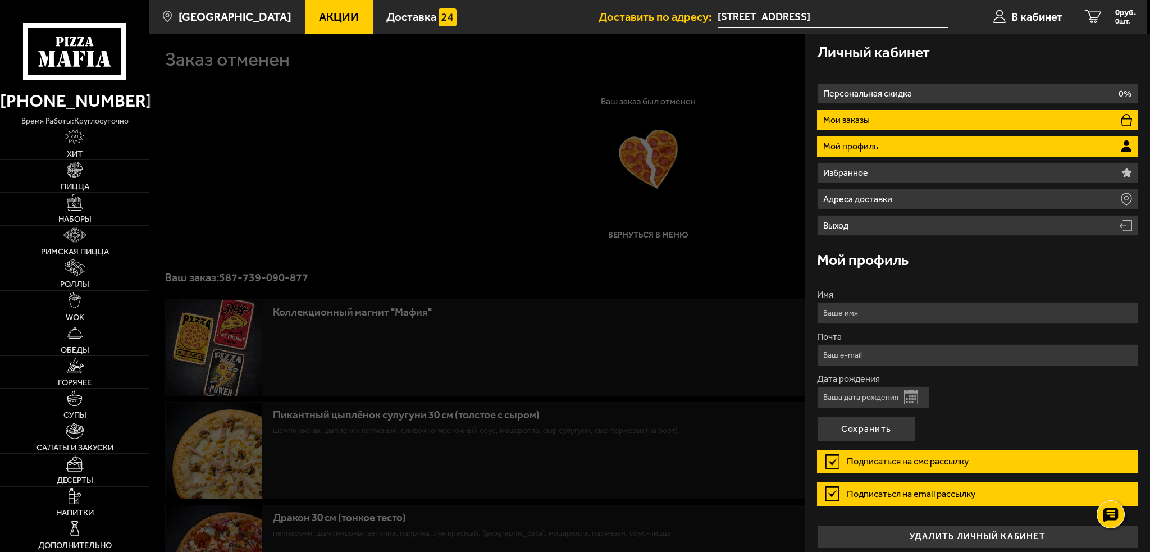
click at [913, 122] on li "Мои заказы" at bounding box center [977, 120] width 321 height 21
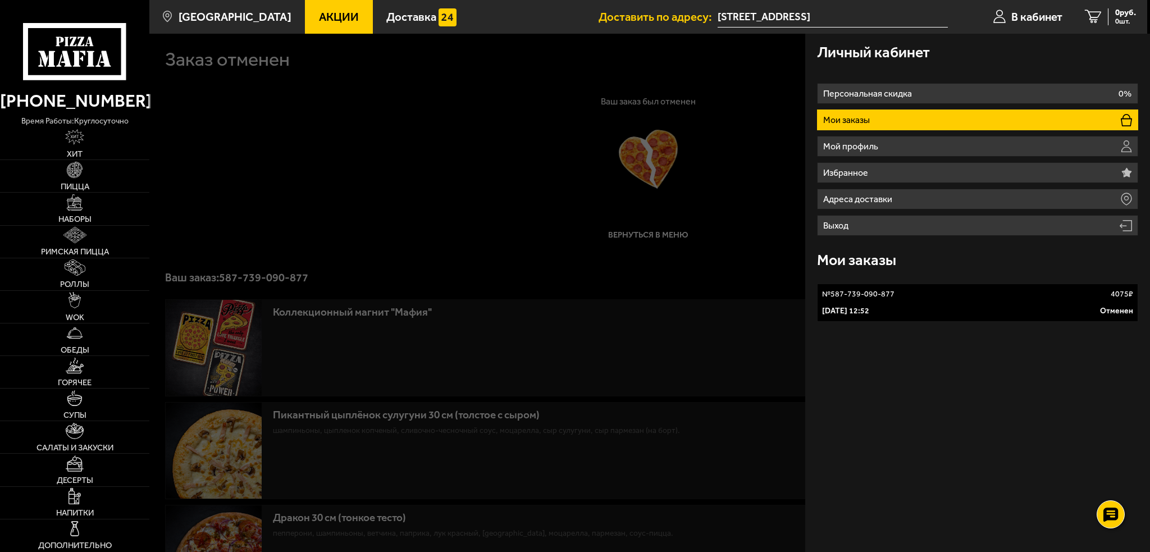
click at [913, 122] on li "Мои заказы" at bounding box center [977, 120] width 321 height 21
click at [929, 292] on div "№ 587-739-090-877 4075 ₽" at bounding box center [977, 294] width 311 height 11
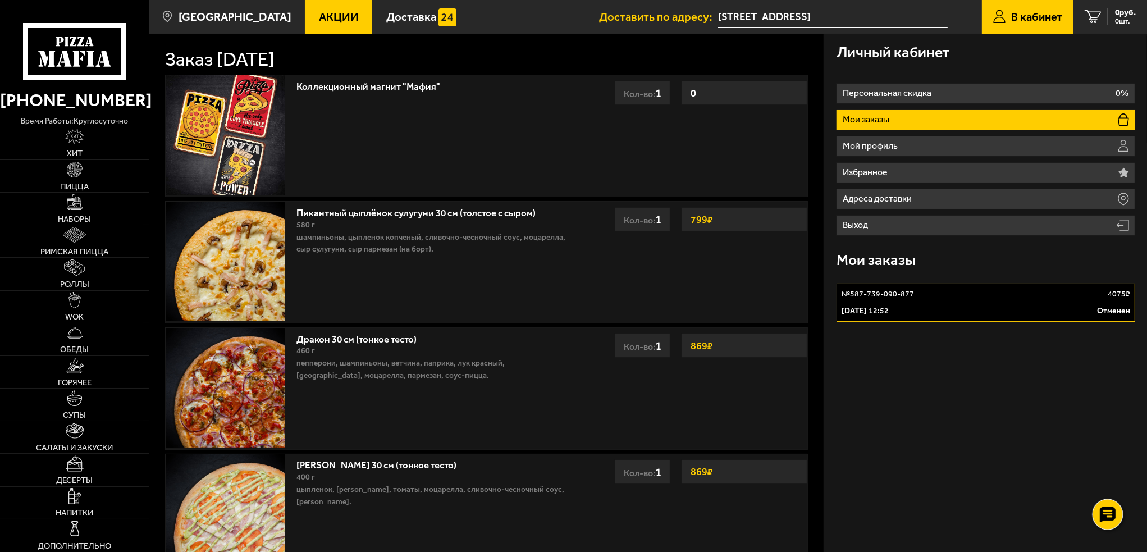
click at [1106, 507] on use at bounding box center [1108, 515] width 16 height 16
click at [1106, 481] on use at bounding box center [1108, 481] width 16 height 16
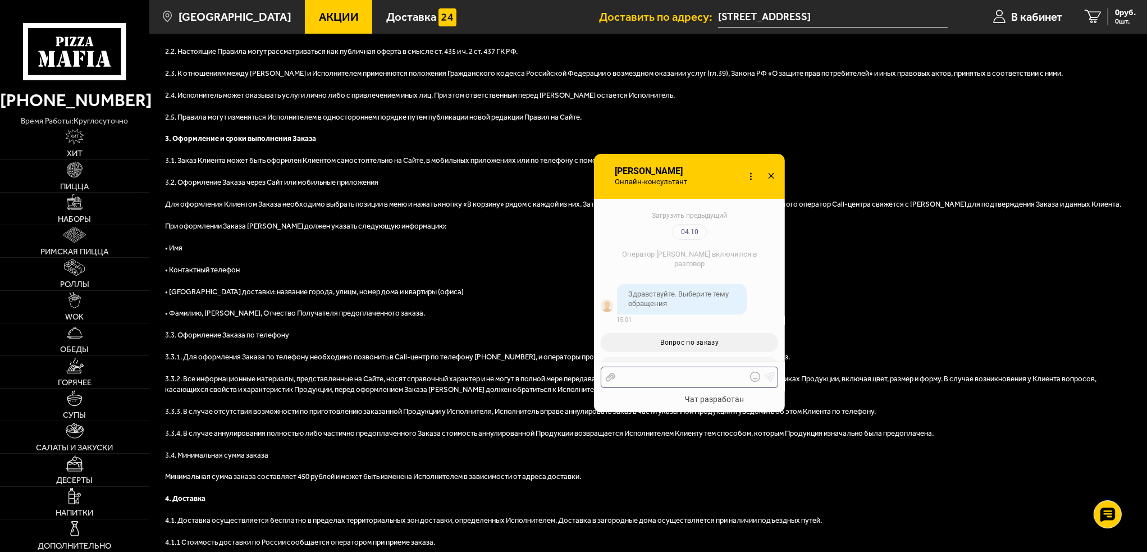
scroll to position [1628, 0]
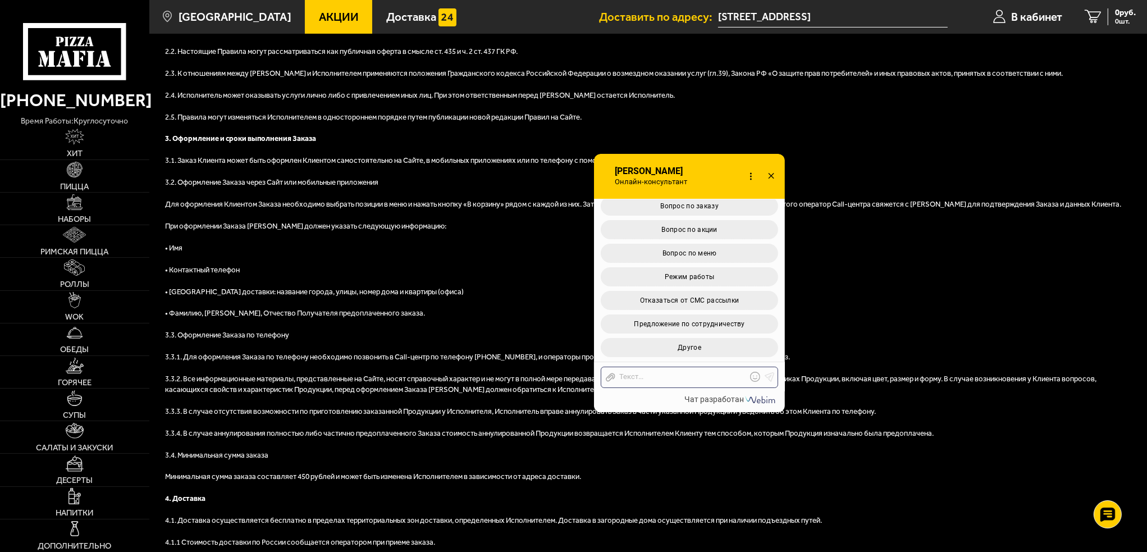
click at [775, 174] on icon at bounding box center [771, 176] width 16 height 16
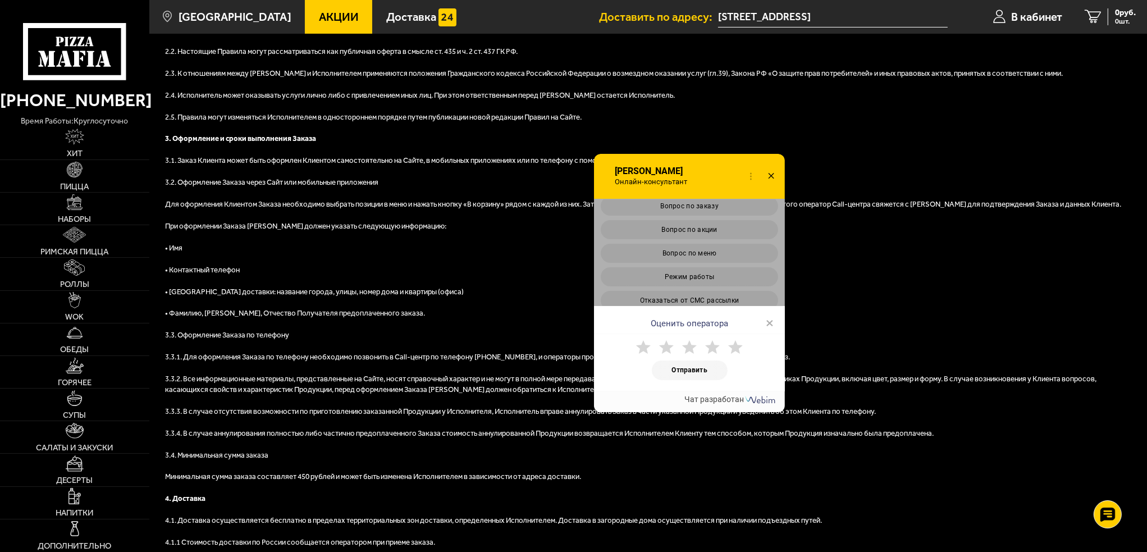
click at [768, 175] on icon at bounding box center [771, 176] width 16 height 16
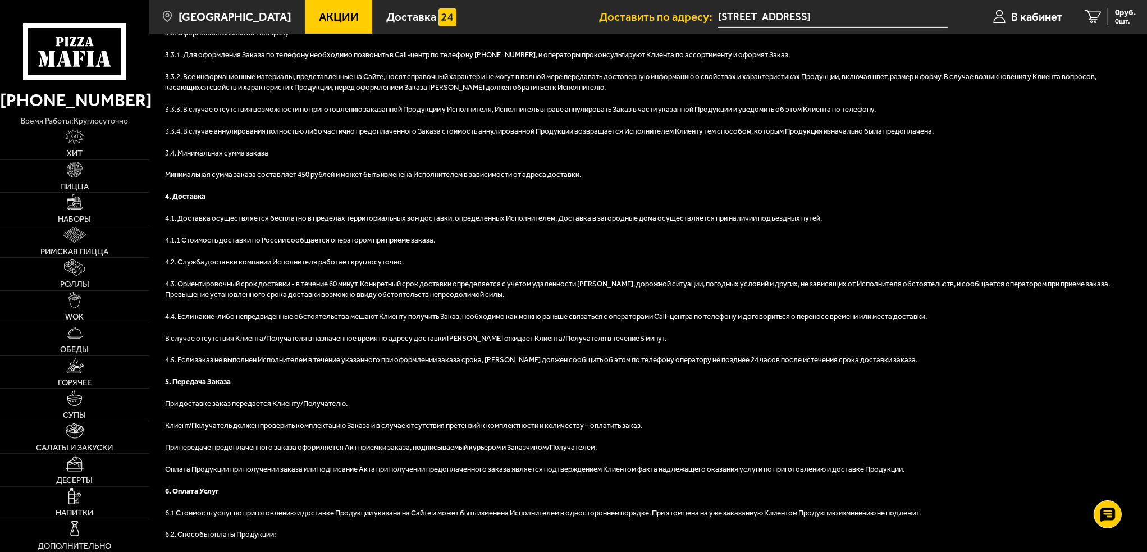
scroll to position [730, 0]
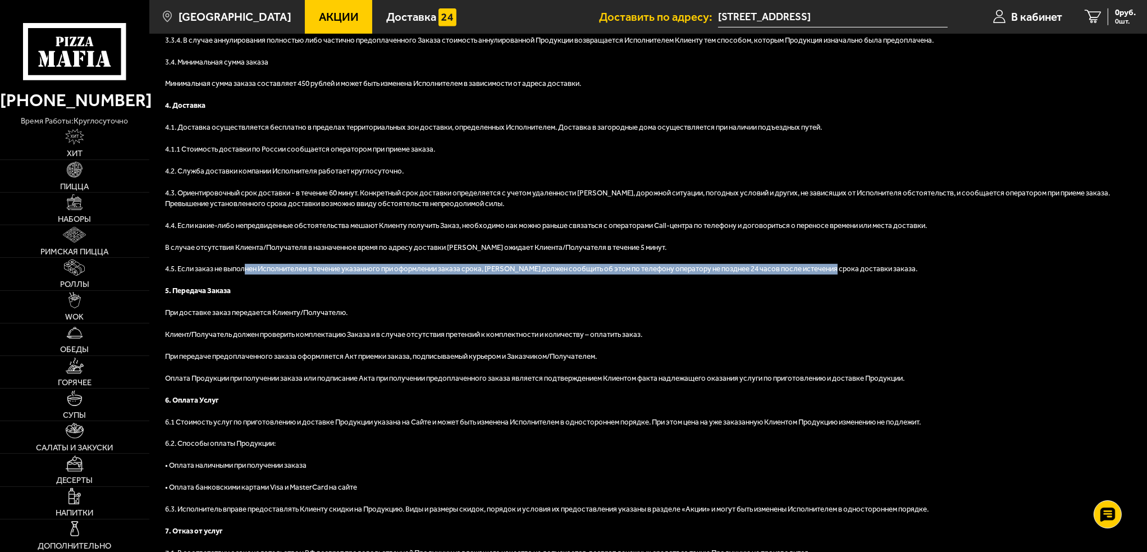
drag, startPoint x: 245, startPoint y: 274, endPoint x: 832, endPoint y: 272, distance: 586.3
click at [832, 272] on p "4.5. Если заказ не выполнен Исполнителем в течение указанного при оформлении за…" at bounding box center [648, 269] width 966 height 11
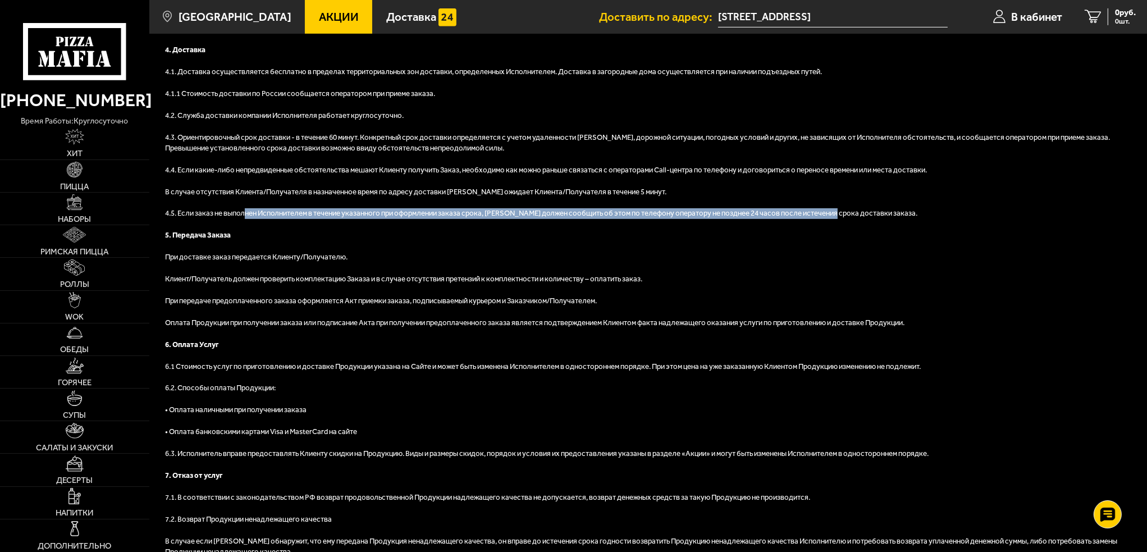
scroll to position [786, 0]
click at [692, 215] on p "4.5. Если заказ не выполнен Исполнителем в течение указанного при оформлении за…" at bounding box center [648, 213] width 966 height 11
drag, startPoint x: 253, startPoint y: 217, endPoint x: 721, endPoint y: 219, distance: 468.4
click at [721, 219] on div "1. Основные понятия Понятия и определения, использующиеся в настоящих Правилах …" at bounding box center [648, 136] width 966 height 1581
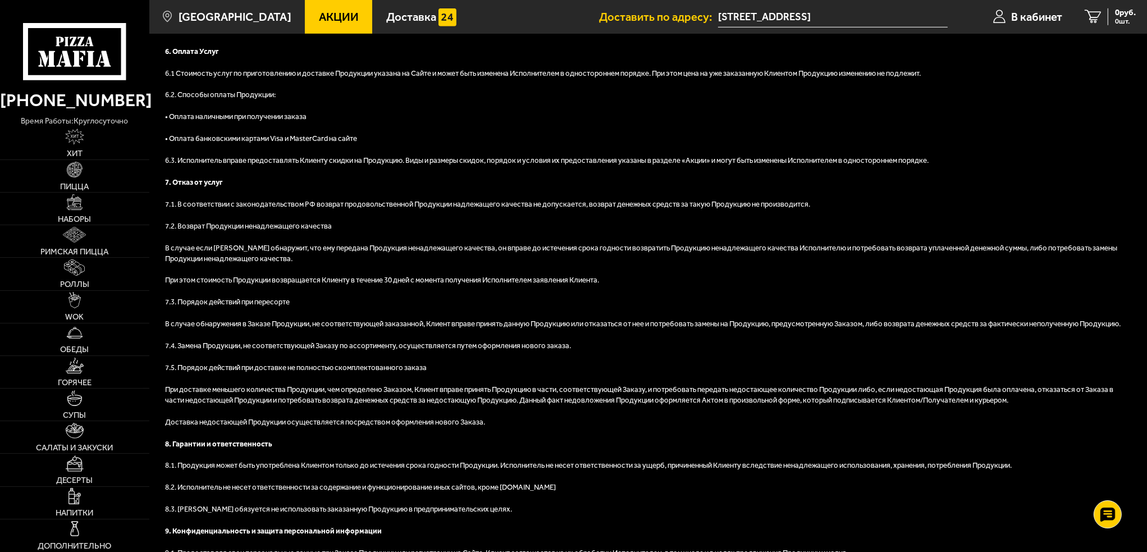
scroll to position [1078, 0]
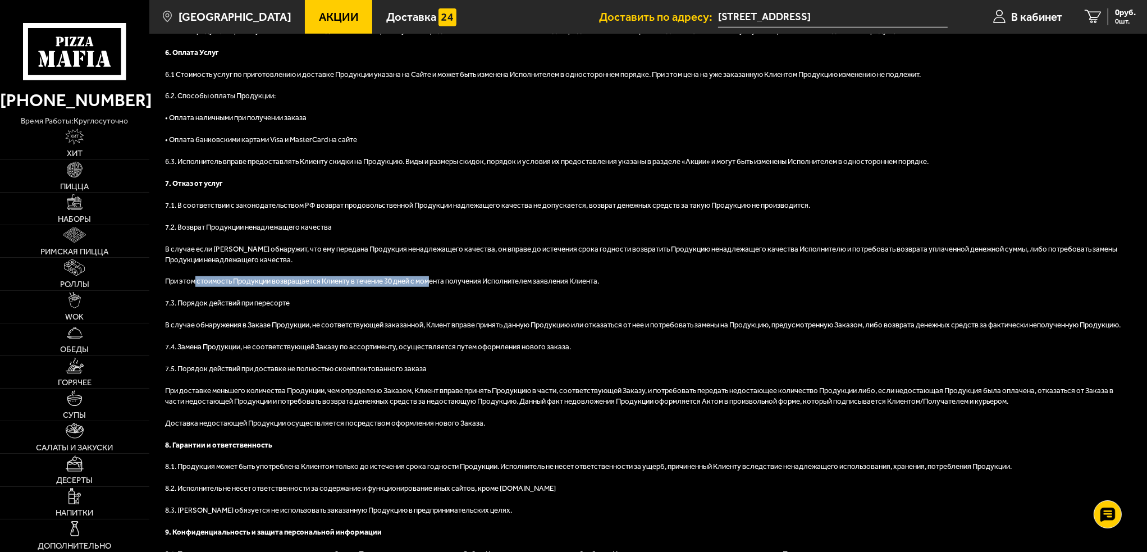
drag, startPoint x: 196, startPoint y: 285, endPoint x: 429, endPoint y: 280, distance: 233.1
click at [429, 280] on p "При этом стоимость Продукции возвращается Клиенту в течение 30 дней с момента п…" at bounding box center [648, 281] width 966 height 11
click at [465, 286] on p "При этом стоимость Продукции возвращается Клиенту в течение 30 дней с момента п…" at bounding box center [648, 281] width 966 height 11
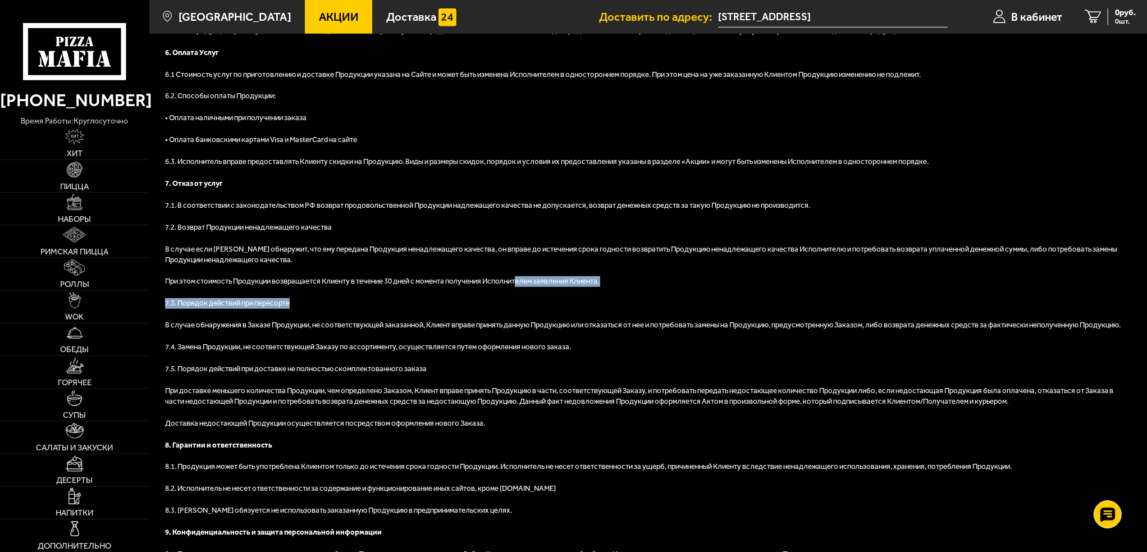
drag, startPoint x: 517, startPoint y: 285, endPoint x: 559, endPoint y: 291, distance: 42.6
click at [584, 286] on p "При этом стоимость Продукции возвращается Клиенту в течение 30 дней с момента п…" at bounding box center [648, 281] width 966 height 11
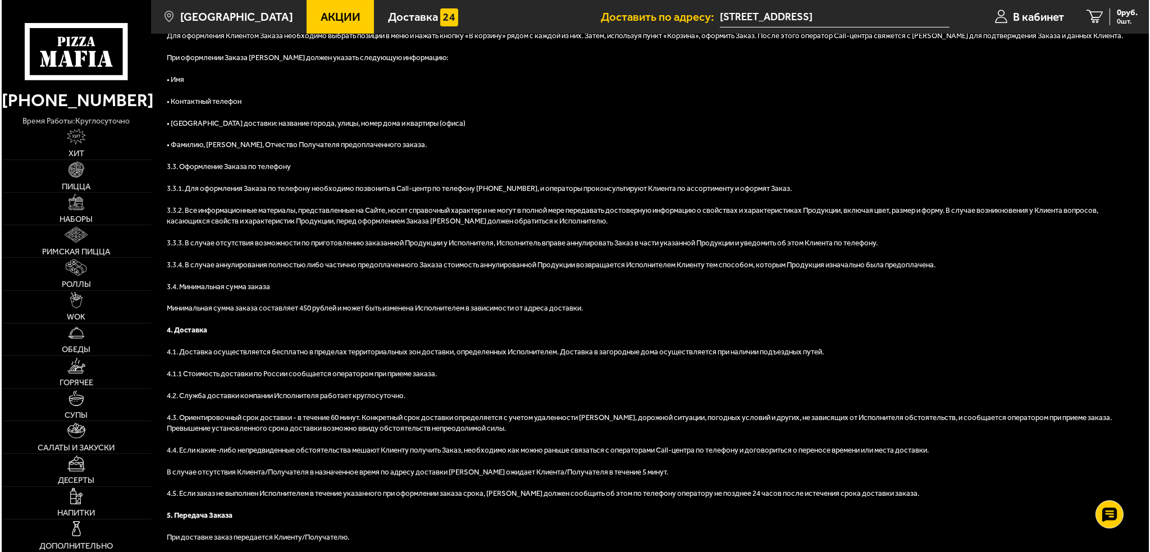
scroll to position [505, 0]
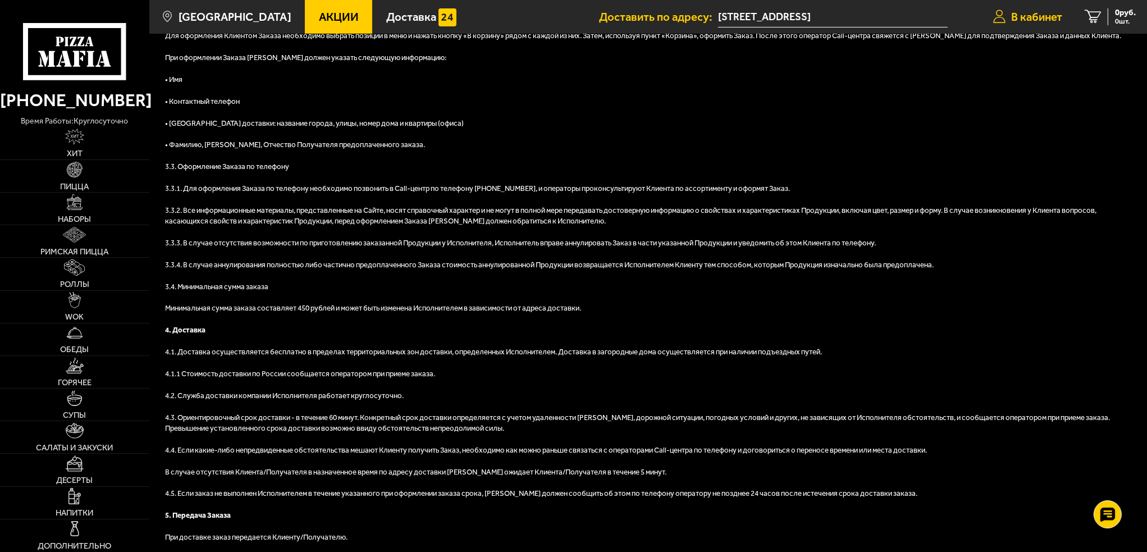
click at [1045, 24] on link "В кабинет" at bounding box center [1028, 17] width 92 height 34
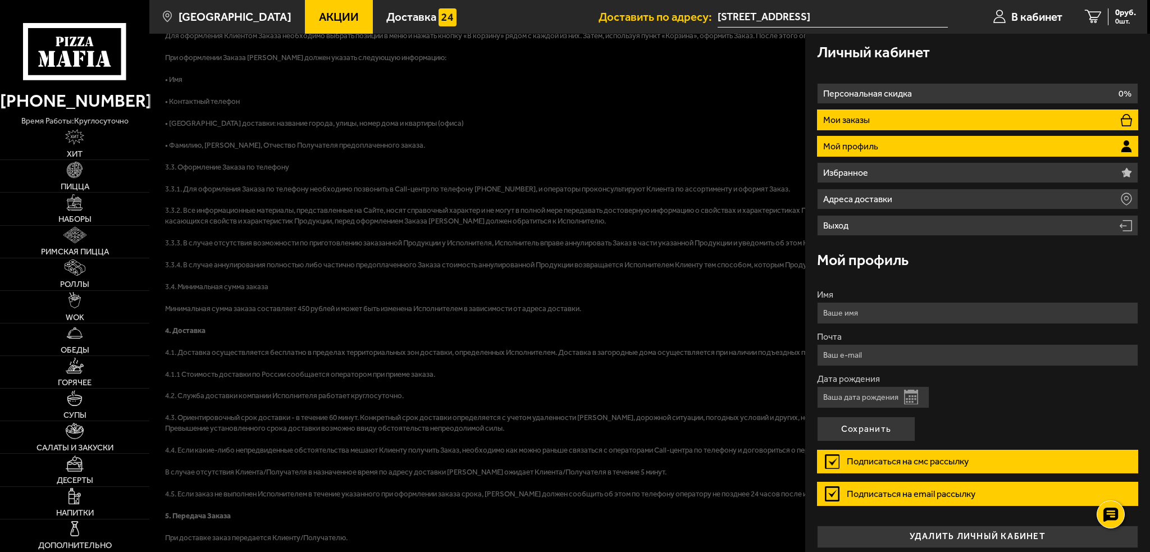
click at [908, 120] on li "Мои заказы" at bounding box center [977, 120] width 321 height 21
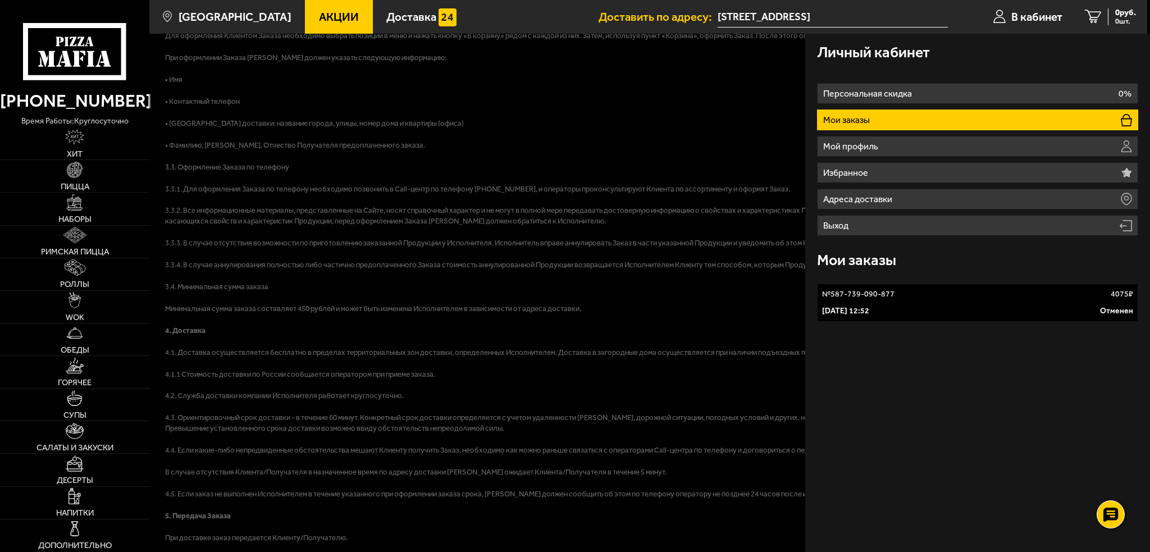
click at [934, 299] on div "№ 587-739-090-877 4075 ₽" at bounding box center [977, 294] width 311 height 11
